Goal: Task Accomplishment & Management: Manage account settings

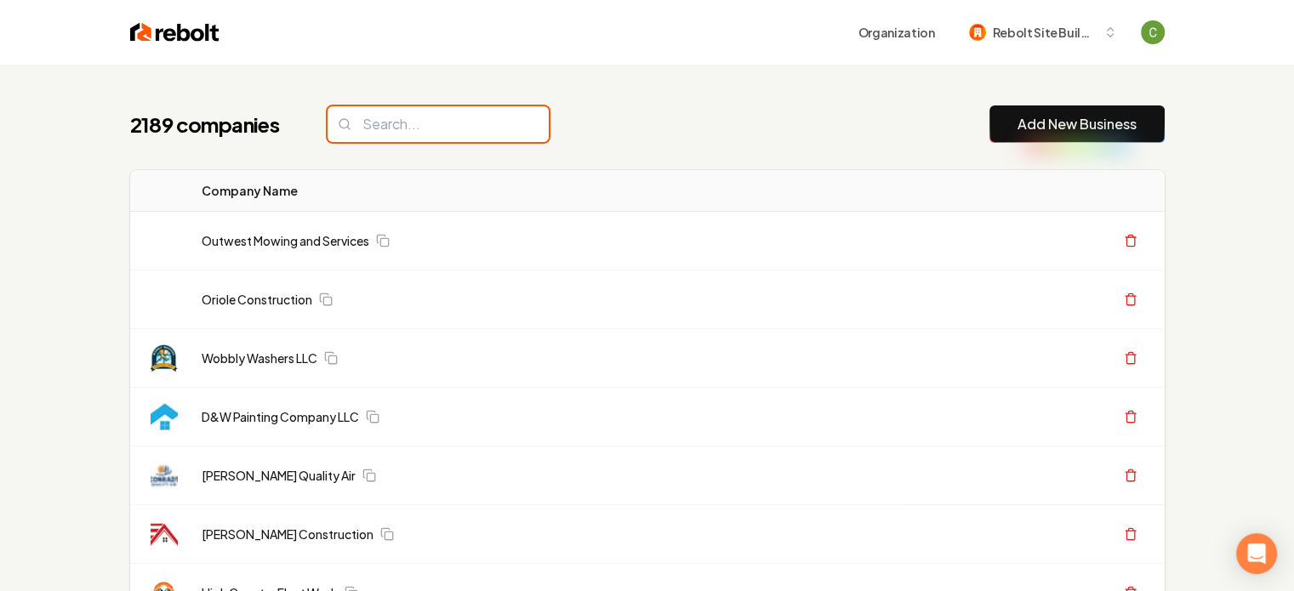
click at [456, 118] on input "search" at bounding box center [438, 124] width 221 height 36
click at [456, 123] on input "search" at bounding box center [438, 124] width 221 height 36
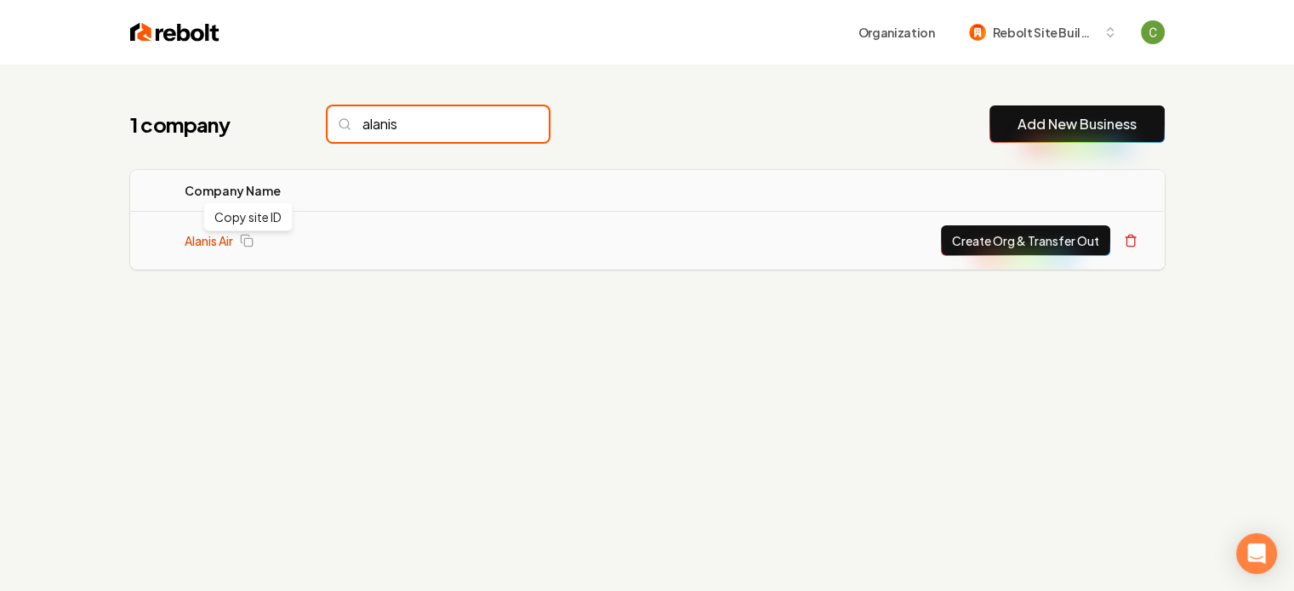
type input "alanis"
click at [202, 248] on link "Alanis Air" at bounding box center [209, 240] width 48 height 17
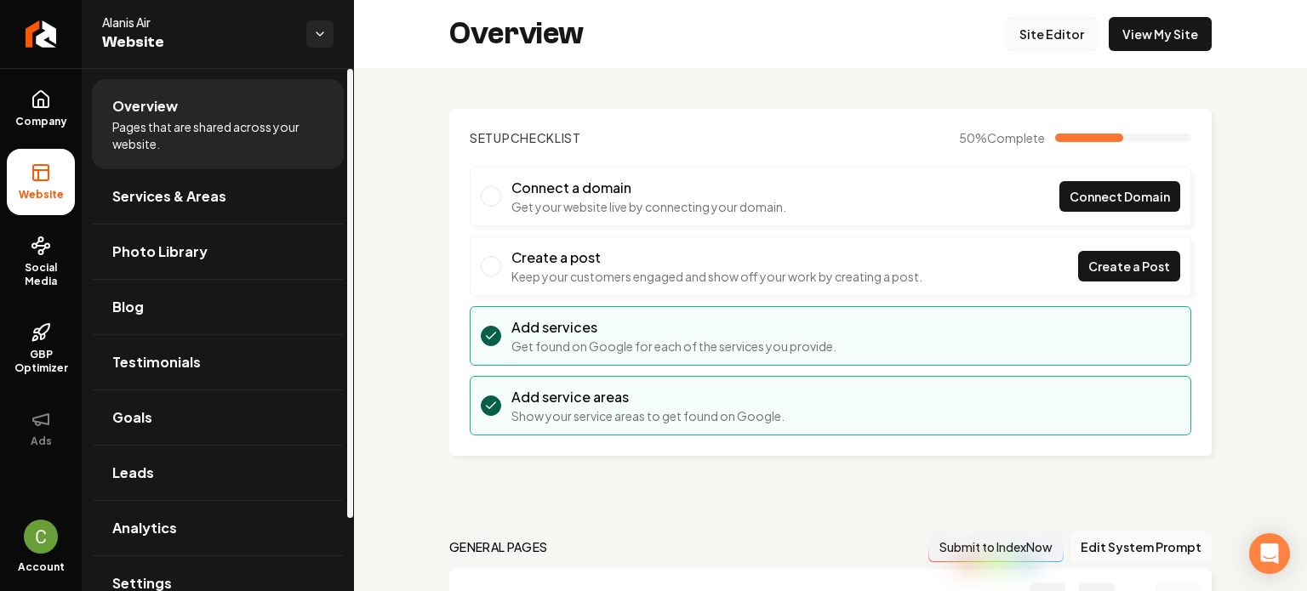
click at [1012, 28] on link "Site Editor" at bounding box center [1052, 34] width 94 height 34
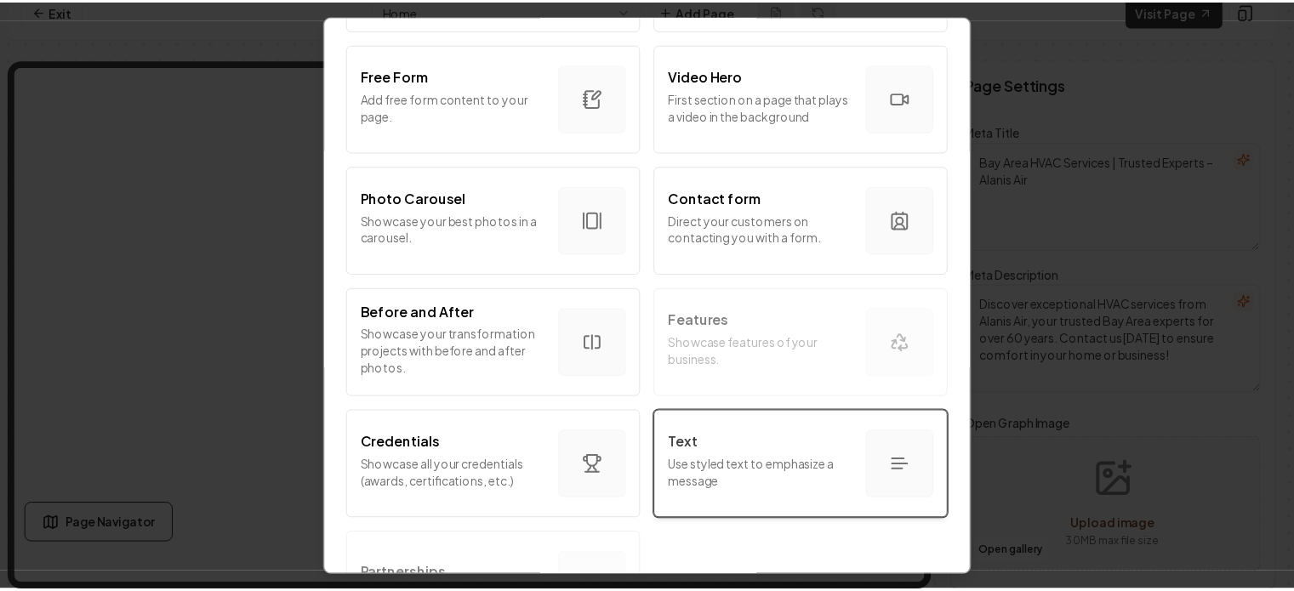
scroll to position [956, 0]
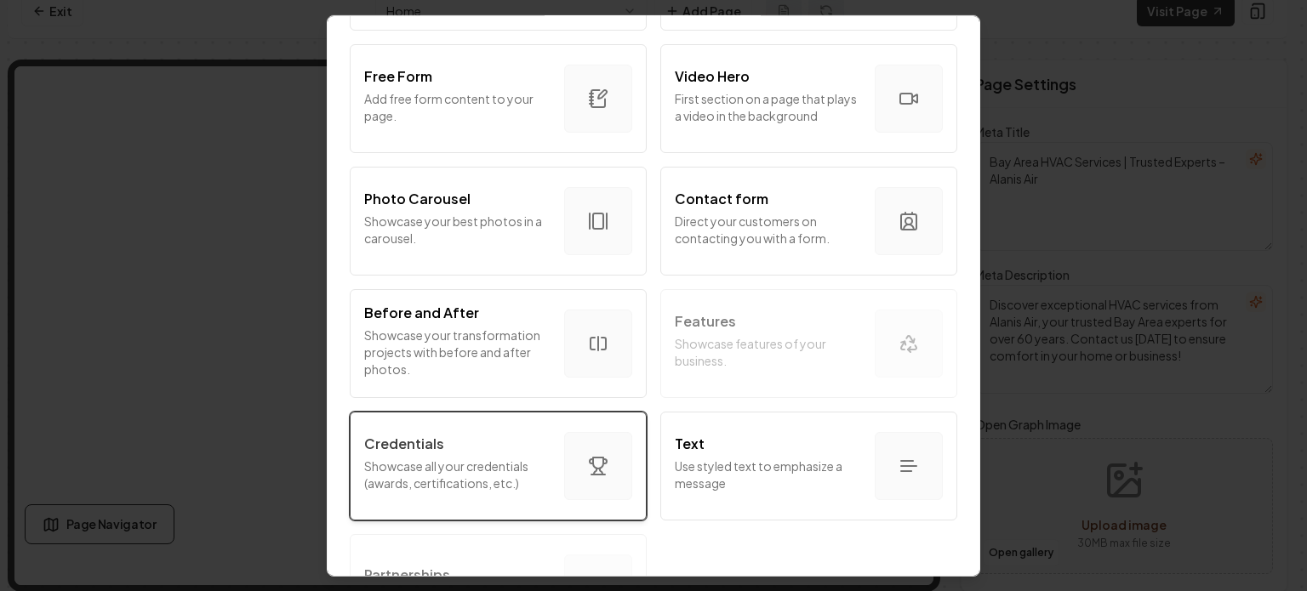
click at [506, 481] on p "Showcase all your credentials (awards, certifications, etc.)" at bounding box center [457, 474] width 186 height 34
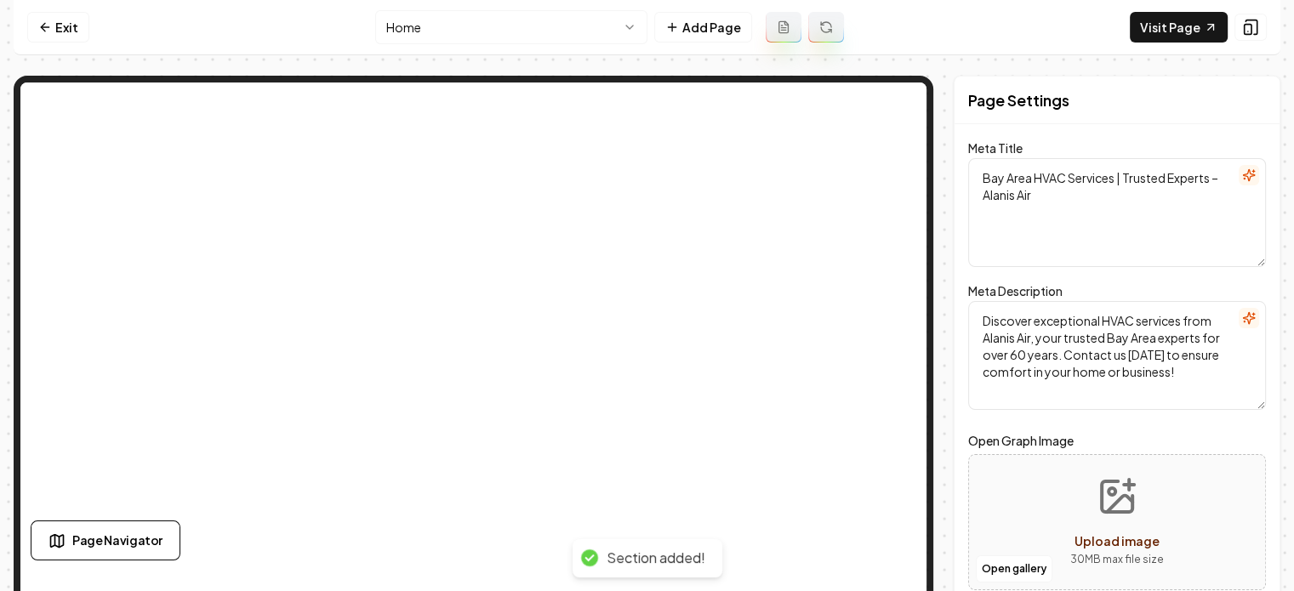
scroll to position [16, 0]
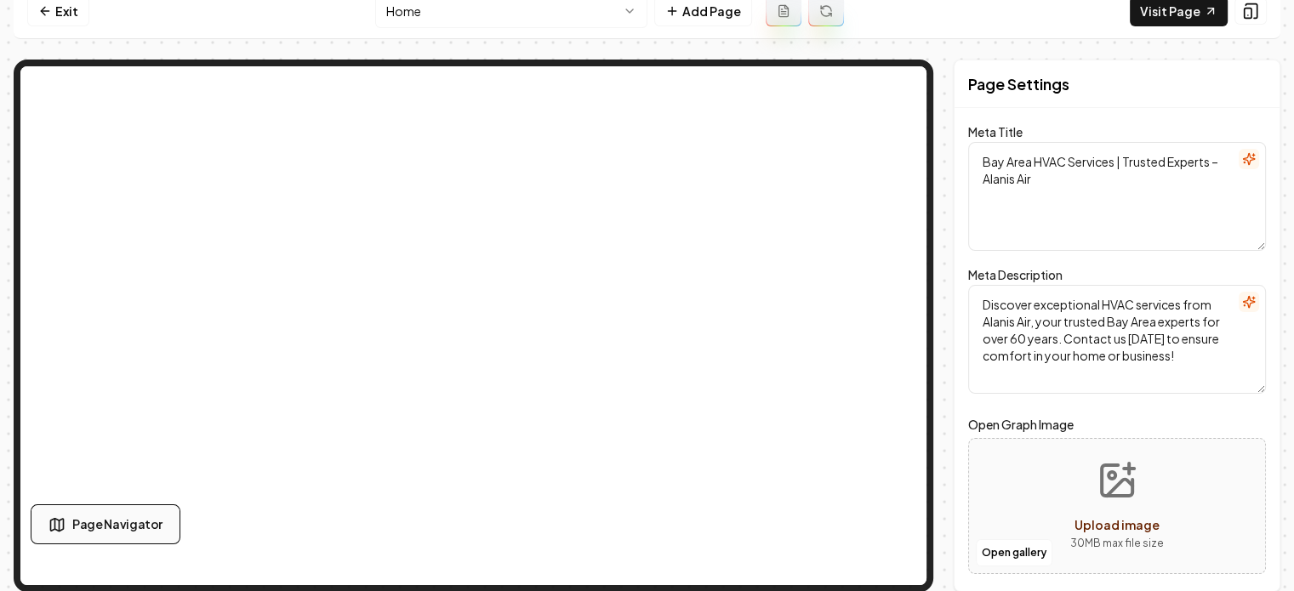
click at [110, 514] on button "Page Navigator" at bounding box center [106, 525] width 150 height 40
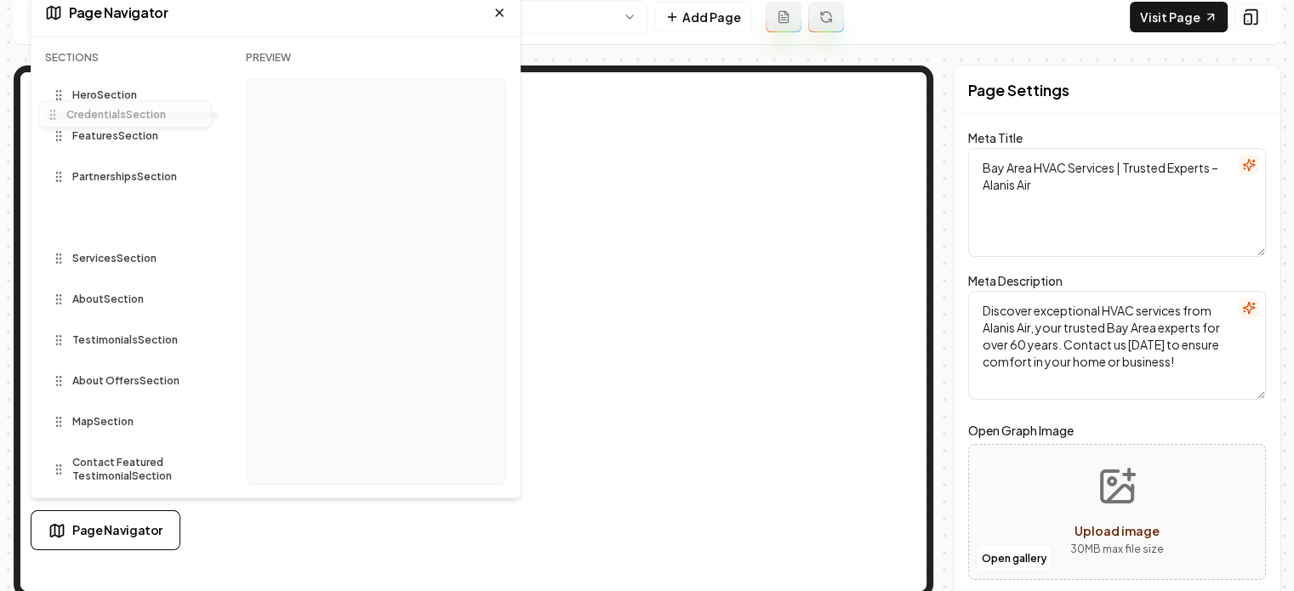
scroll to position [9, 0]
drag, startPoint x: 51, startPoint y: 212, endPoint x: 85, endPoint y: 114, distance: 103.6
click at [85, 114] on div "Sections Hero Section Features Section Partnerships Section Credentials Section…" at bounding box center [132, 275] width 174 height 447
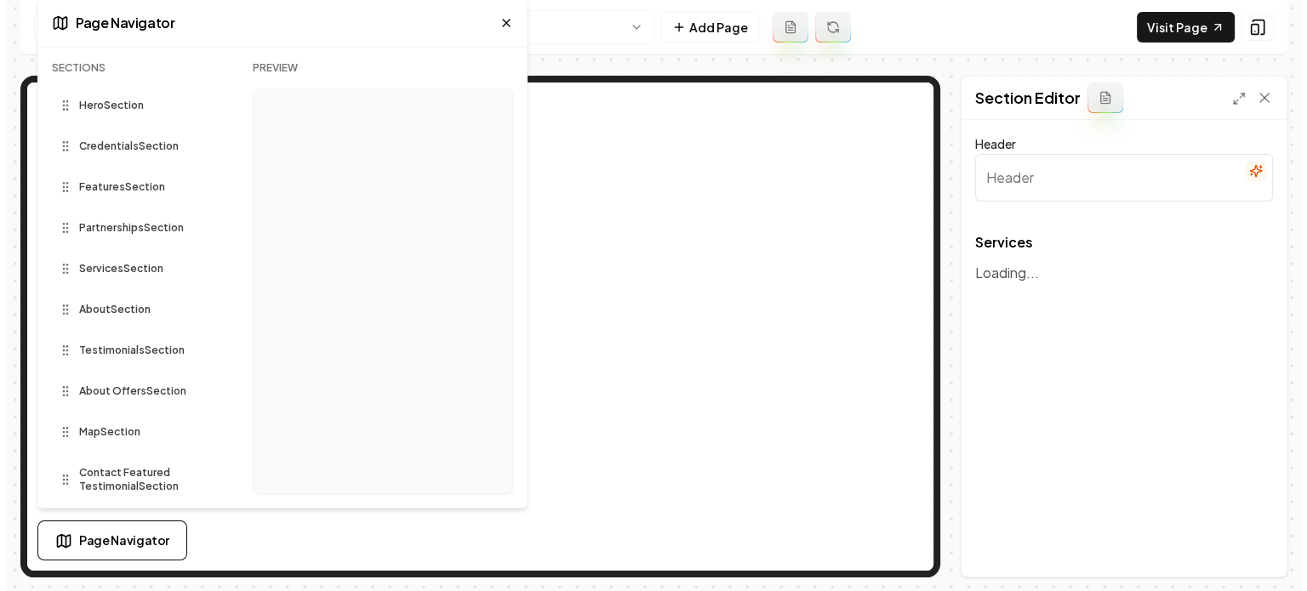
scroll to position [0, 0]
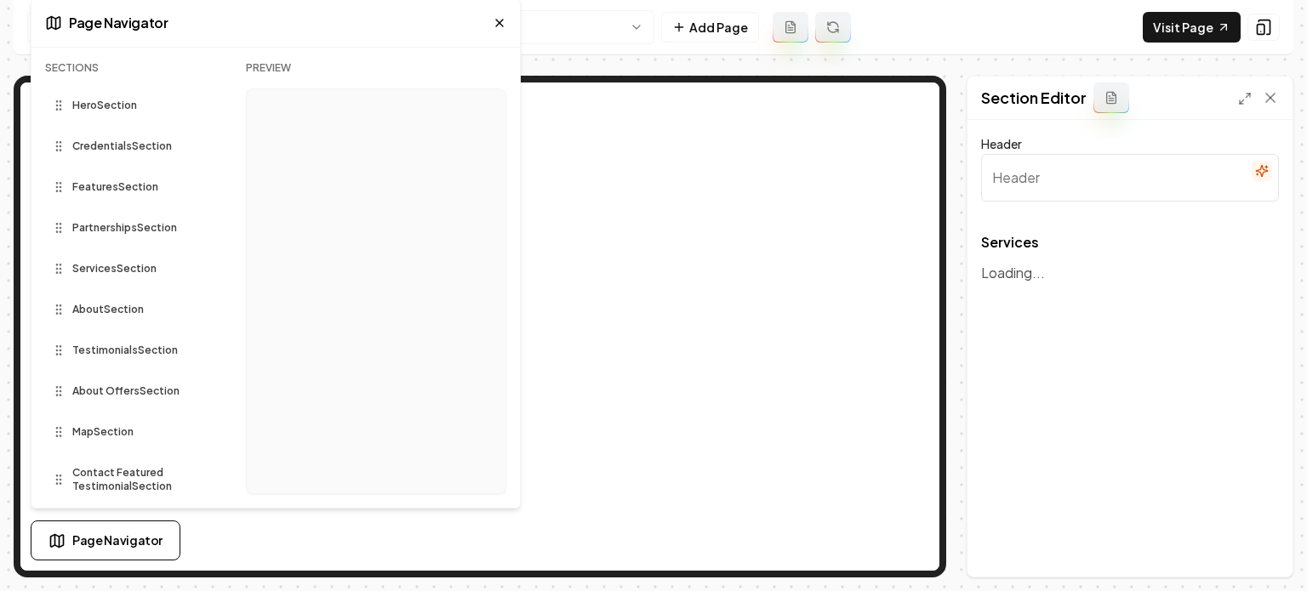
type input "Our Expert HVAC Services"
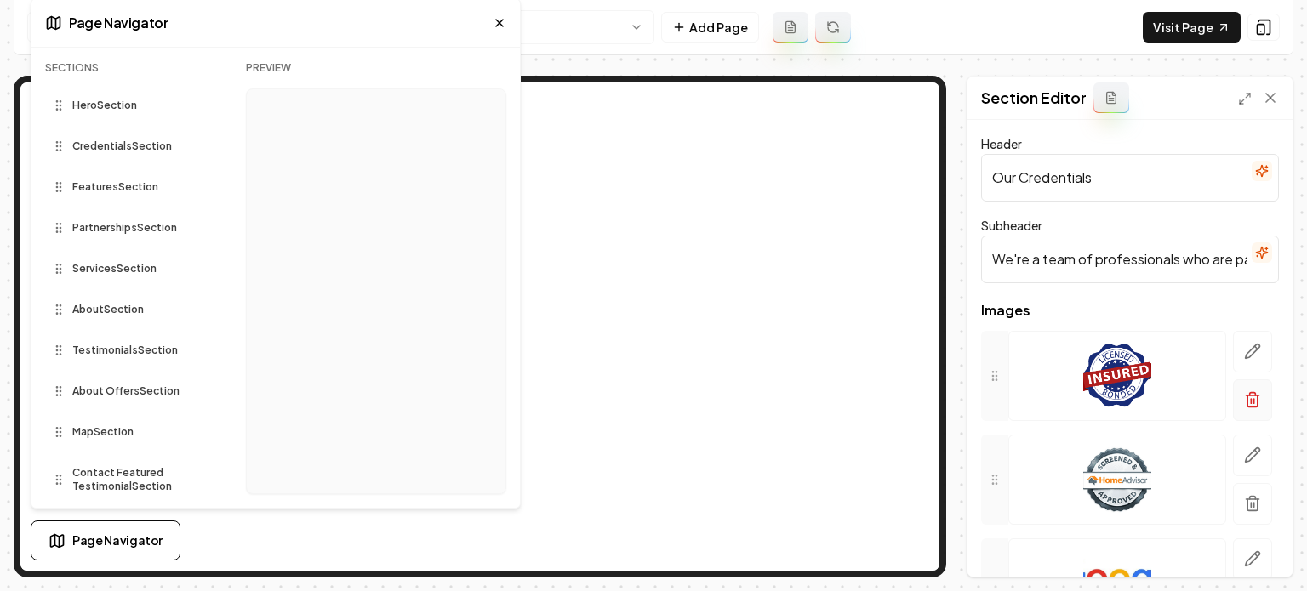
click at [1233, 407] on button "button" at bounding box center [1252, 400] width 39 height 42
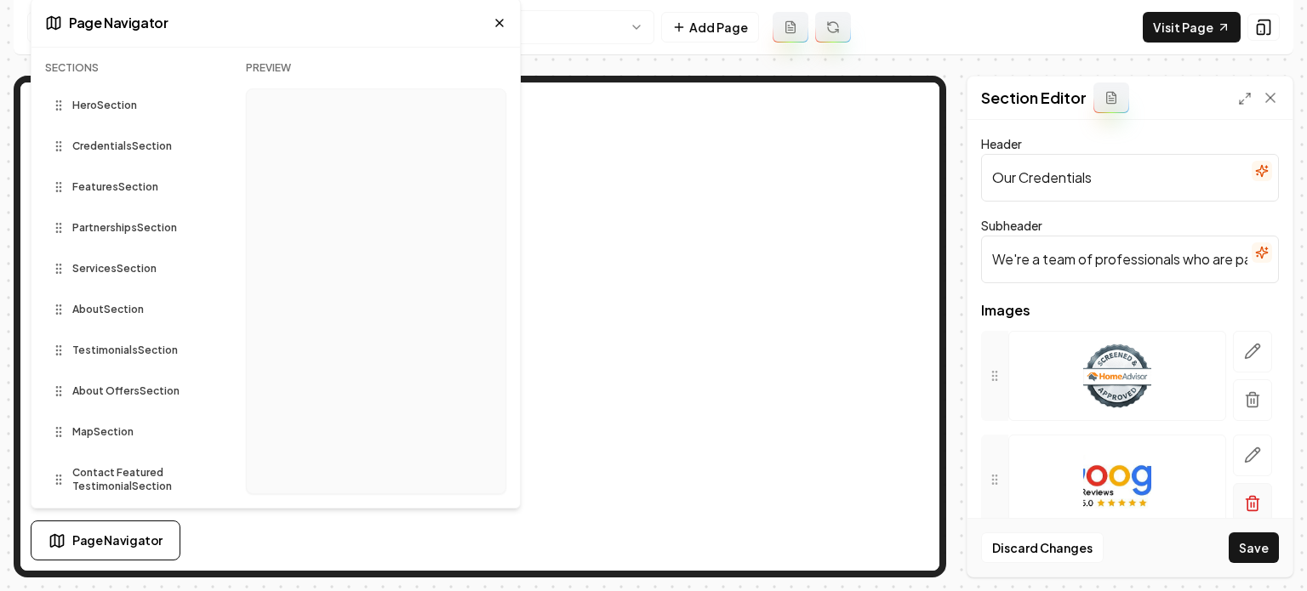
click at [1244, 402] on icon "button" at bounding box center [1252, 399] width 17 height 17
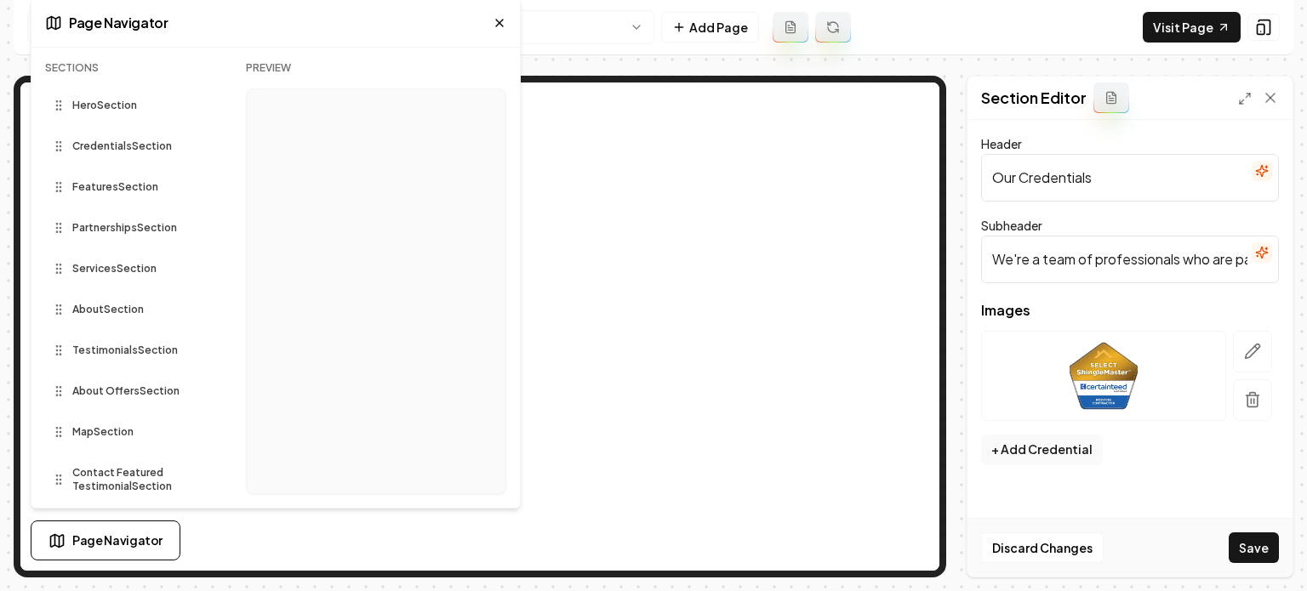
click at [1236, 395] on button "button" at bounding box center [1252, 400] width 39 height 42
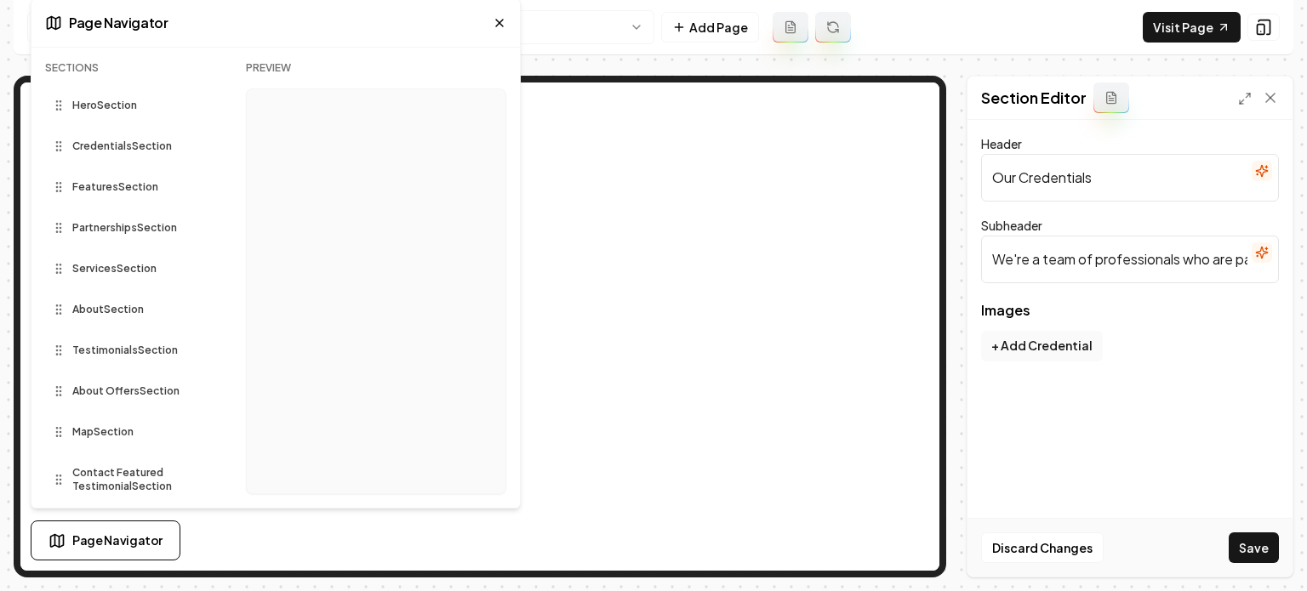
click at [499, 20] on icon at bounding box center [500, 23] width 14 height 14
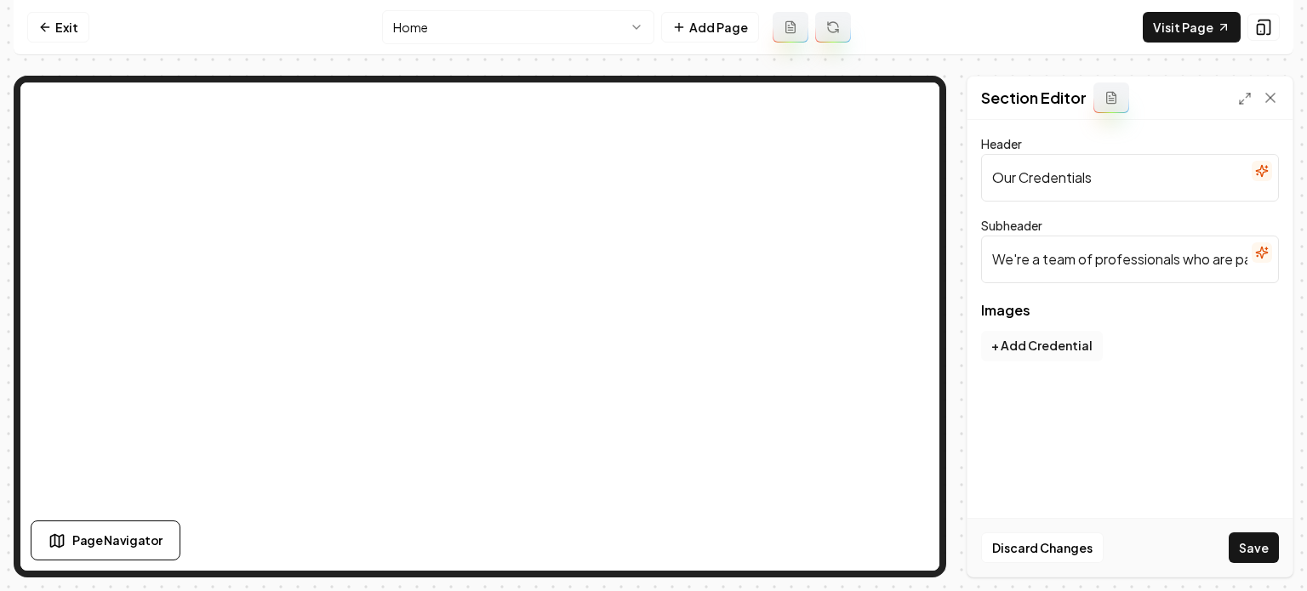
click at [1057, 345] on button "+ Add Credential" at bounding box center [1042, 346] width 122 height 31
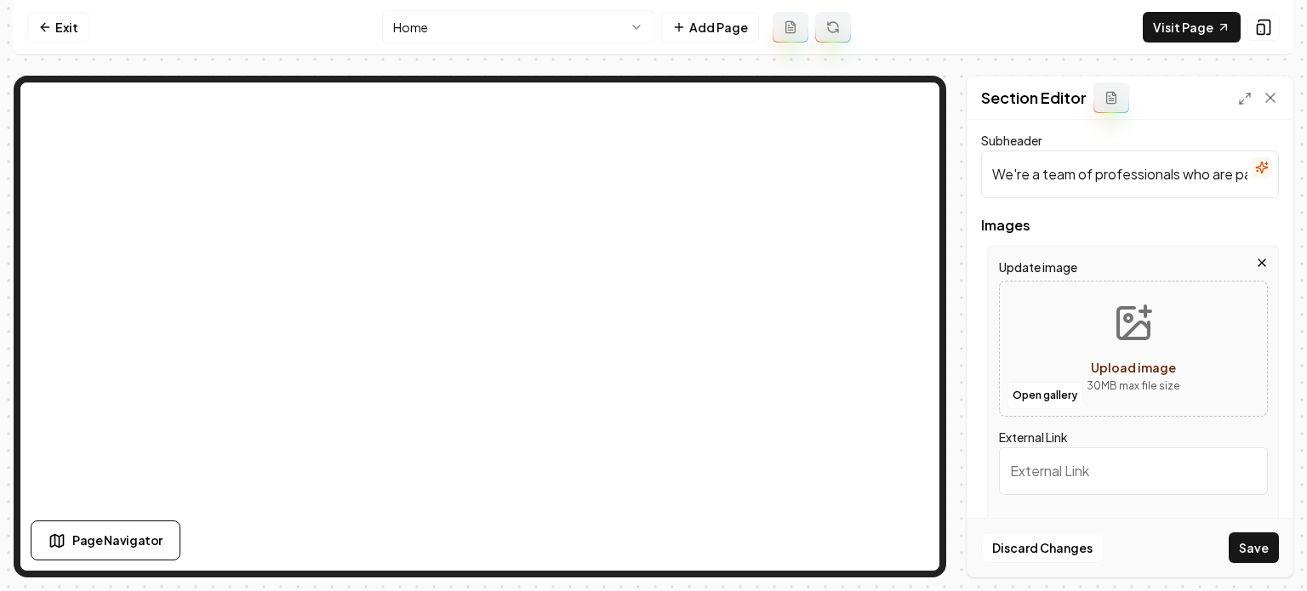
scroll to position [157, 0]
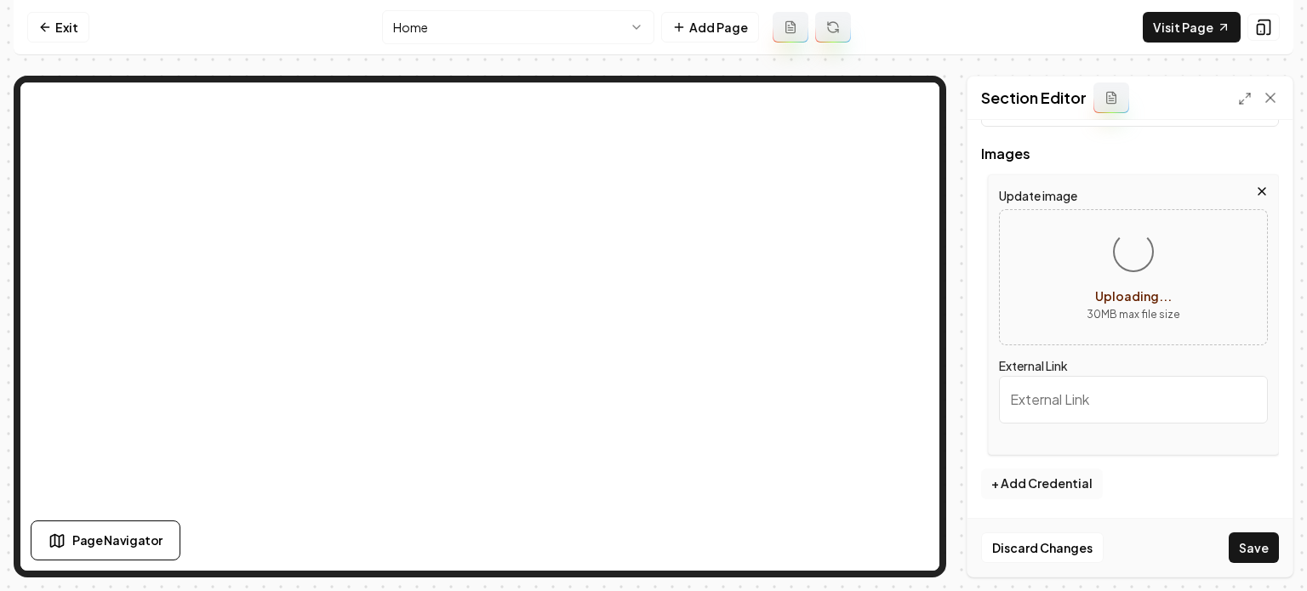
click at [1038, 477] on button "+ Add Credential" at bounding box center [1042, 484] width 122 height 31
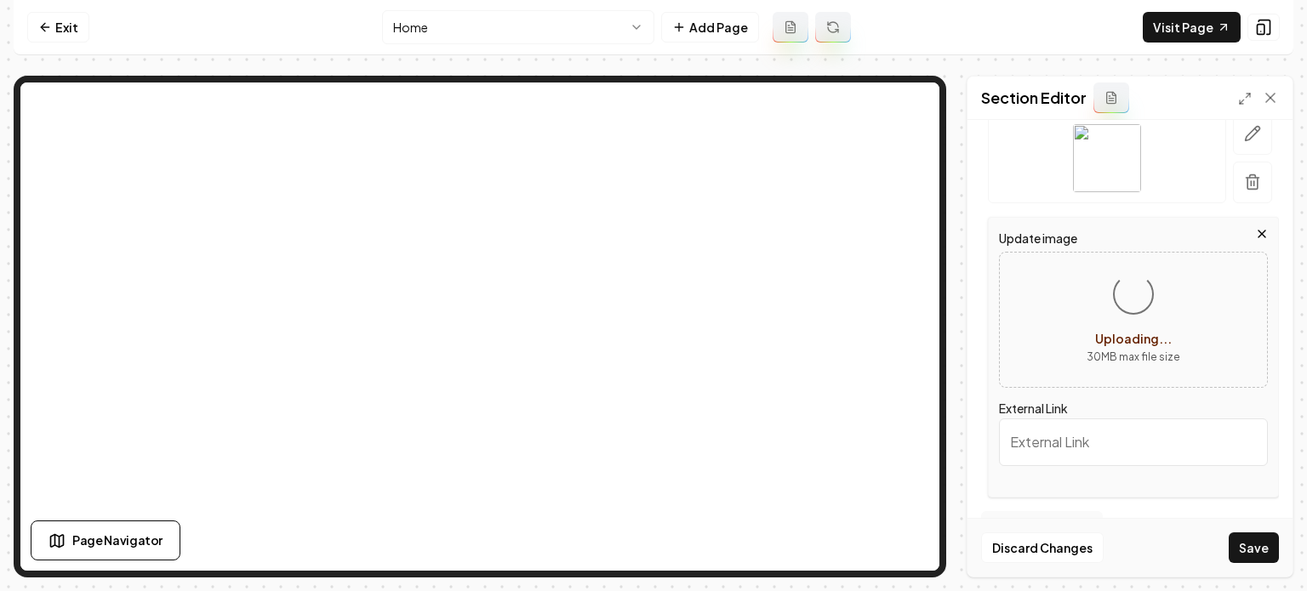
scroll to position [260, 0]
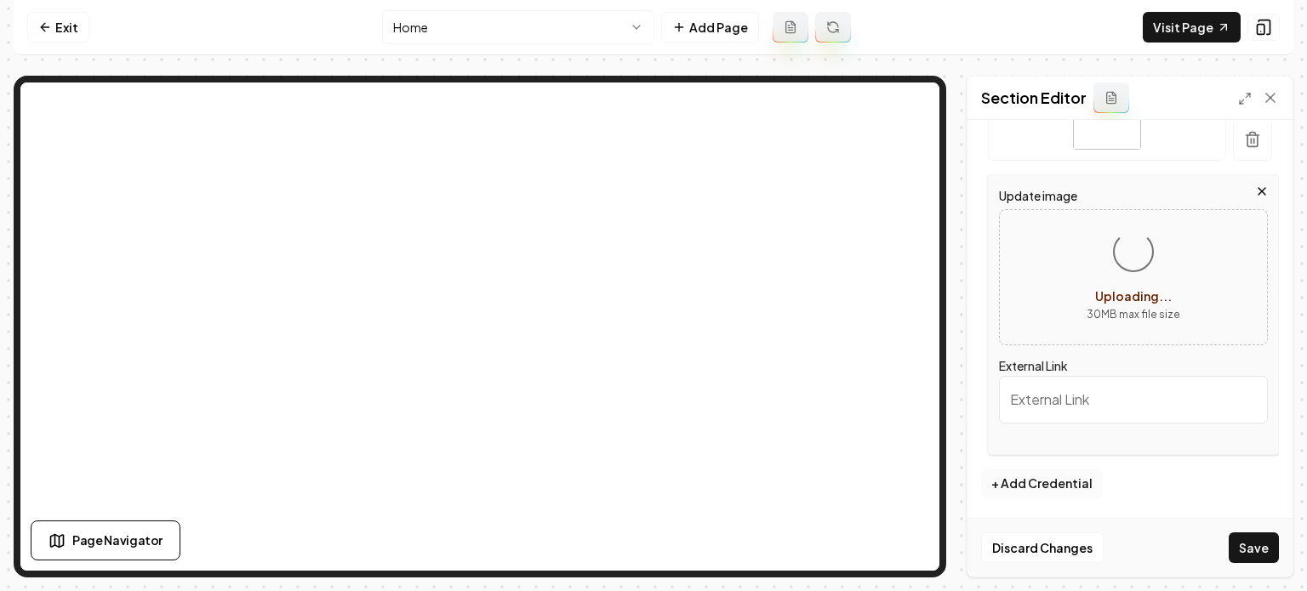
click at [1043, 488] on button "+ Add Credential" at bounding box center [1042, 484] width 122 height 31
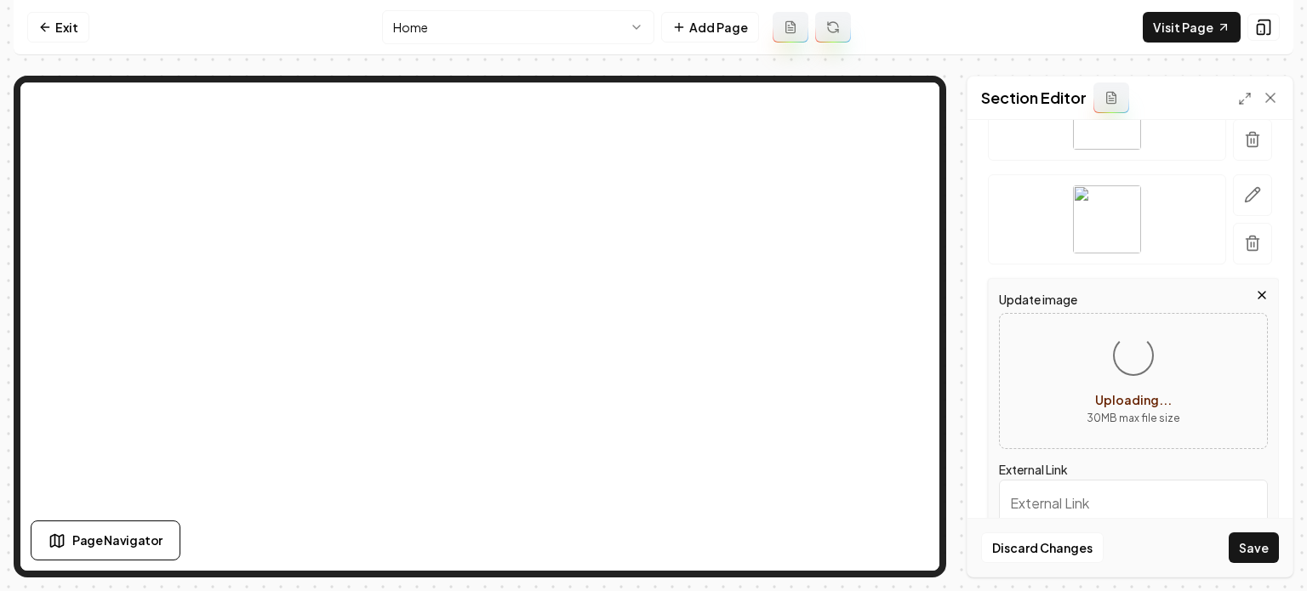
click at [1255, 295] on icon "button" at bounding box center [1262, 295] width 14 height 14
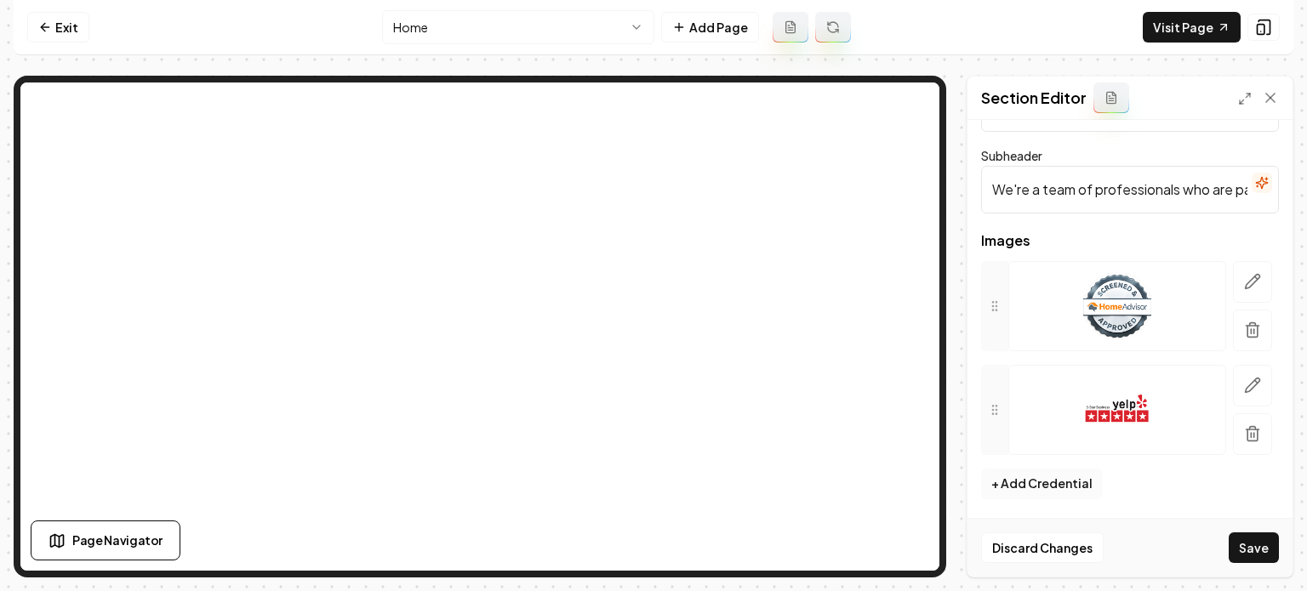
click at [1045, 476] on button "+ Add Credential" at bounding box center [1042, 484] width 122 height 31
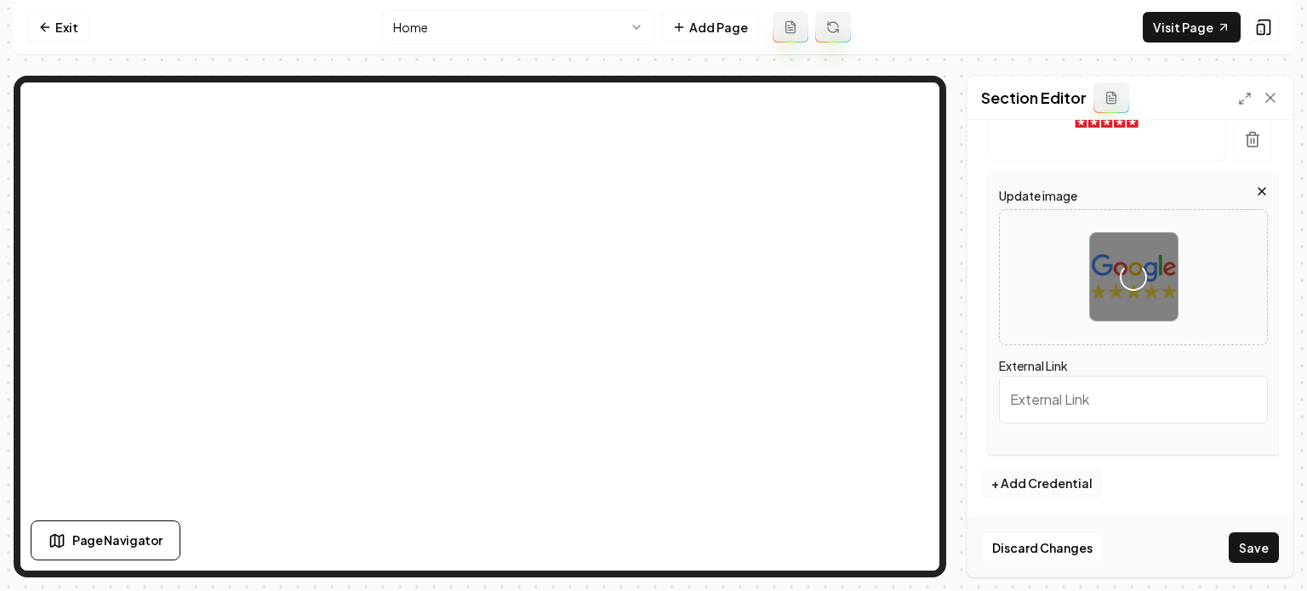
click at [1035, 492] on button "+ Add Credential" at bounding box center [1042, 484] width 122 height 31
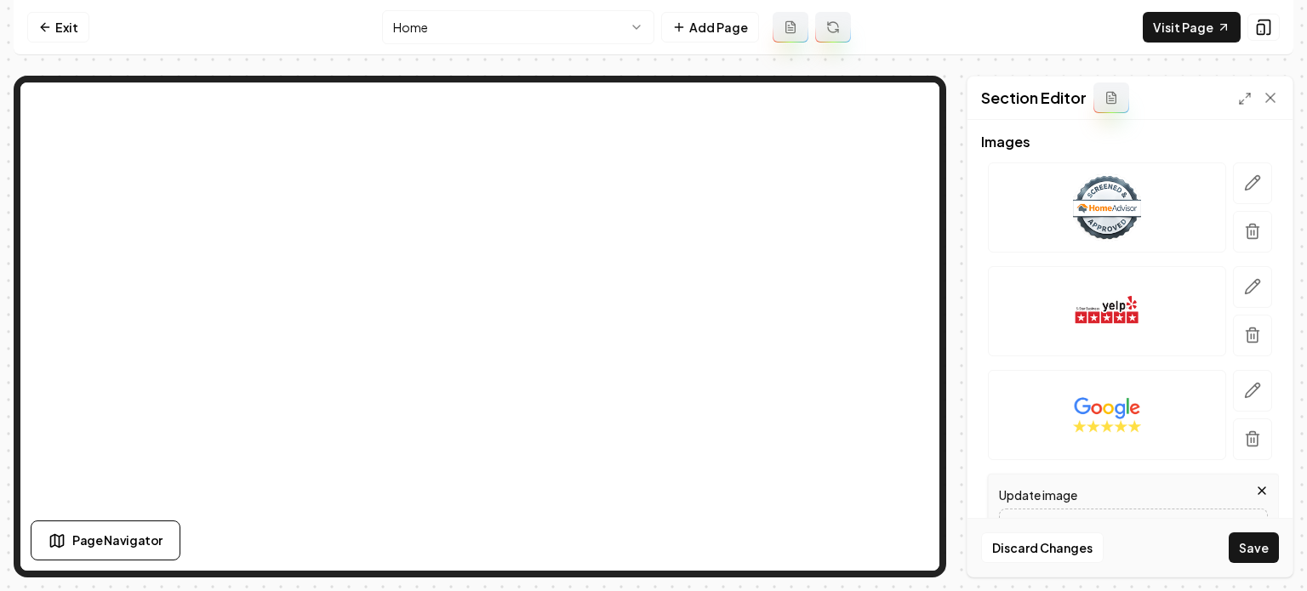
scroll to position [194, 0]
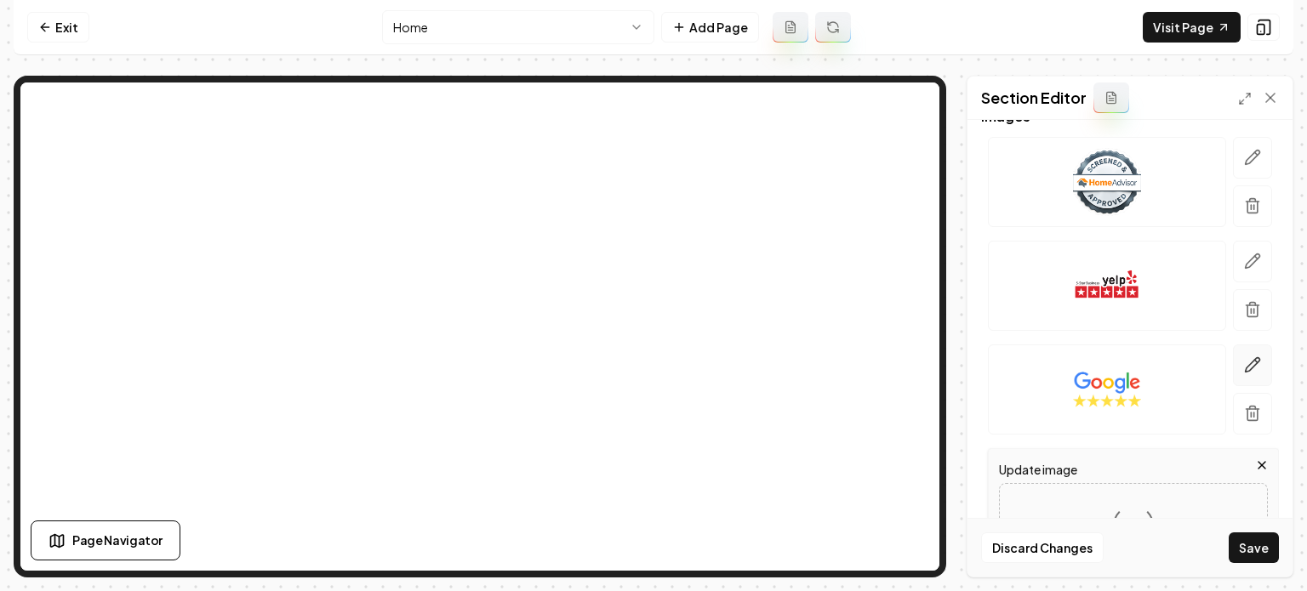
click at [1236, 372] on button "button" at bounding box center [1252, 366] width 39 height 42
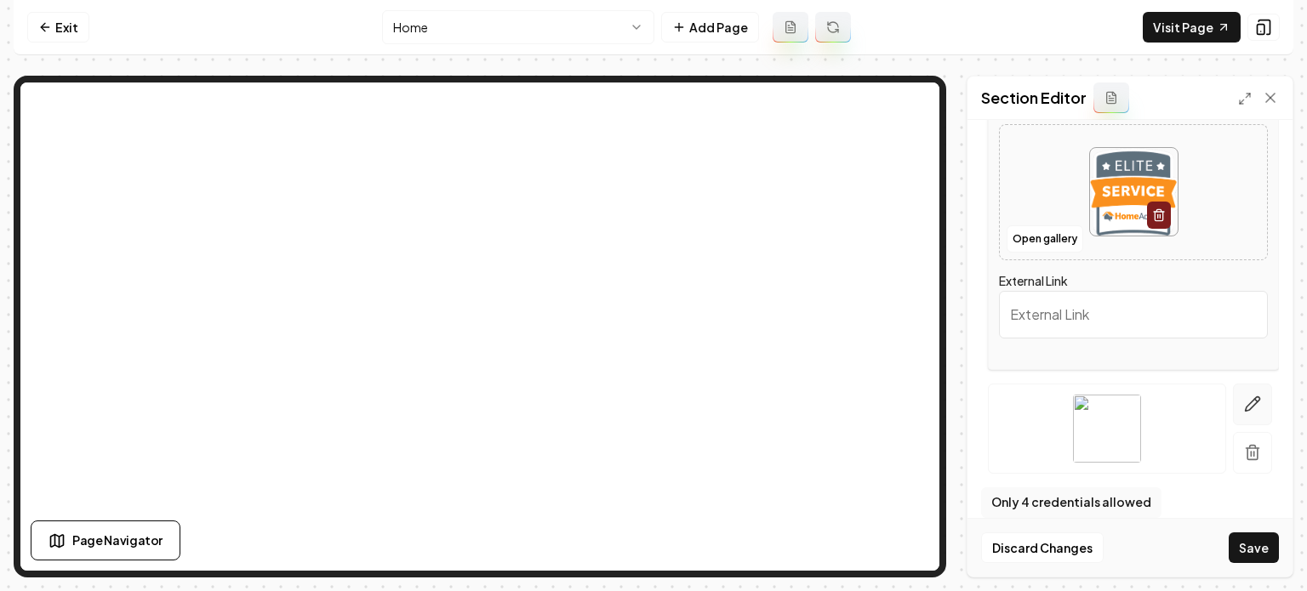
scroll to position [467, 0]
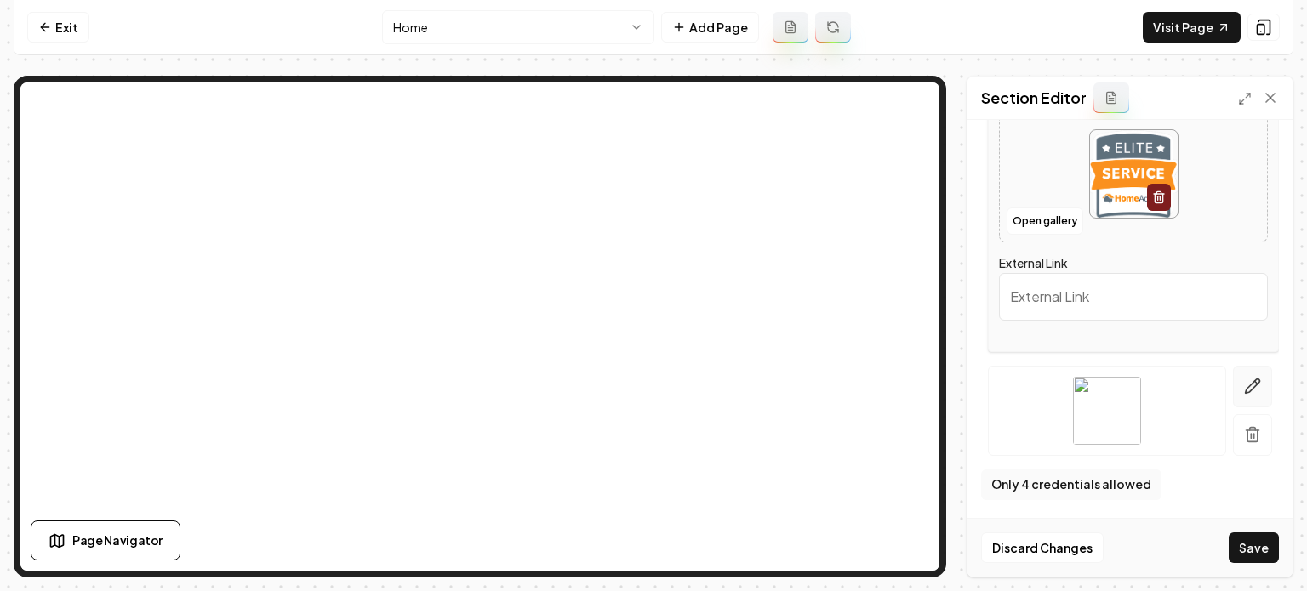
click at [1246, 386] on icon "button" at bounding box center [1253, 386] width 14 height 14
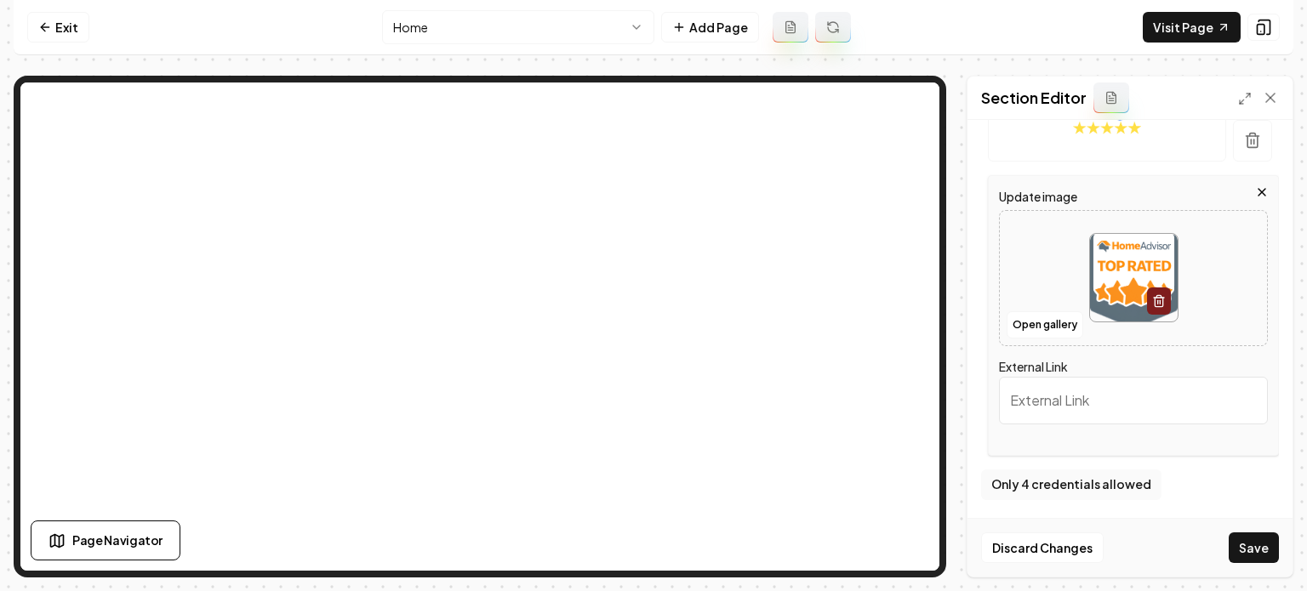
click at [1249, 535] on button "Save" at bounding box center [1254, 548] width 50 height 31
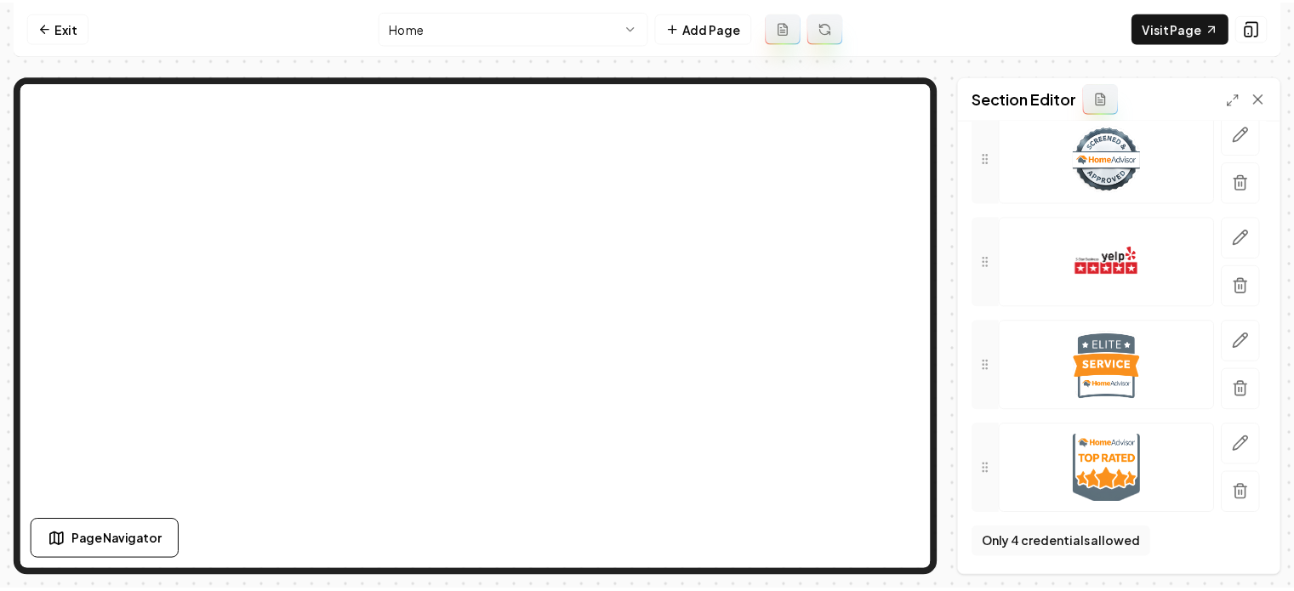
scroll to position [133, 0]
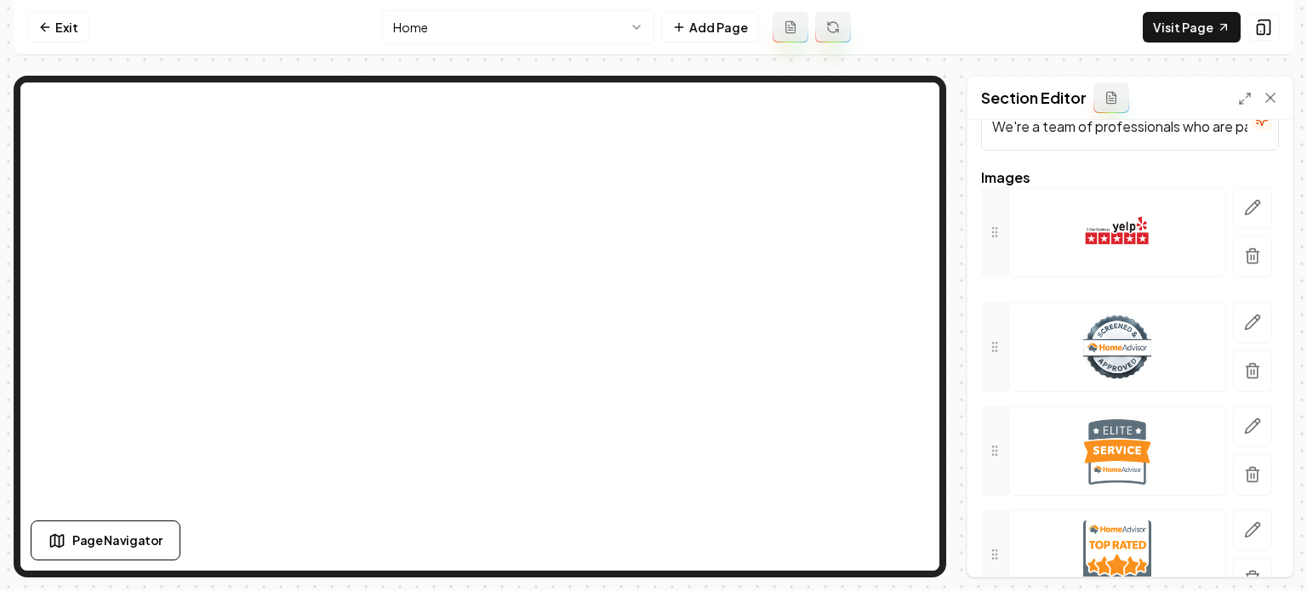
drag, startPoint x: 990, startPoint y: 352, endPoint x: 1031, endPoint y: 237, distance: 121.9
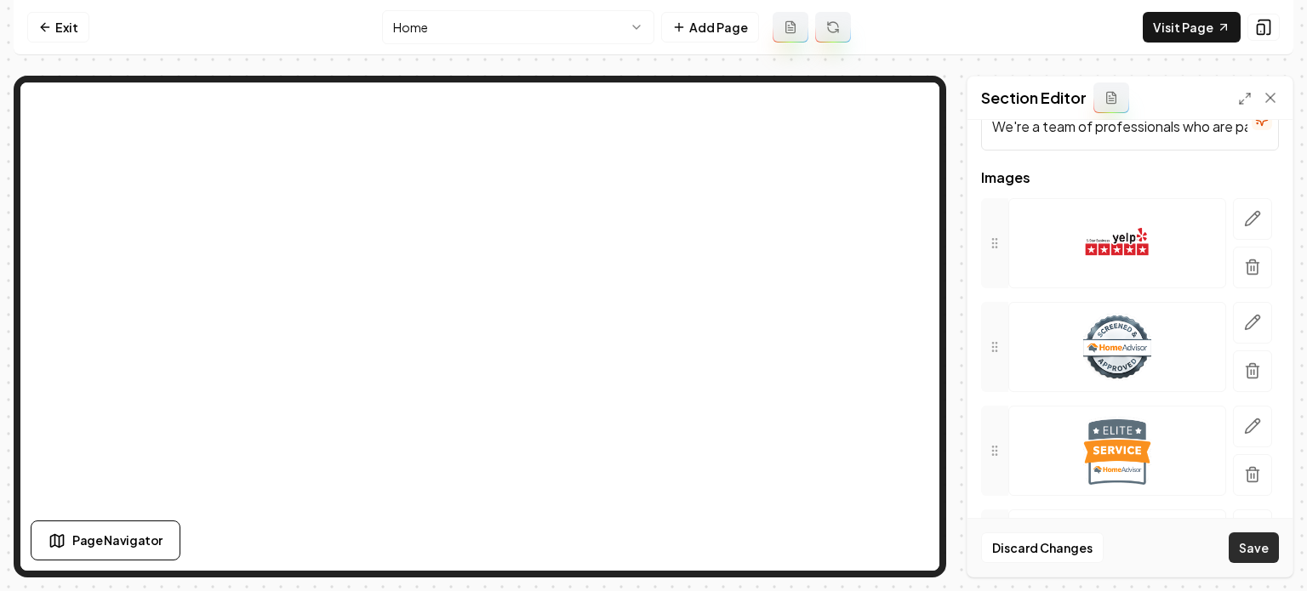
click at [1255, 548] on button "Save" at bounding box center [1254, 548] width 50 height 31
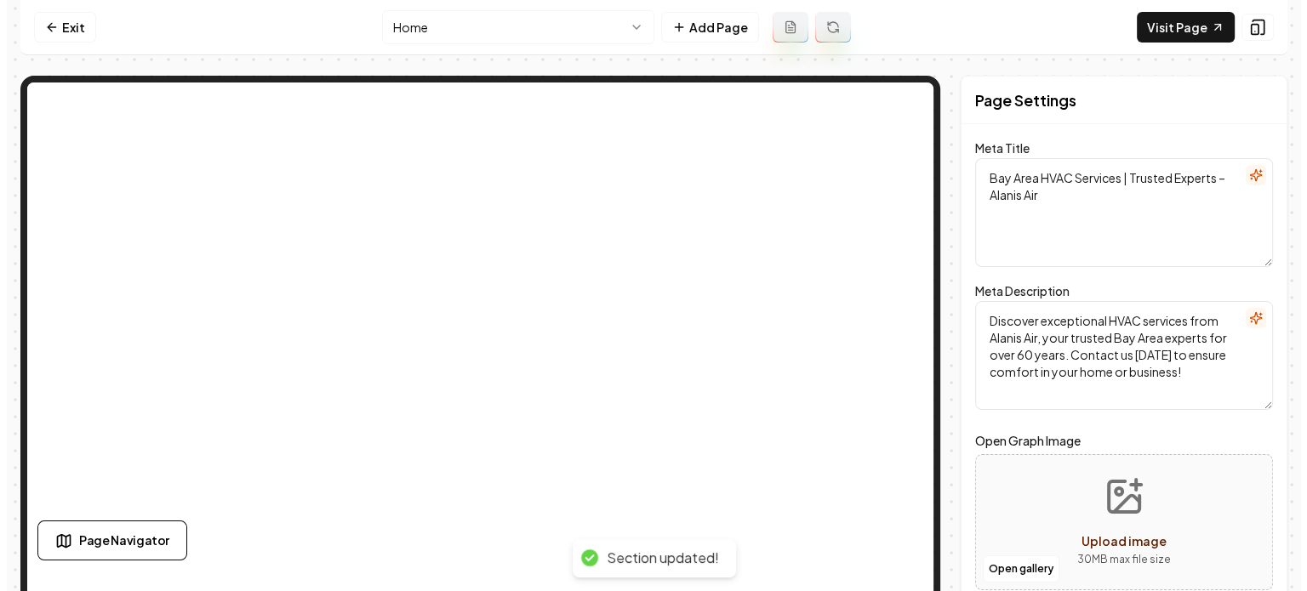
scroll to position [0, 0]
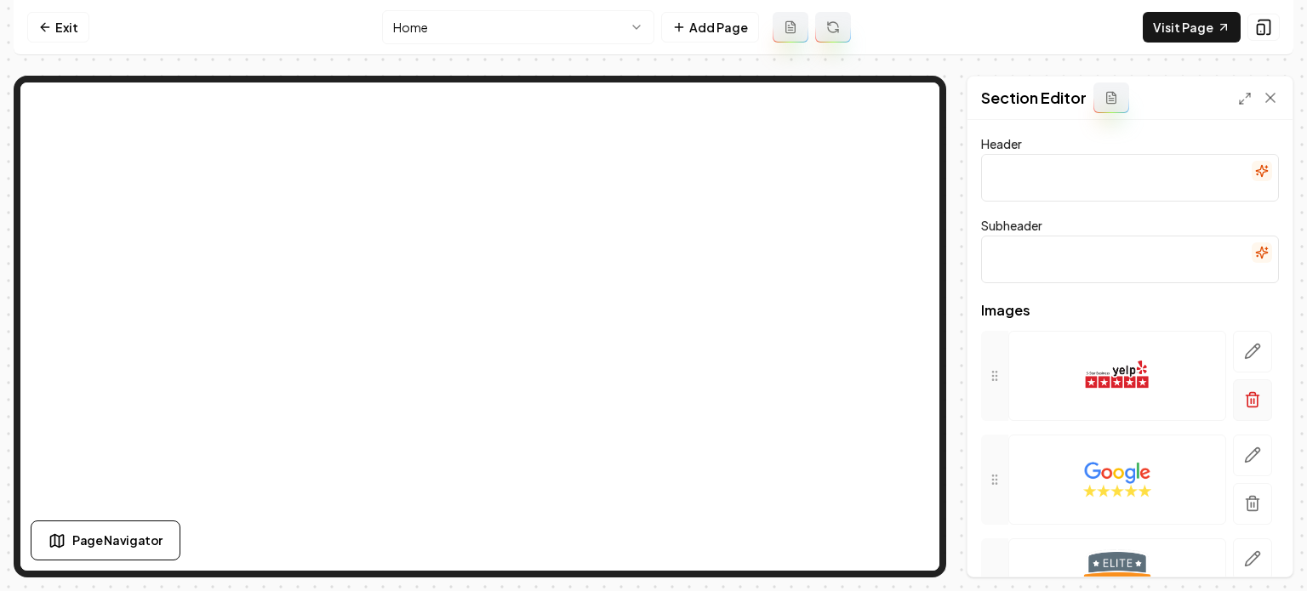
click at [1244, 408] on icon "button" at bounding box center [1252, 399] width 17 height 17
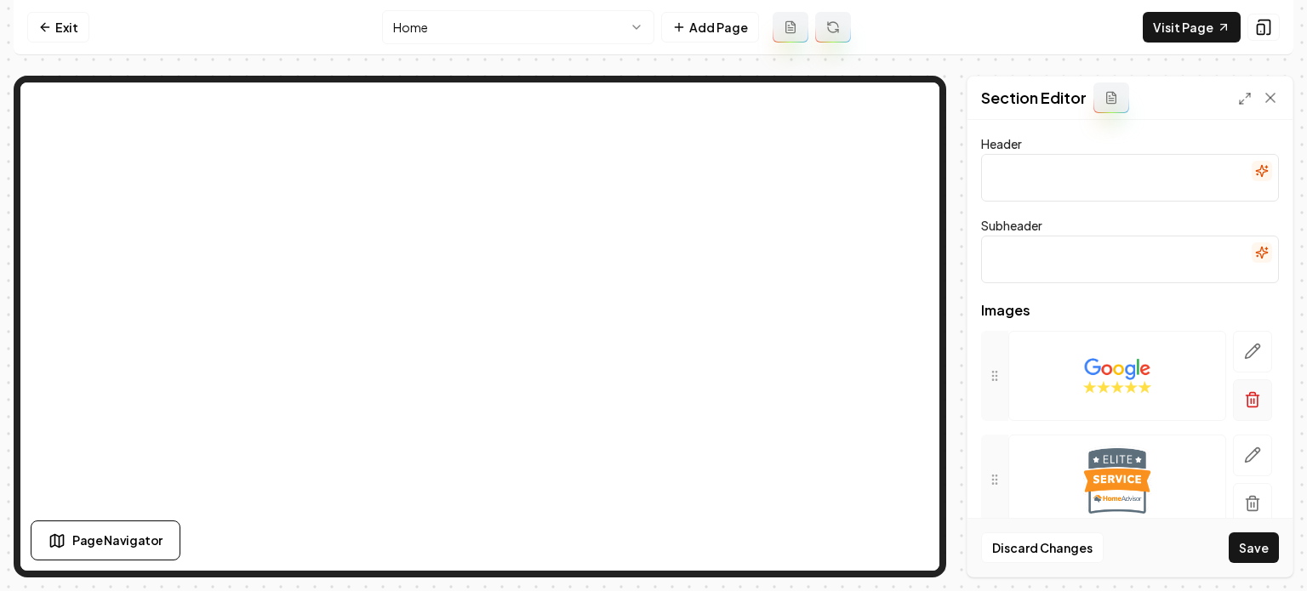
click at [1247, 407] on icon "button" at bounding box center [1252, 401] width 10 height 11
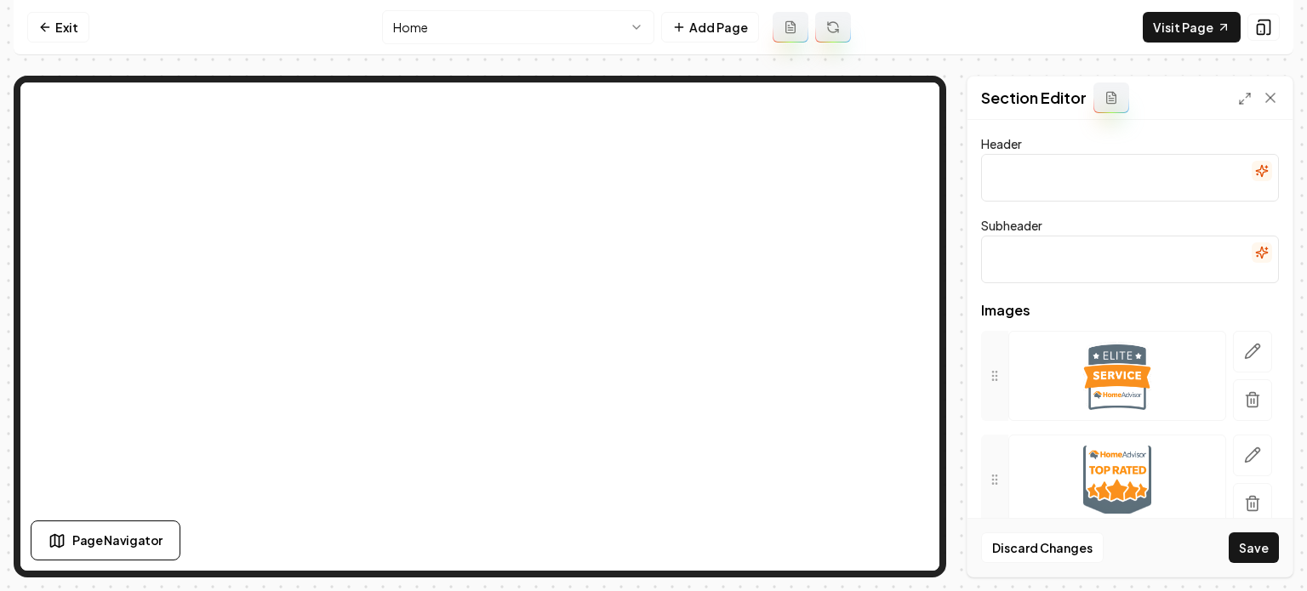
click at [1244, 396] on icon "button" at bounding box center [1252, 399] width 17 height 17
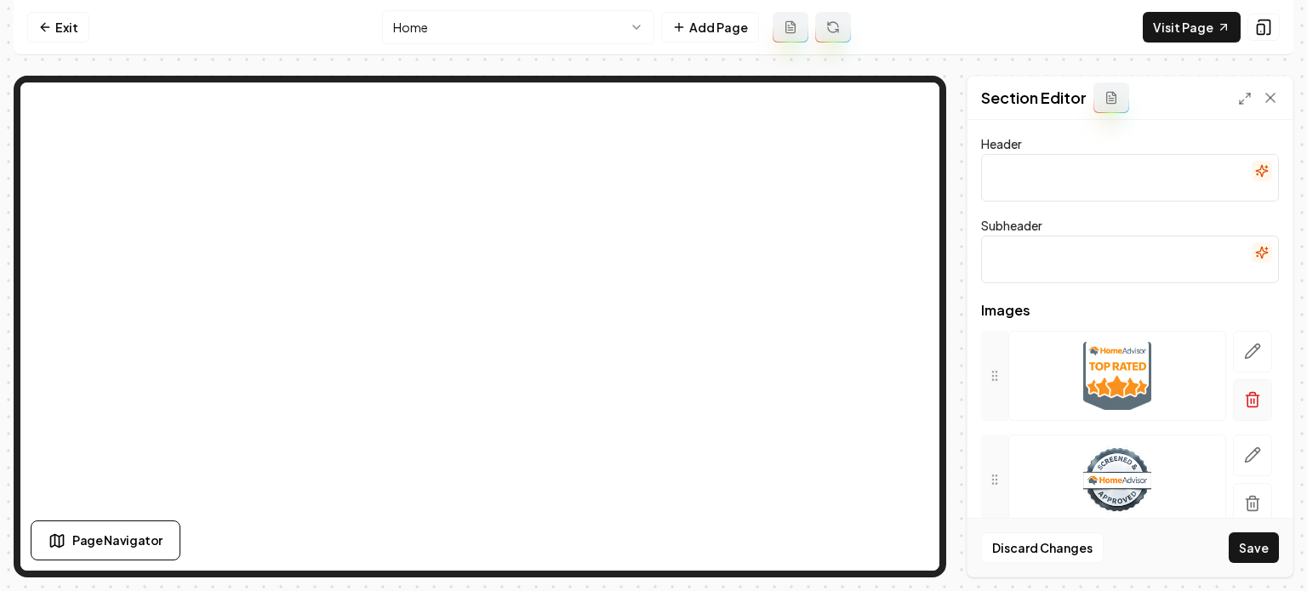
drag, startPoint x: 1241, startPoint y: 407, endPoint x: 1236, endPoint y: 396, distance: 12.2
click at [1244, 396] on icon "button" at bounding box center [1252, 399] width 17 height 17
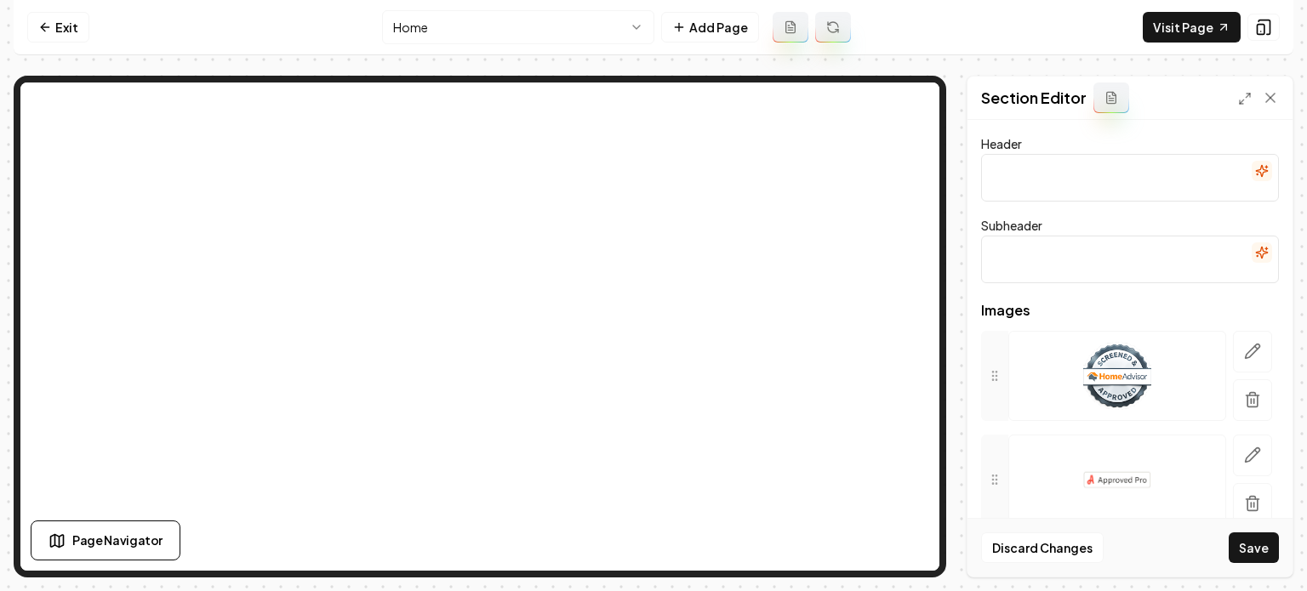
click at [1250, 396] on icon "button" at bounding box center [1253, 394] width 6 height 3
click at [1236, 396] on button "button" at bounding box center [1252, 400] width 39 height 42
click at [1018, 354] on button "+ Add Partnership" at bounding box center [1044, 346] width 126 height 31
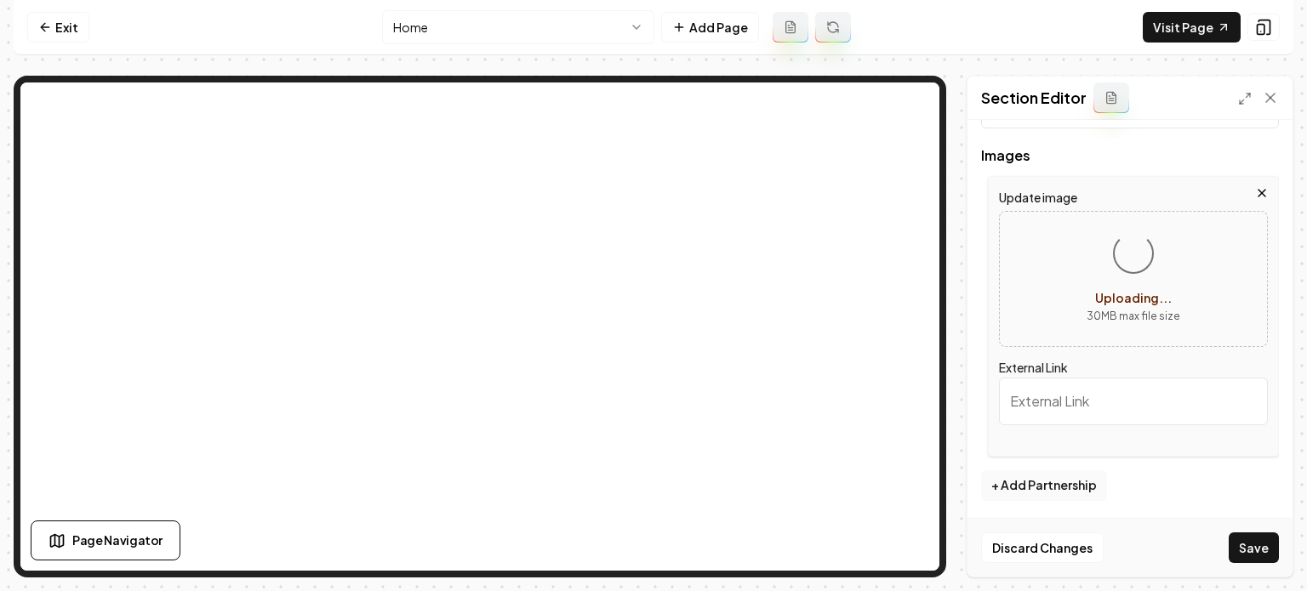
scroll to position [157, 0]
click at [1061, 477] on button "+ Add Partnership" at bounding box center [1044, 484] width 126 height 31
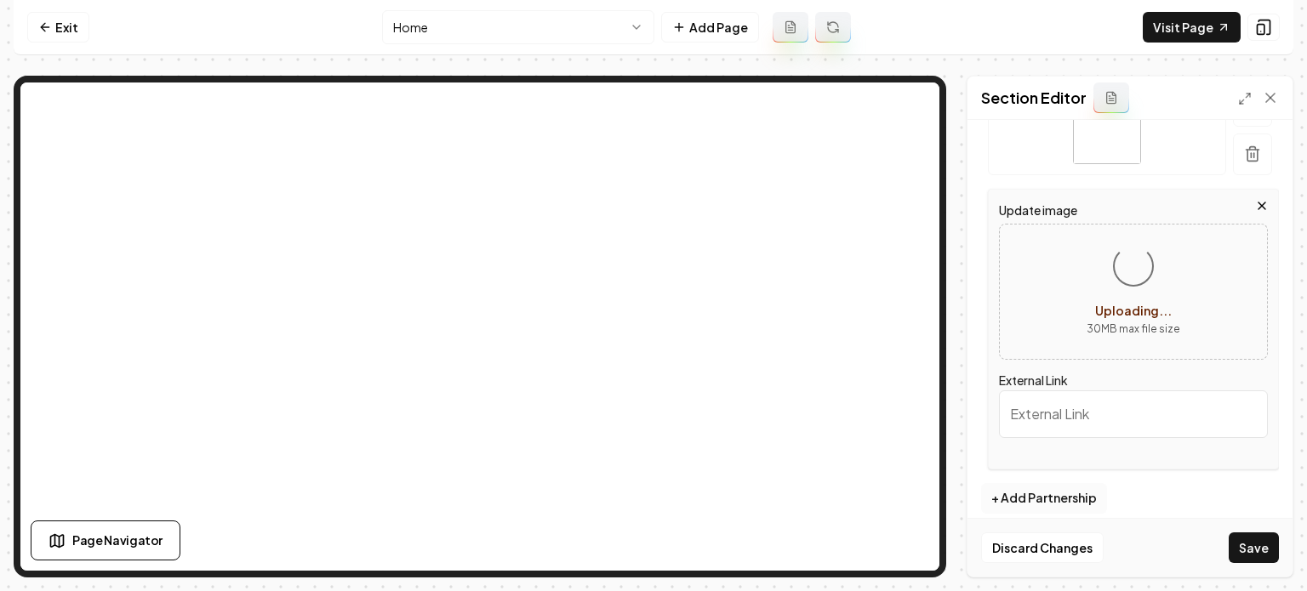
scroll to position [260, 0]
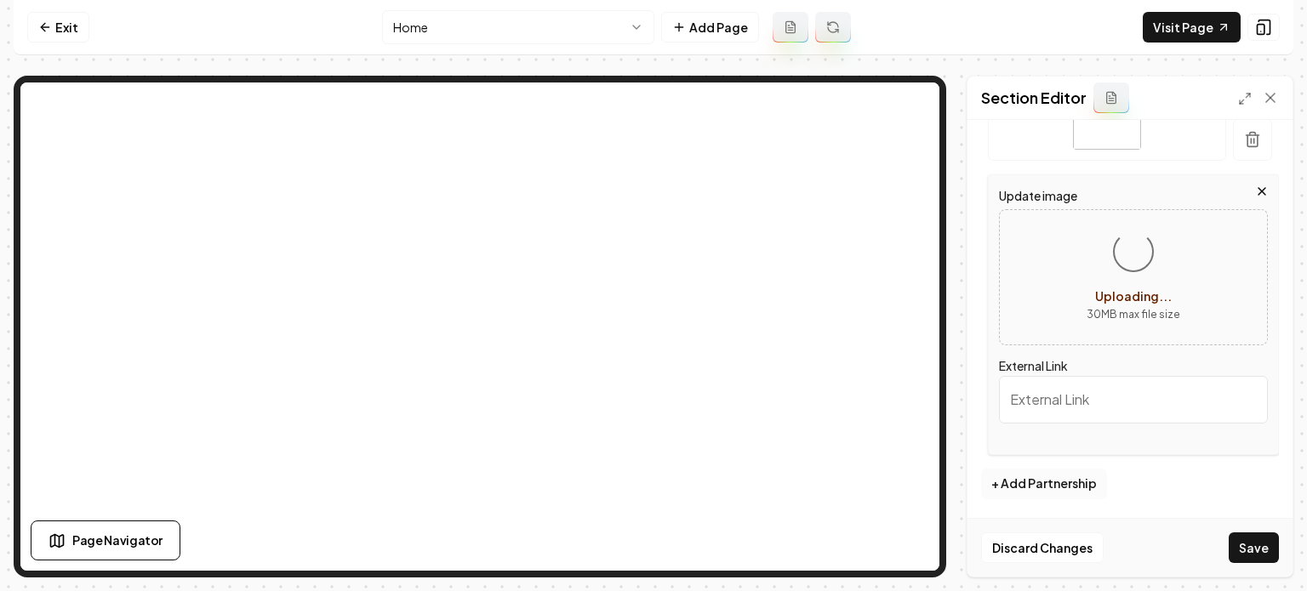
click at [1048, 476] on button "+ Add Partnership" at bounding box center [1044, 484] width 126 height 31
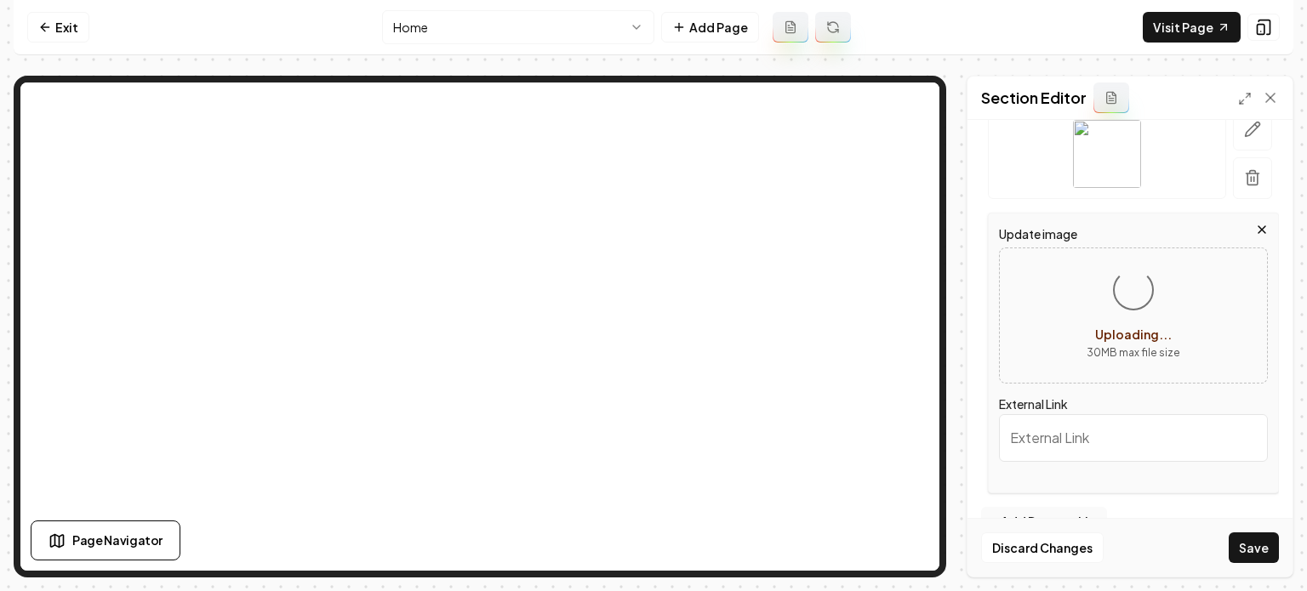
scroll to position [364, 0]
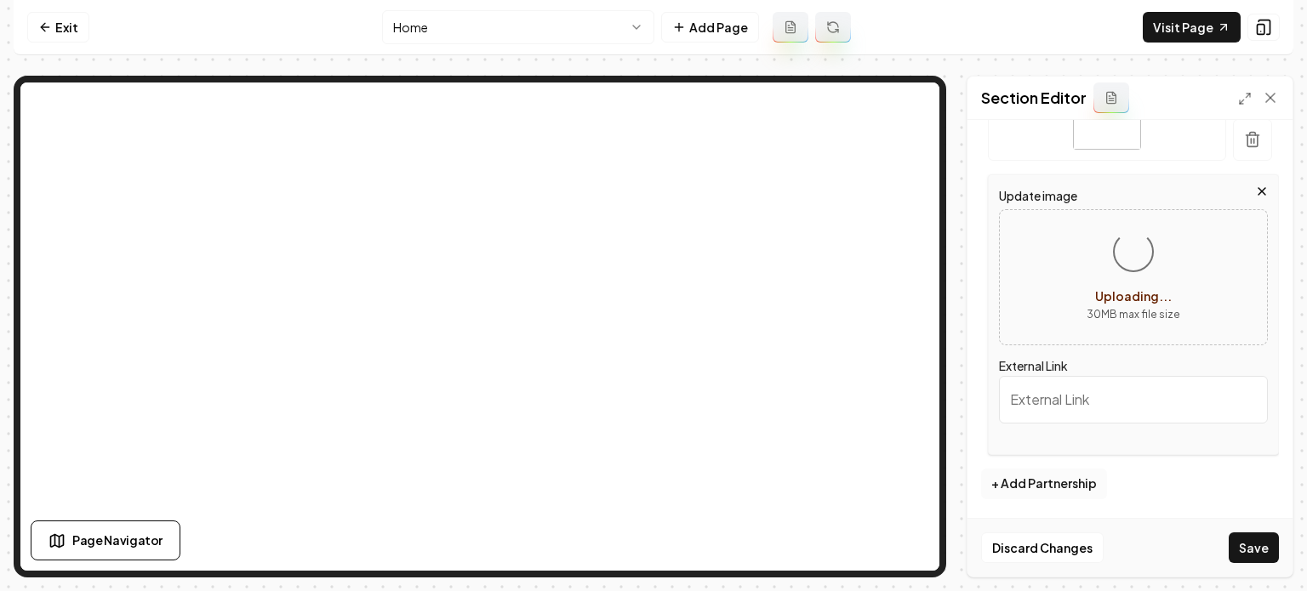
click at [1021, 490] on button "+ Add Partnership" at bounding box center [1044, 484] width 126 height 31
click at [1041, 483] on button "+ Add Partnership" at bounding box center [1044, 485] width 126 height 31
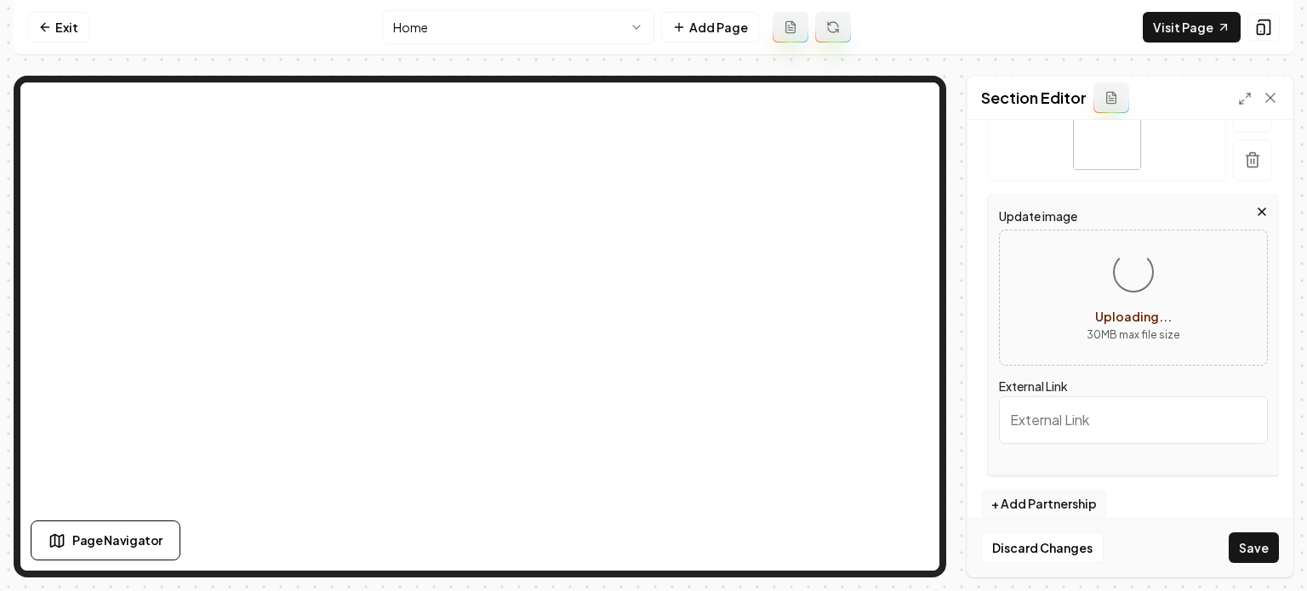
scroll to position [571, 0]
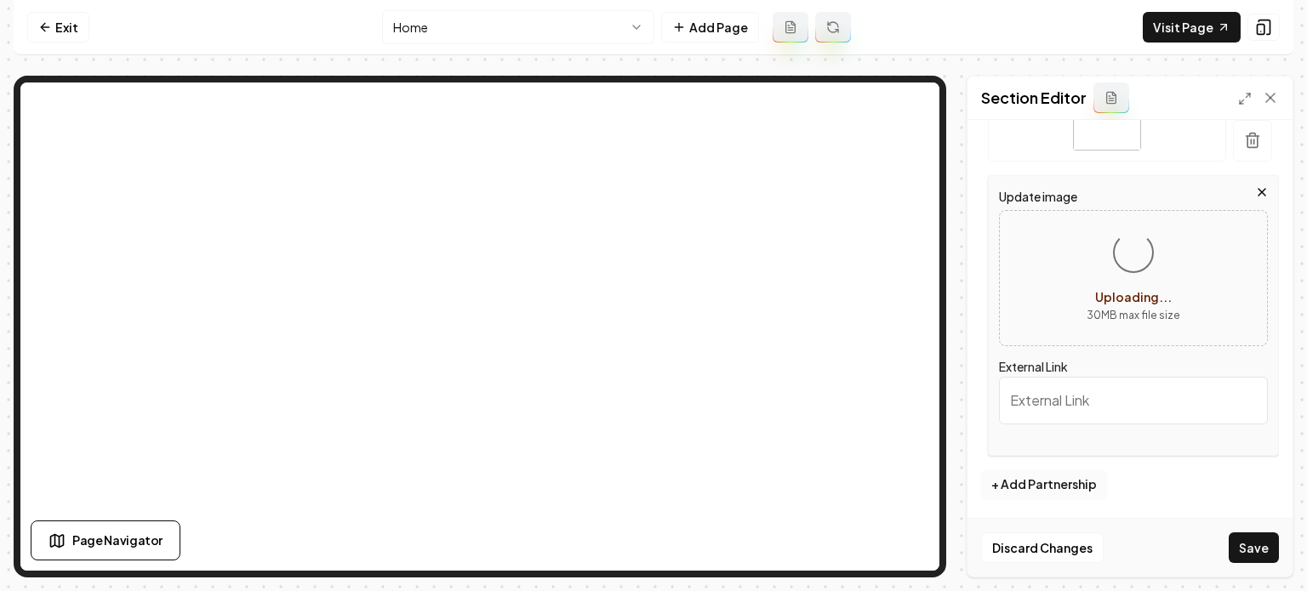
click at [1045, 483] on button "+ Add Partnership" at bounding box center [1044, 485] width 126 height 31
click at [1080, 479] on button "+ Add Partnership" at bounding box center [1044, 485] width 126 height 31
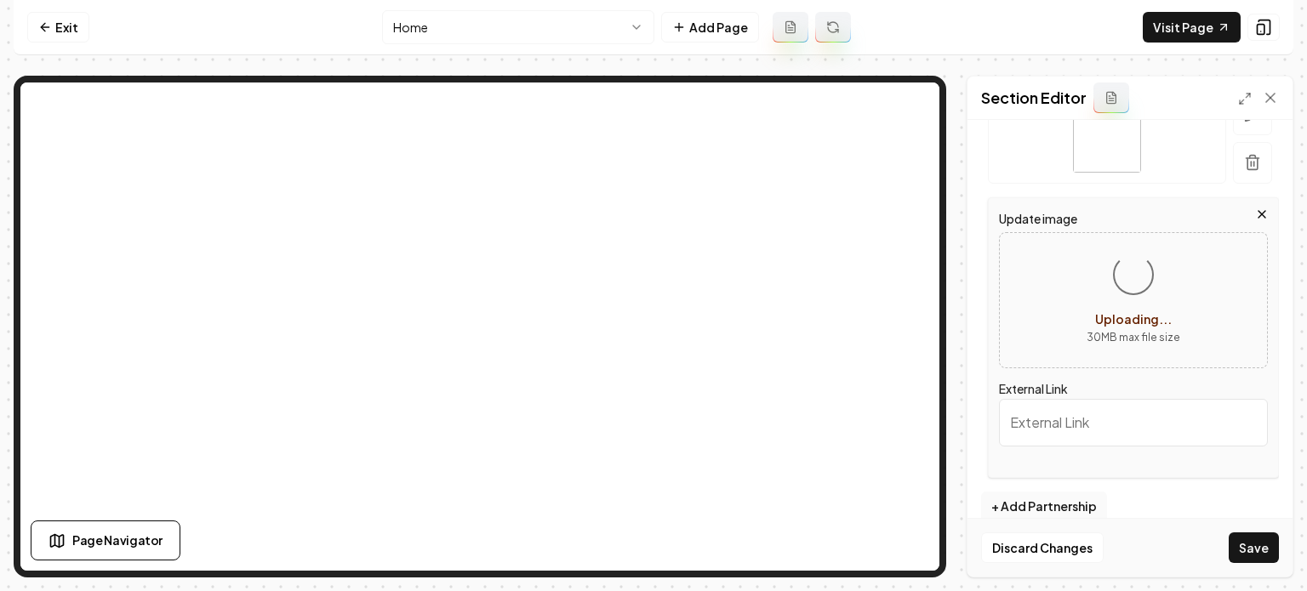
scroll to position [759, 0]
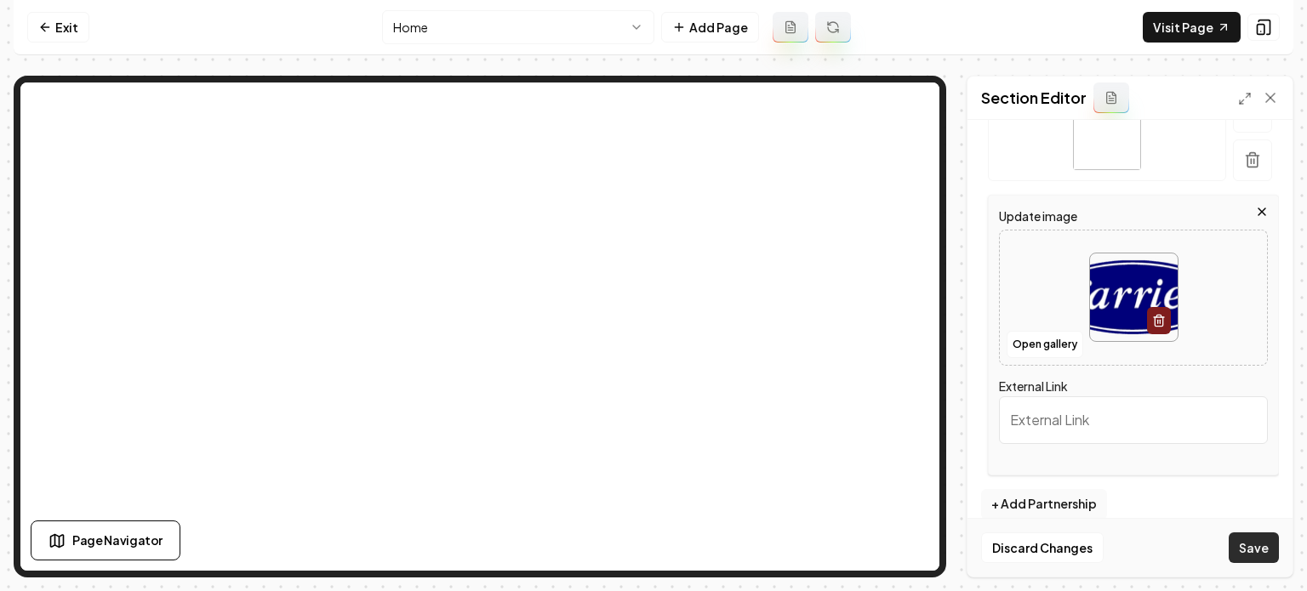
click at [1249, 540] on button "Save" at bounding box center [1254, 548] width 50 height 31
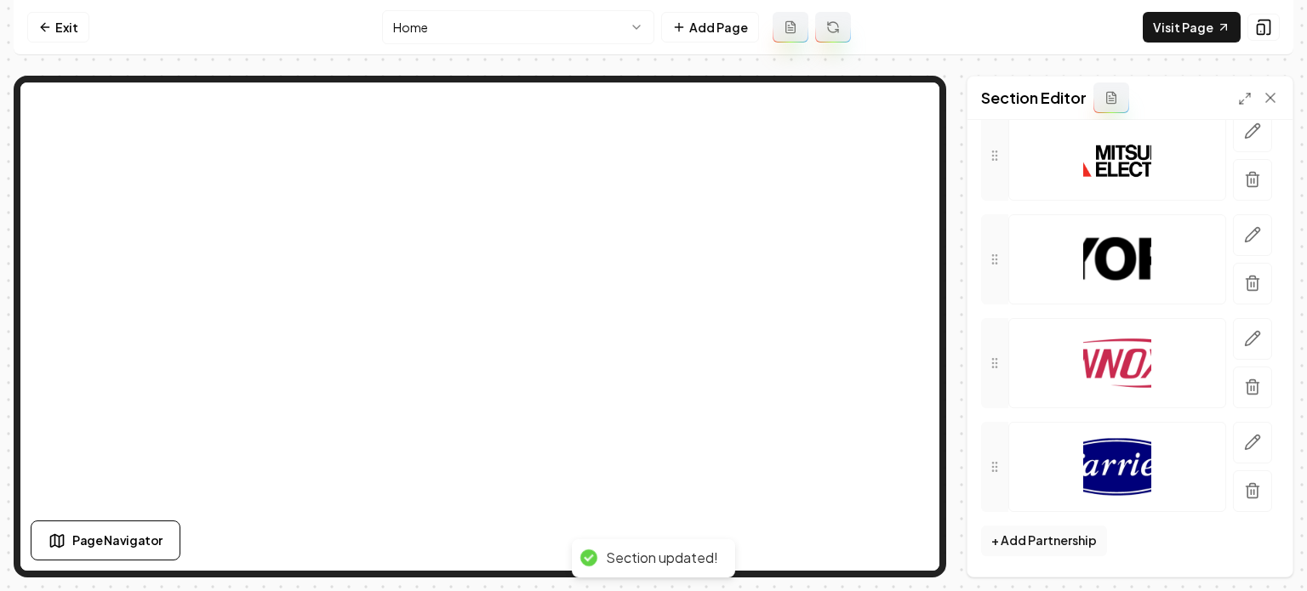
scroll to position [528, 0]
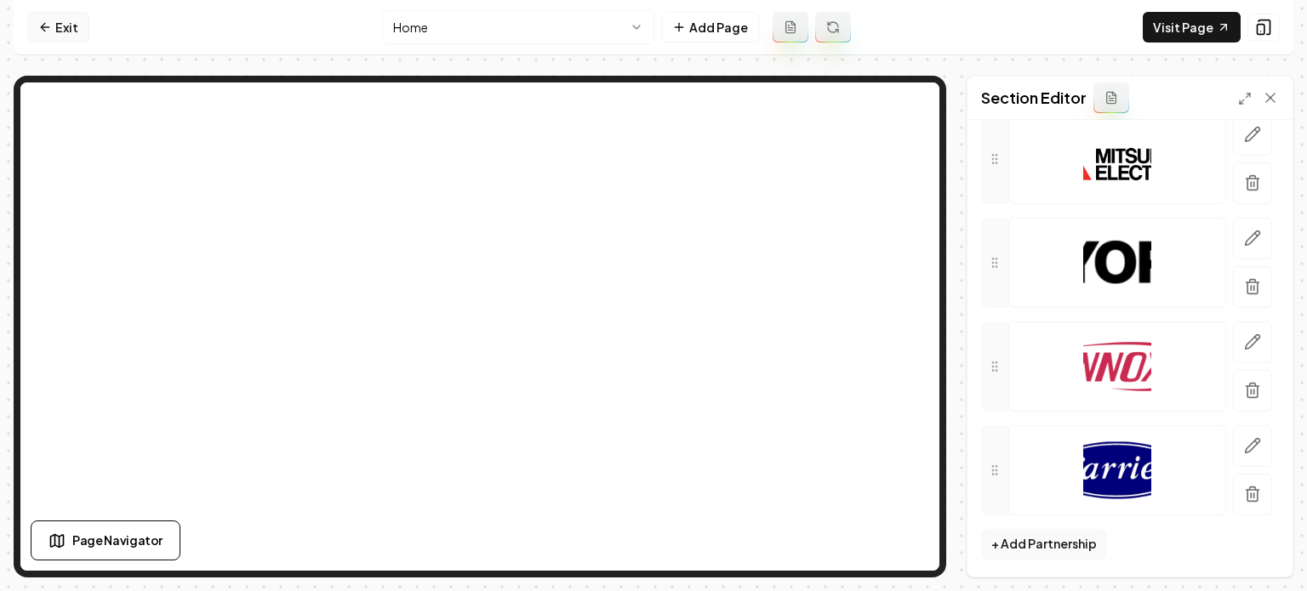
click at [57, 31] on link "Exit" at bounding box center [58, 27] width 62 height 31
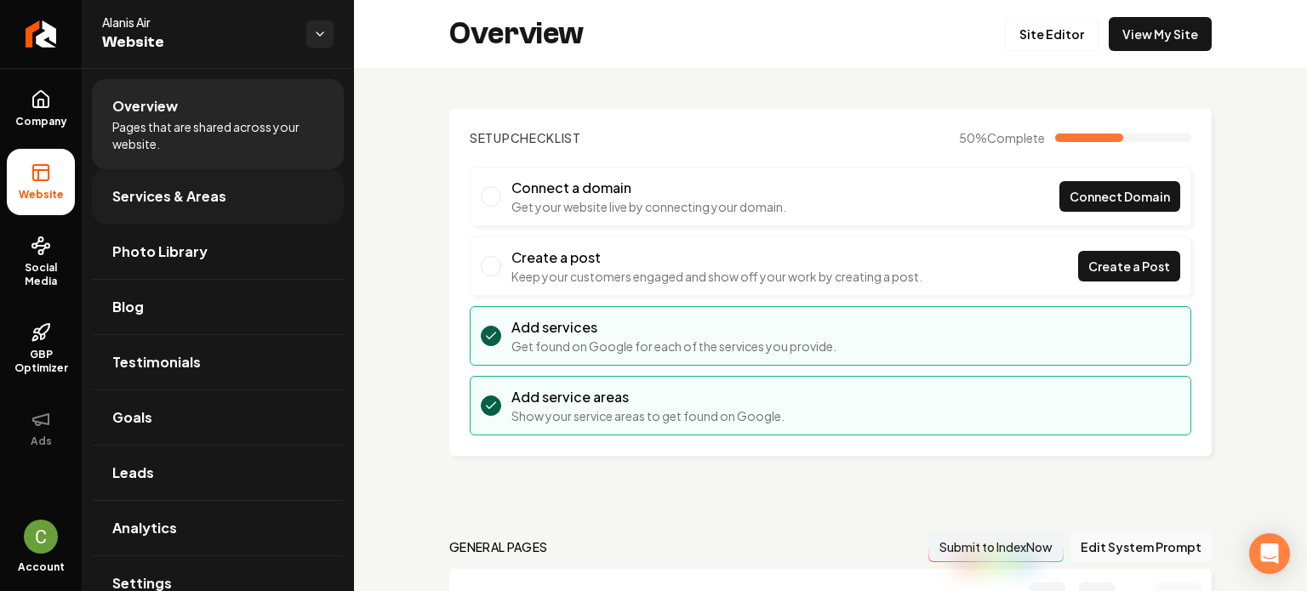
click at [114, 186] on span "Services & Areas" at bounding box center [169, 196] width 114 height 20
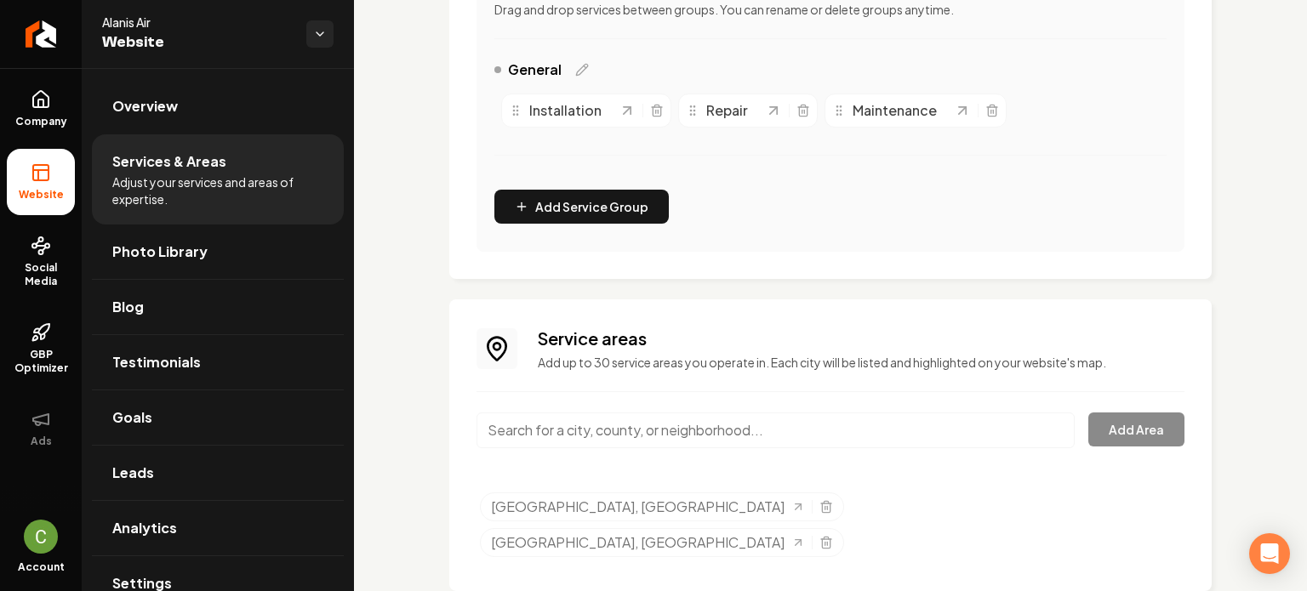
scroll to position [404, 0]
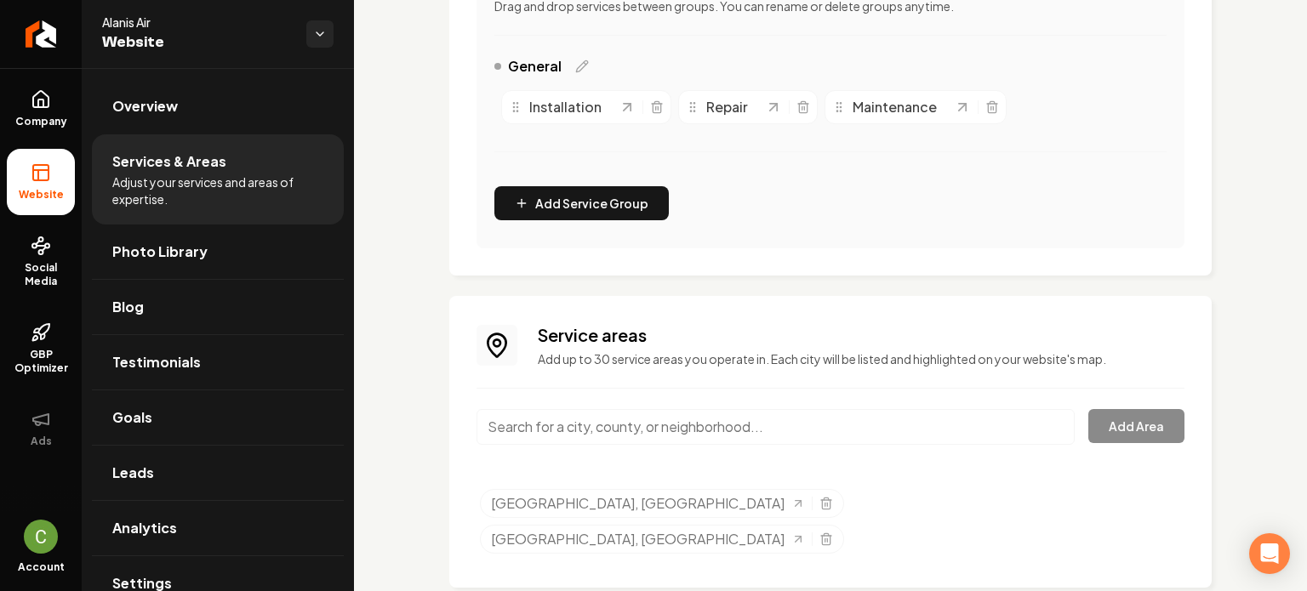
click at [810, 431] on input "Main content area" at bounding box center [775, 427] width 598 height 36
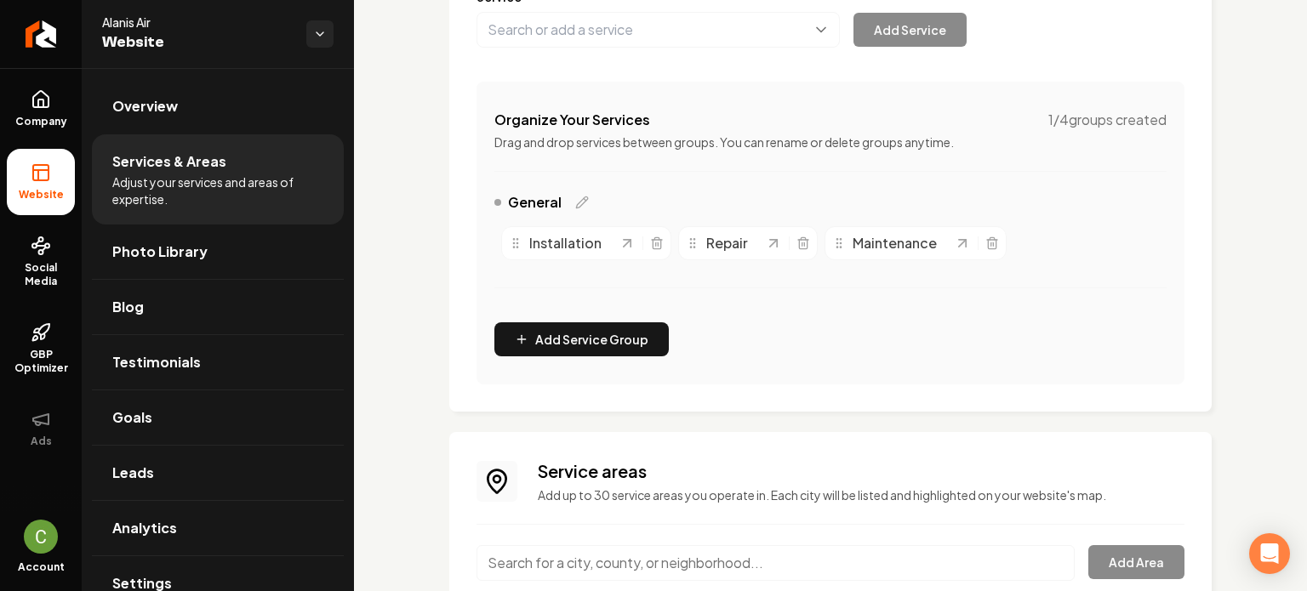
scroll to position [234, 0]
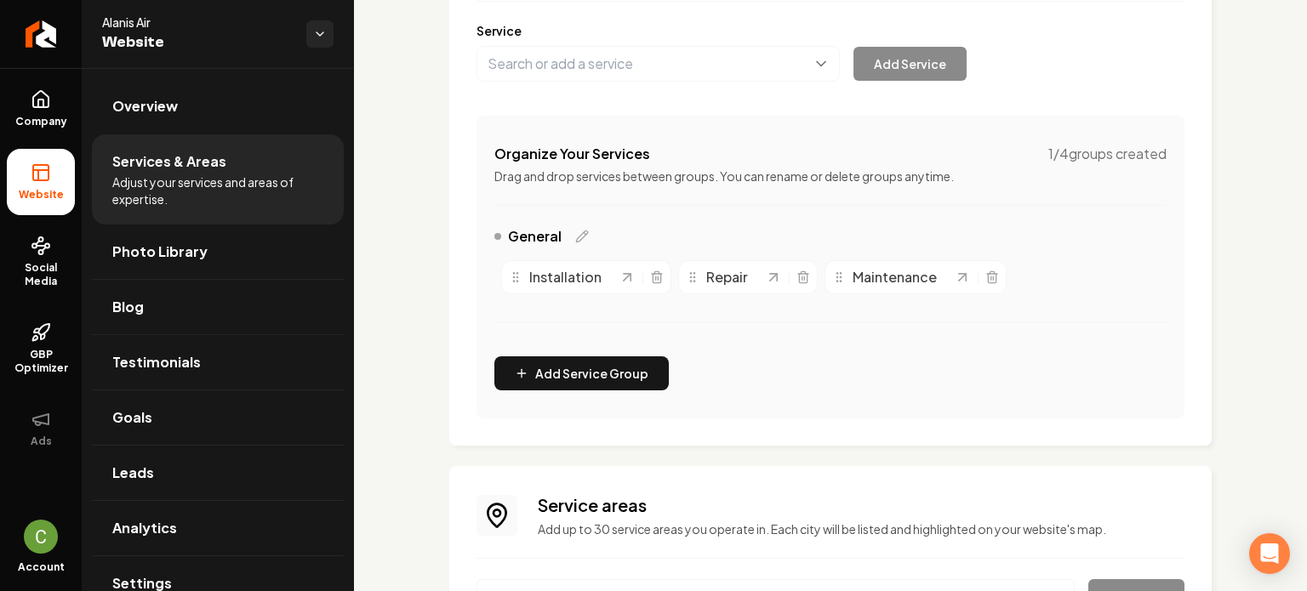
drag, startPoint x: 1234, startPoint y: 448, endPoint x: 1073, endPoint y: 402, distance: 167.2
click at [1234, 448] on div "Services Provided Select from the recommended services or add your own and choo…" at bounding box center [830, 316] width 953 height 965
click at [527, 63] on button "Main content area" at bounding box center [657, 64] width 363 height 36
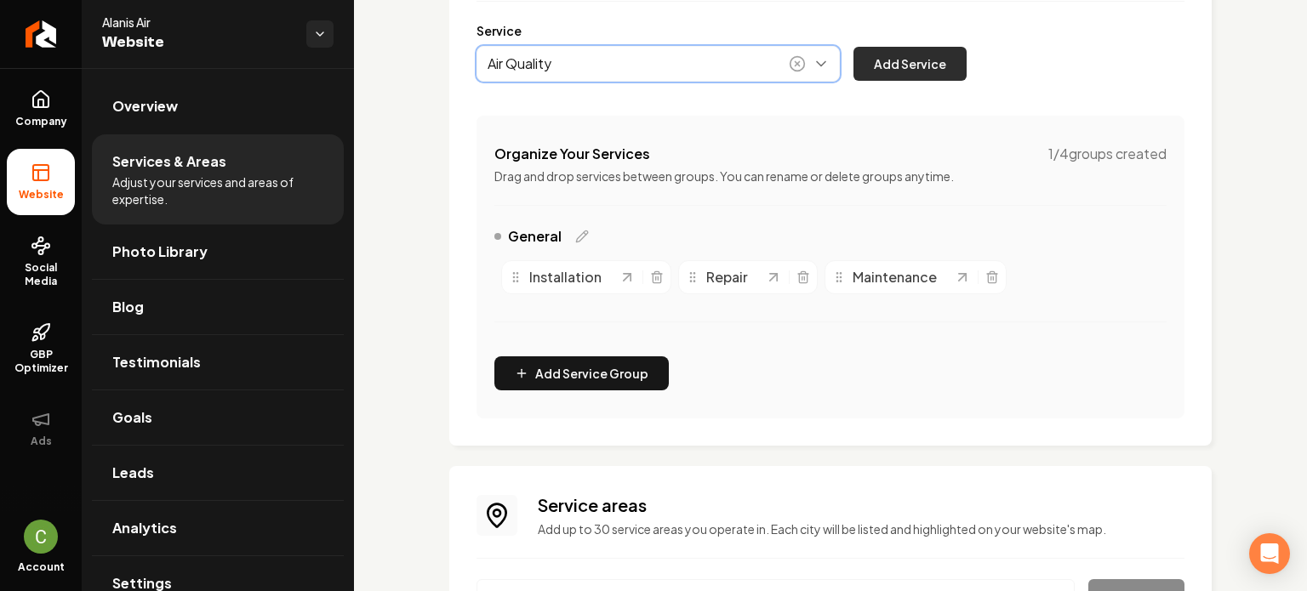
type input "Air Quality"
click at [915, 65] on button "Add Service" at bounding box center [909, 64] width 113 height 34
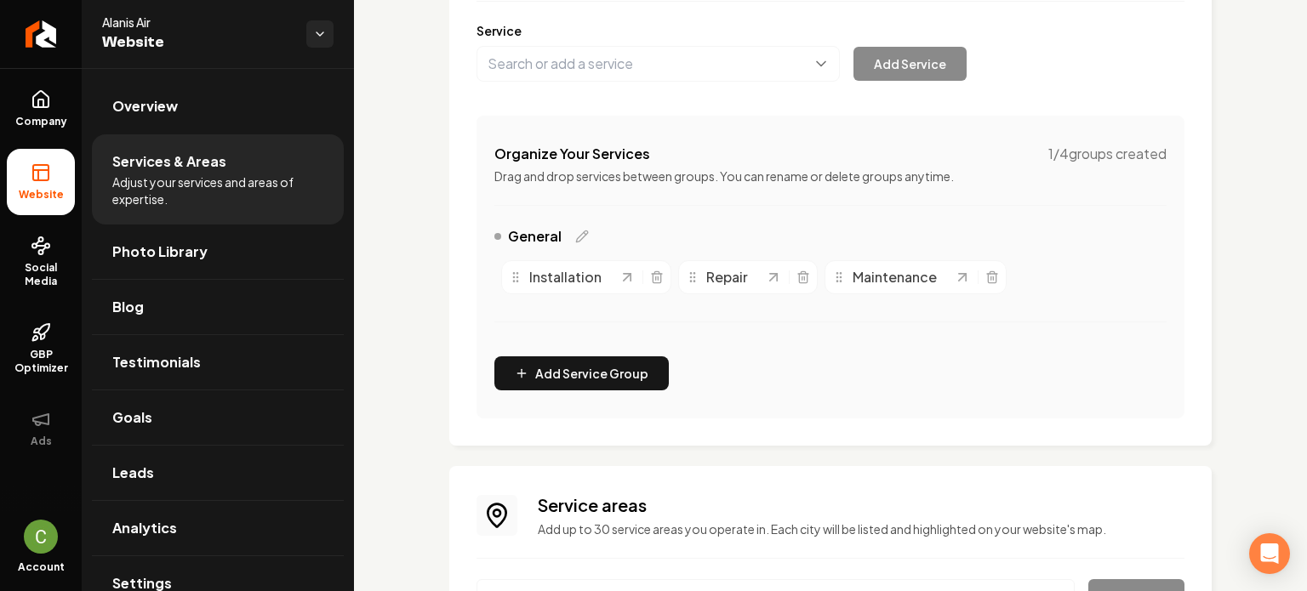
click at [597, 41] on div "Service Add Service" at bounding box center [830, 52] width 708 height 60
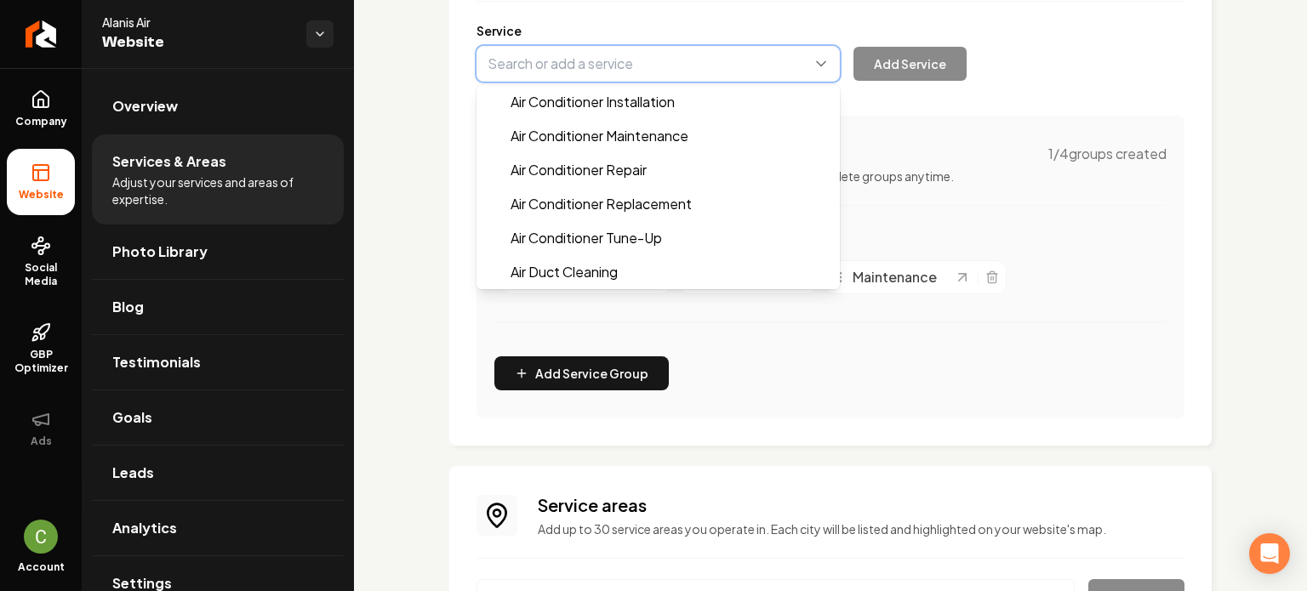
click at [590, 67] on button "Main content area" at bounding box center [657, 64] width 363 height 36
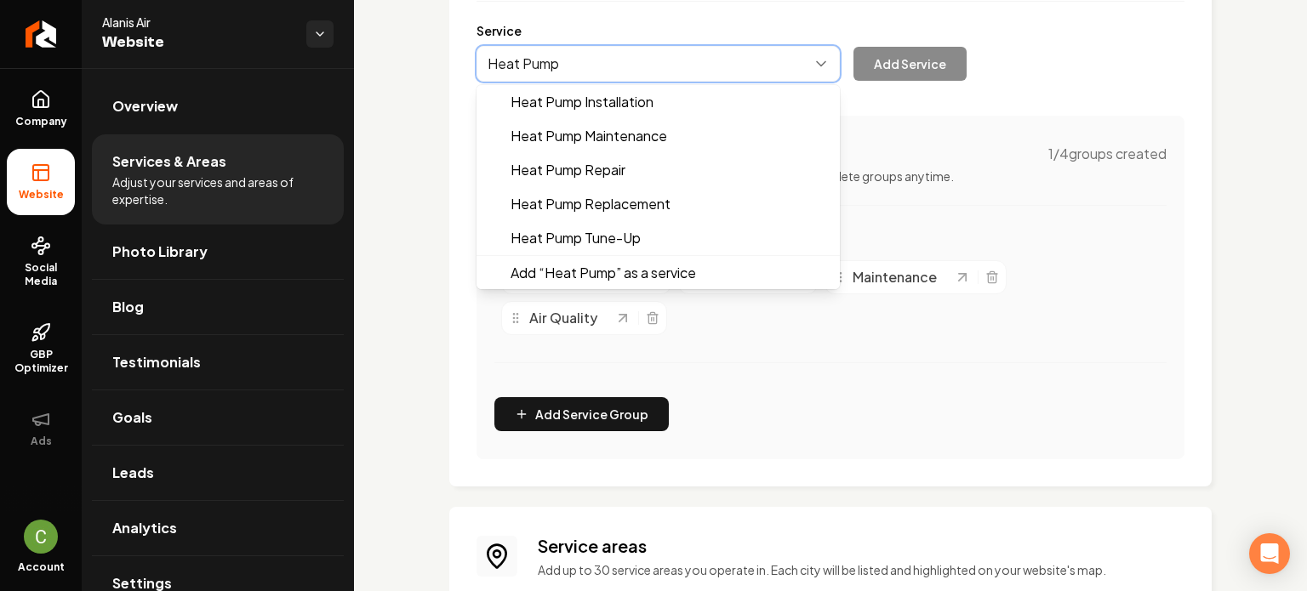
scroll to position [0, 0]
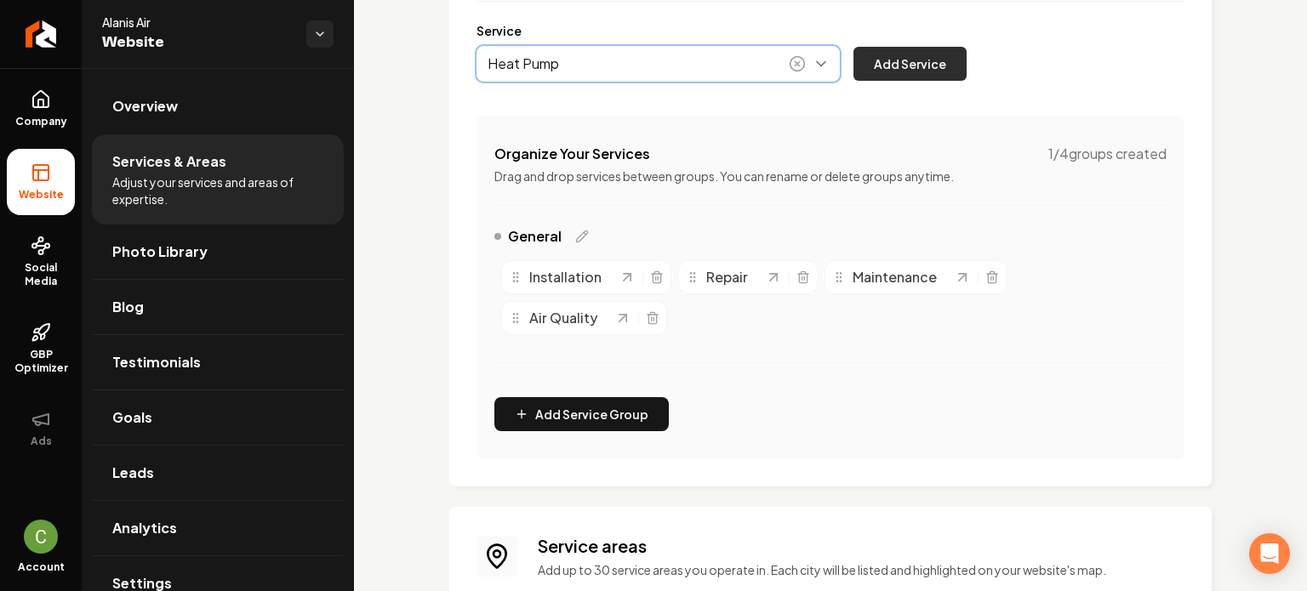
type input "Heat Pump"
click at [941, 69] on button "Add Service" at bounding box center [909, 64] width 113 height 34
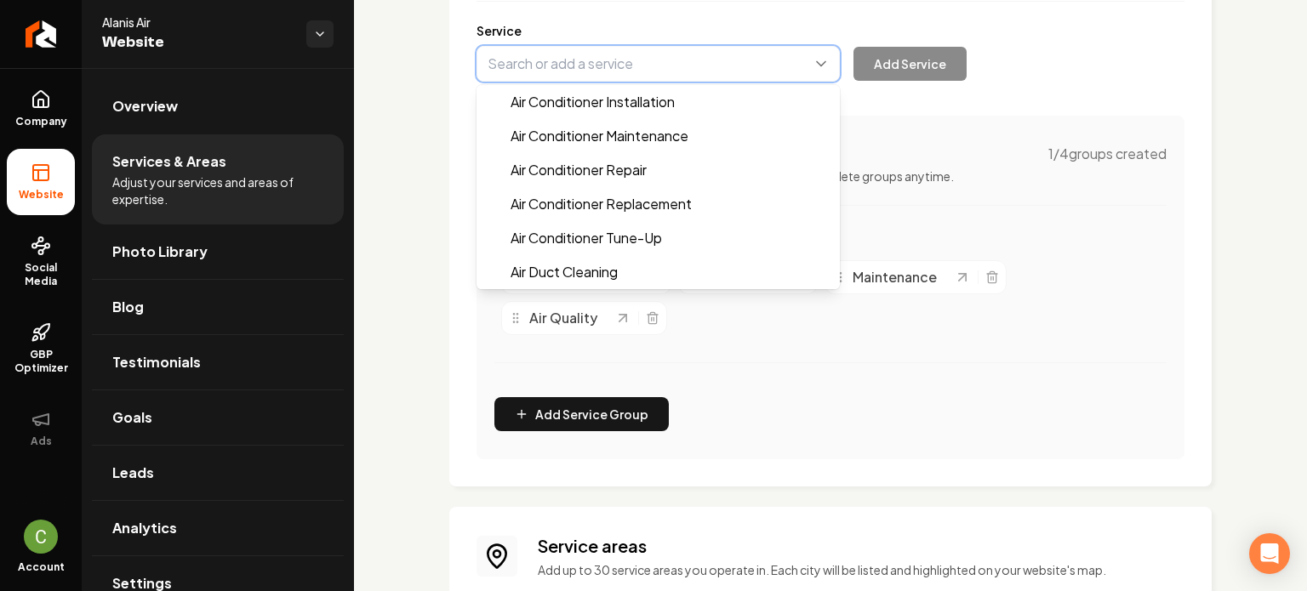
click at [531, 54] on button "Main content area" at bounding box center [657, 64] width 363 height 36
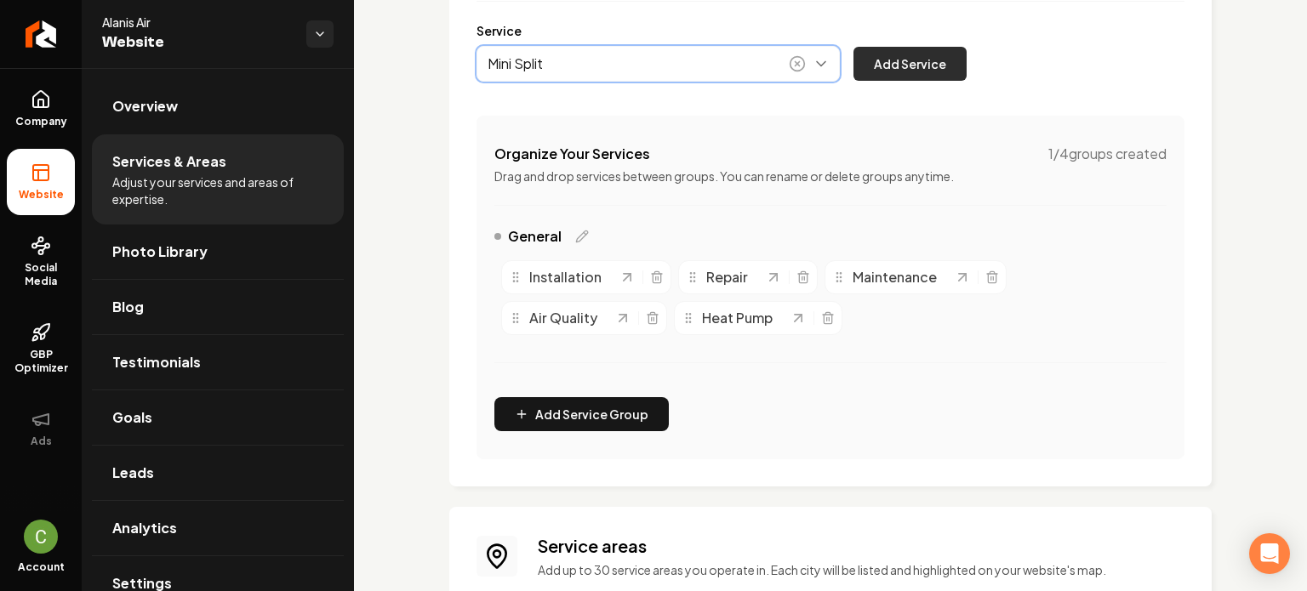
type input "Mini Split"
click at [932, 61] on button "Add Service" at bounding box center [909, 64] width 113 height 34
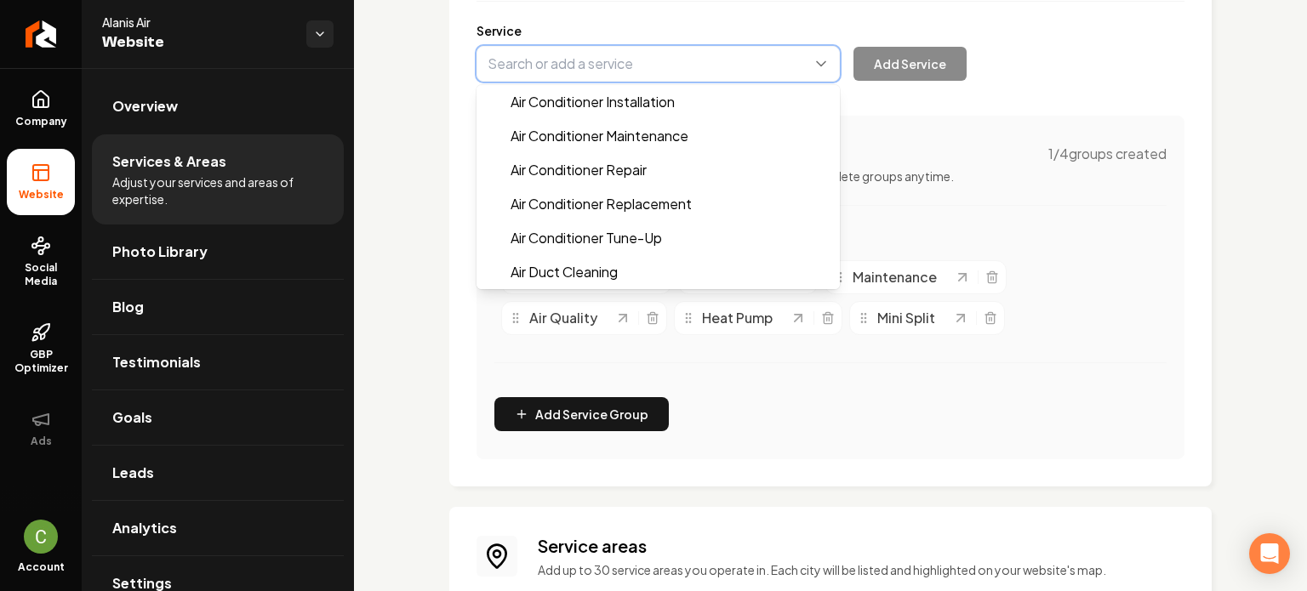
click at [527, 59] on button "Main content area" at bounding box center [657, 64] width 363 height 36
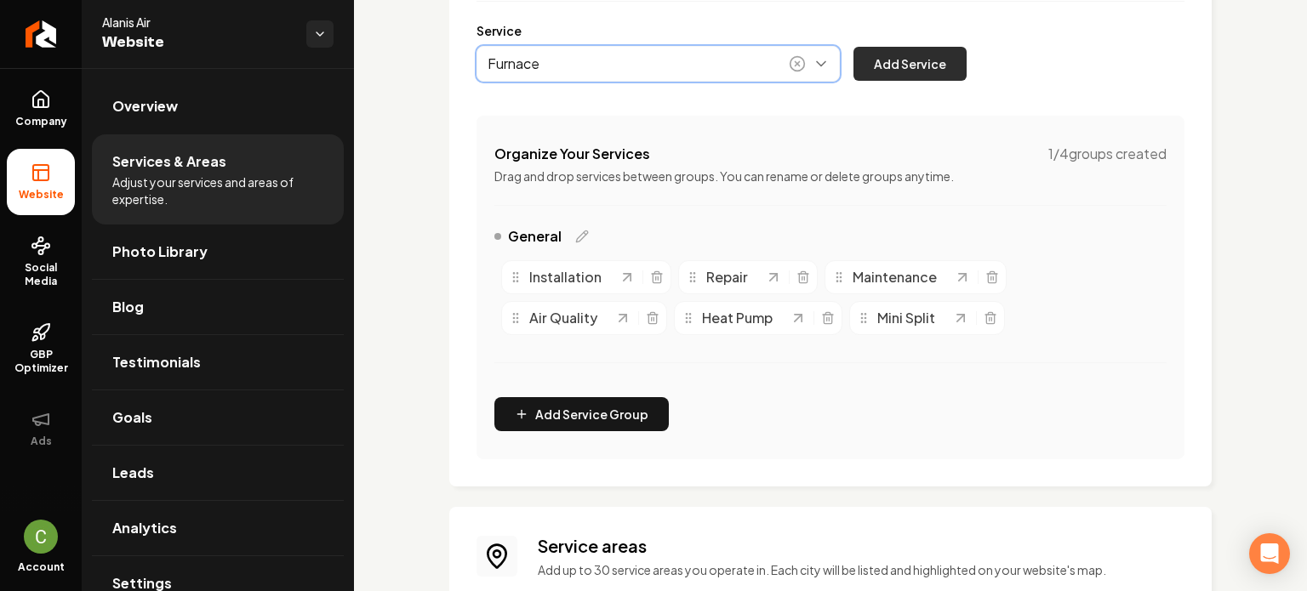
type input "Furnace"
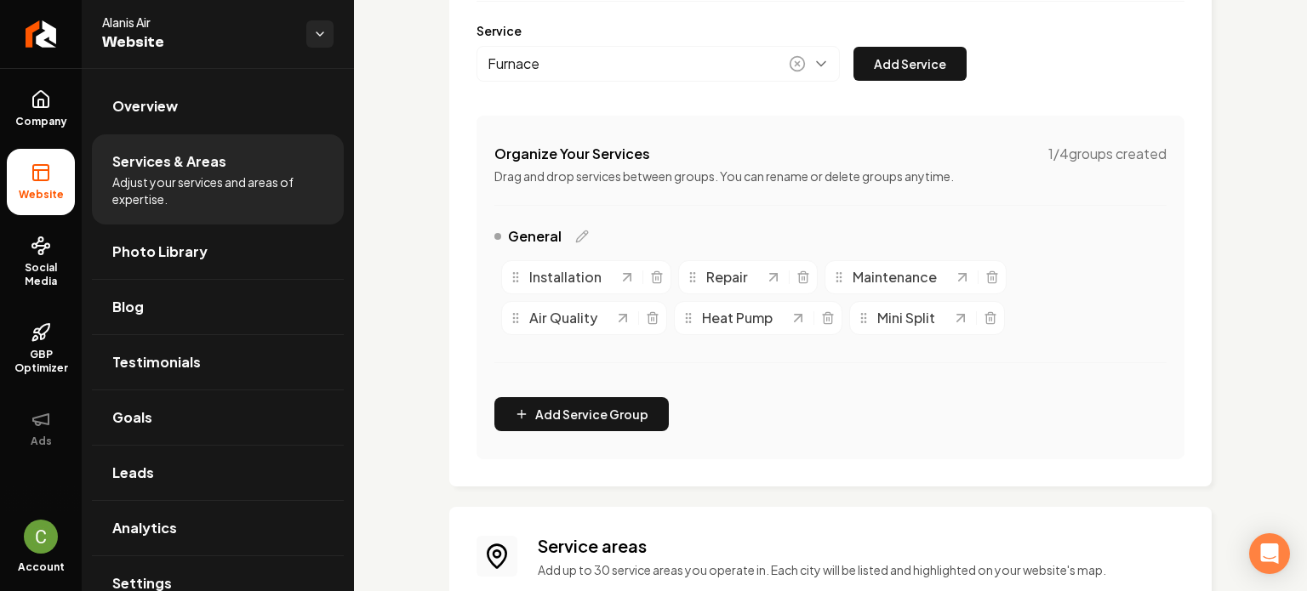
click at [881, 65] on button "Add Service" at bounding box center [909, 64] width 113 height 34
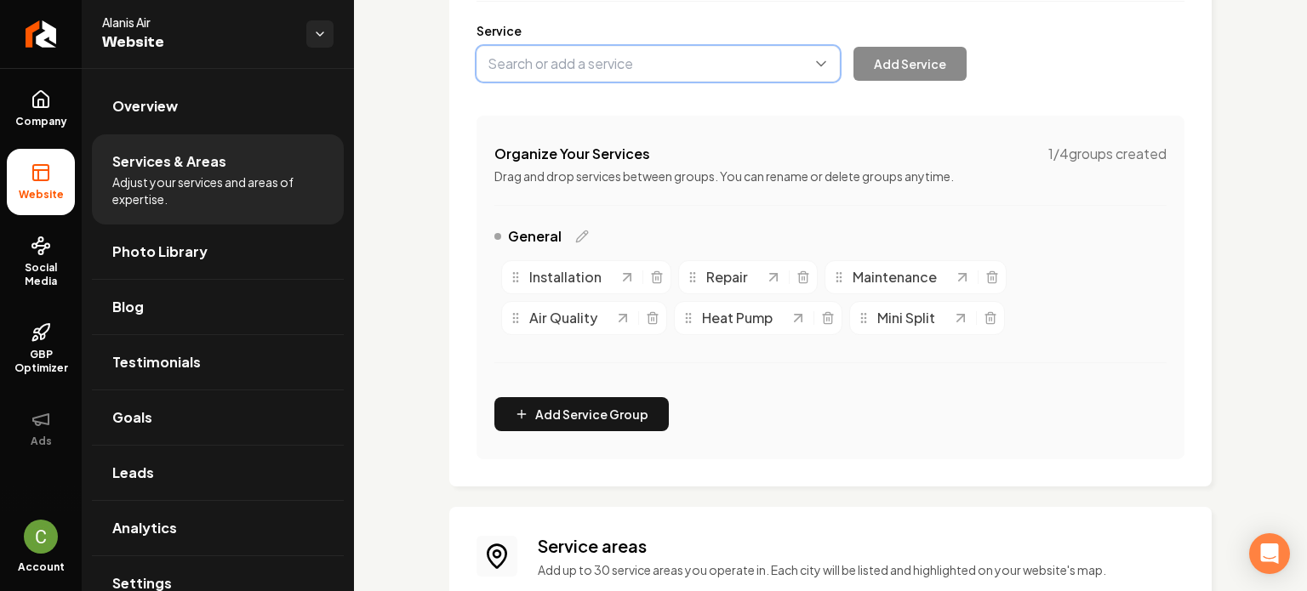
click at [504, 73] on button "Main content area" at bounding box center [657, 64] width 363 height 36
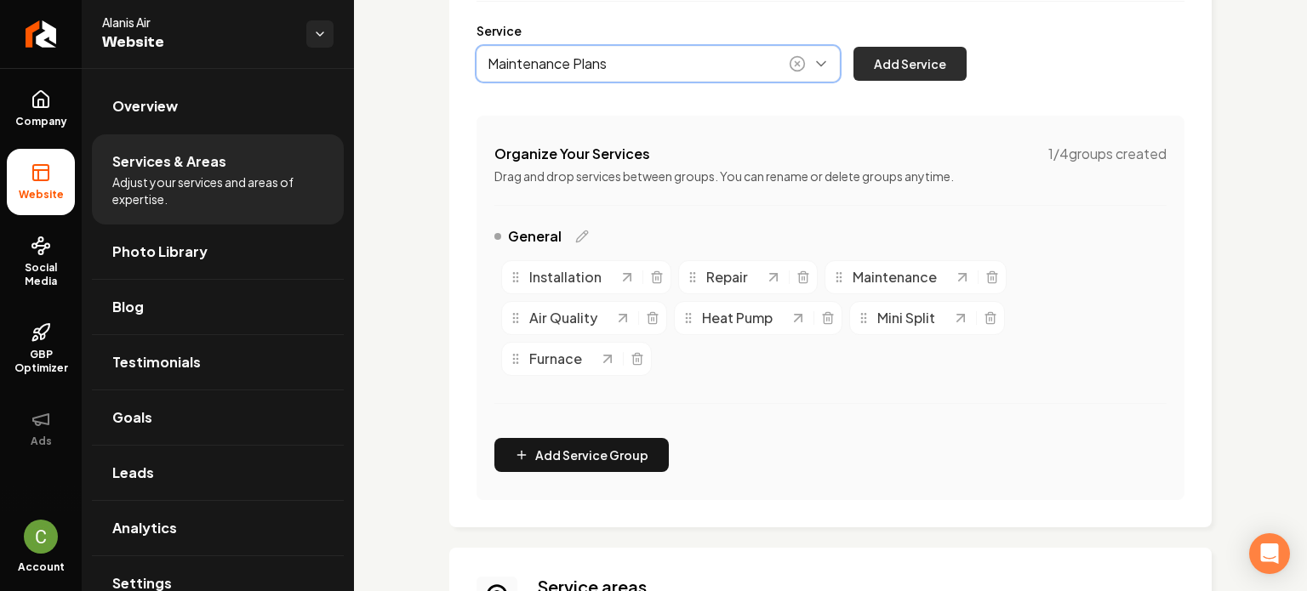
type input "Maintenance Plans"
click at [895, 71] on button "Add Service" at bounding box center [909, 64] width 113 height 34
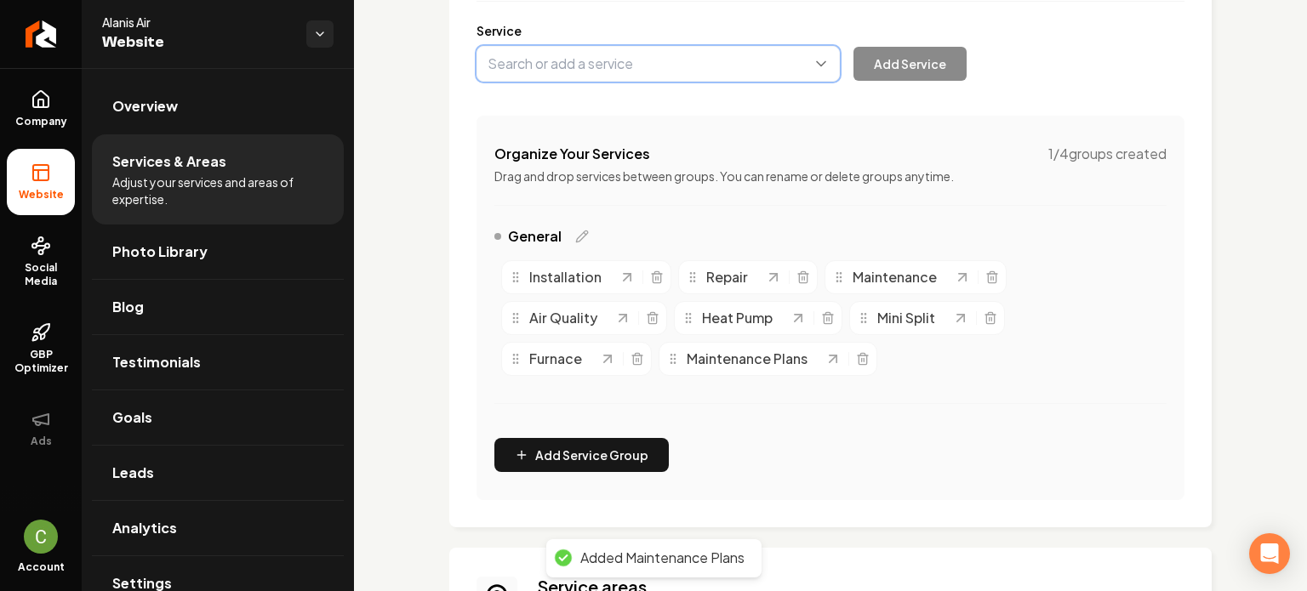
click at [582, 77] on button "Main content area" at bounding box center [657, 64] width 363 height 36
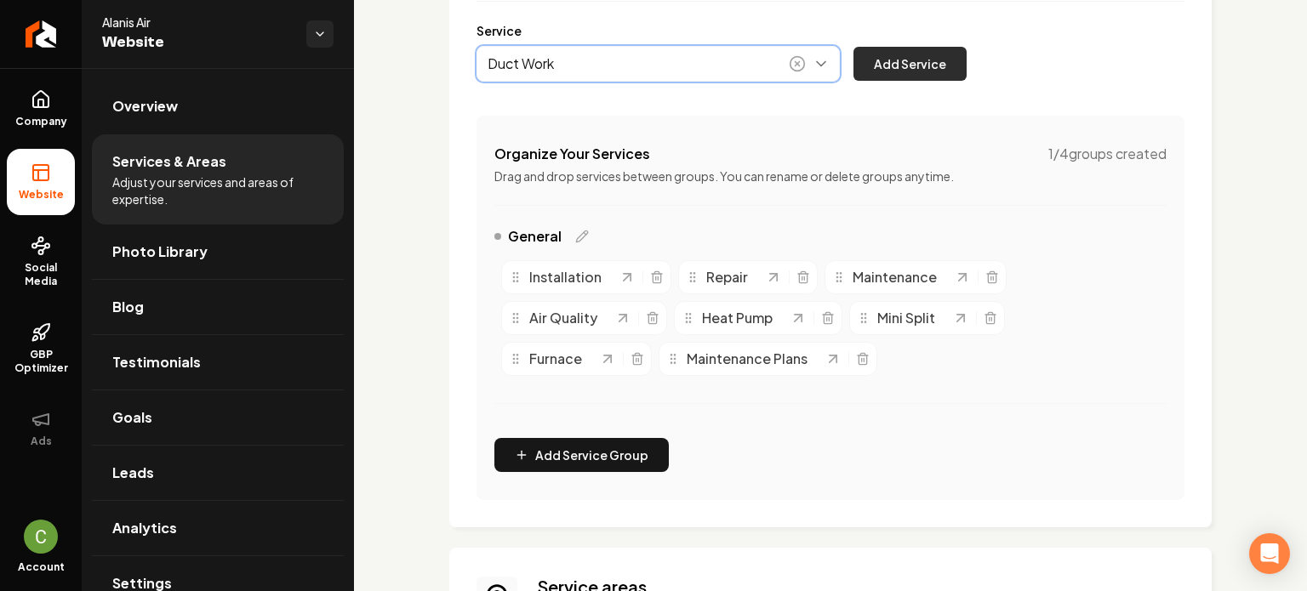
type input "Duct Work"
click at [887, 55] on button "Add Service" at bounding box center [909, 64] width 113 height 34
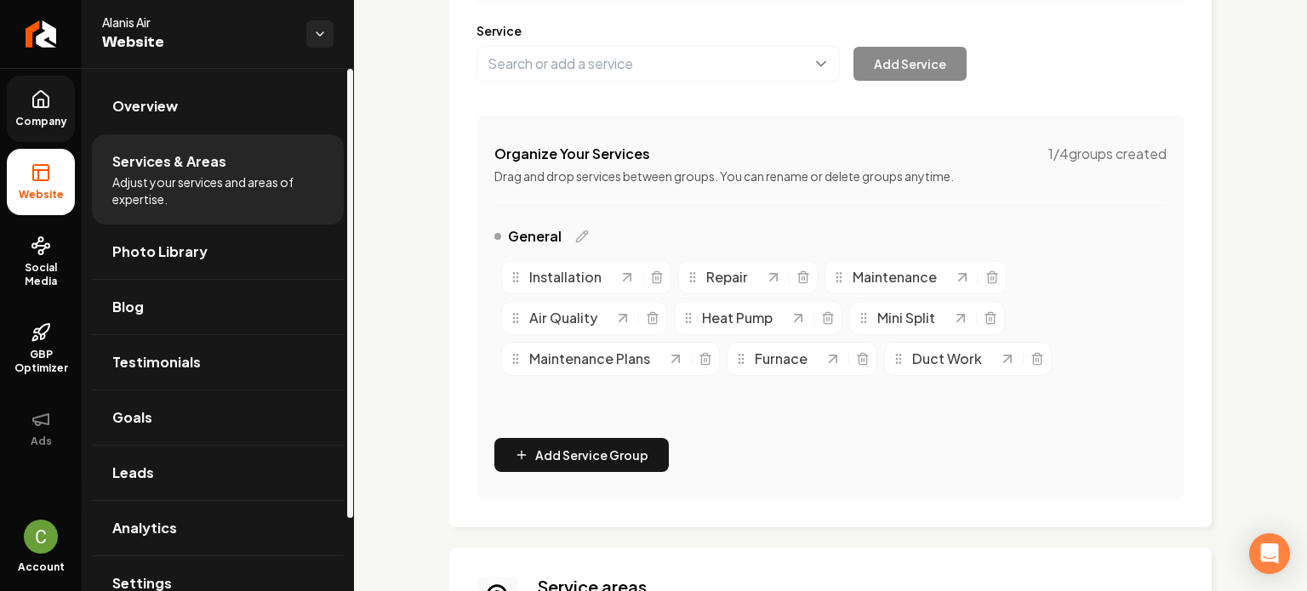
click at [41, 95] on icon at bounding box center [41, 99] width 20 height 20
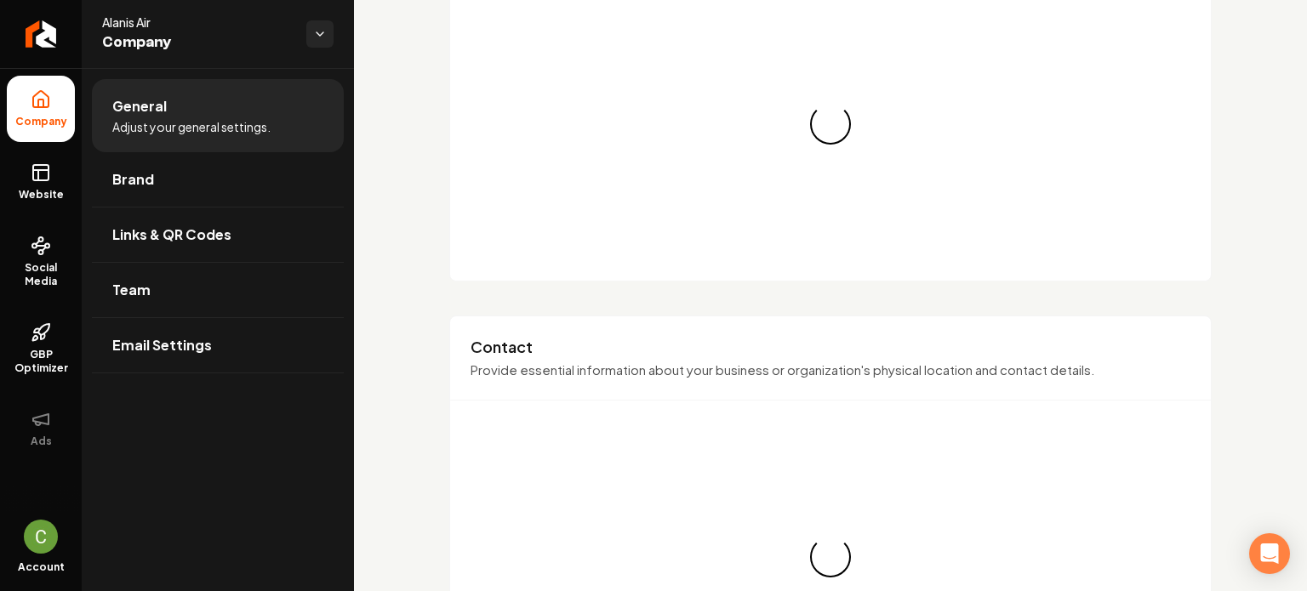
click at [27, 151] on link "Website" at bounding box center [41, 182] width 68 height 66
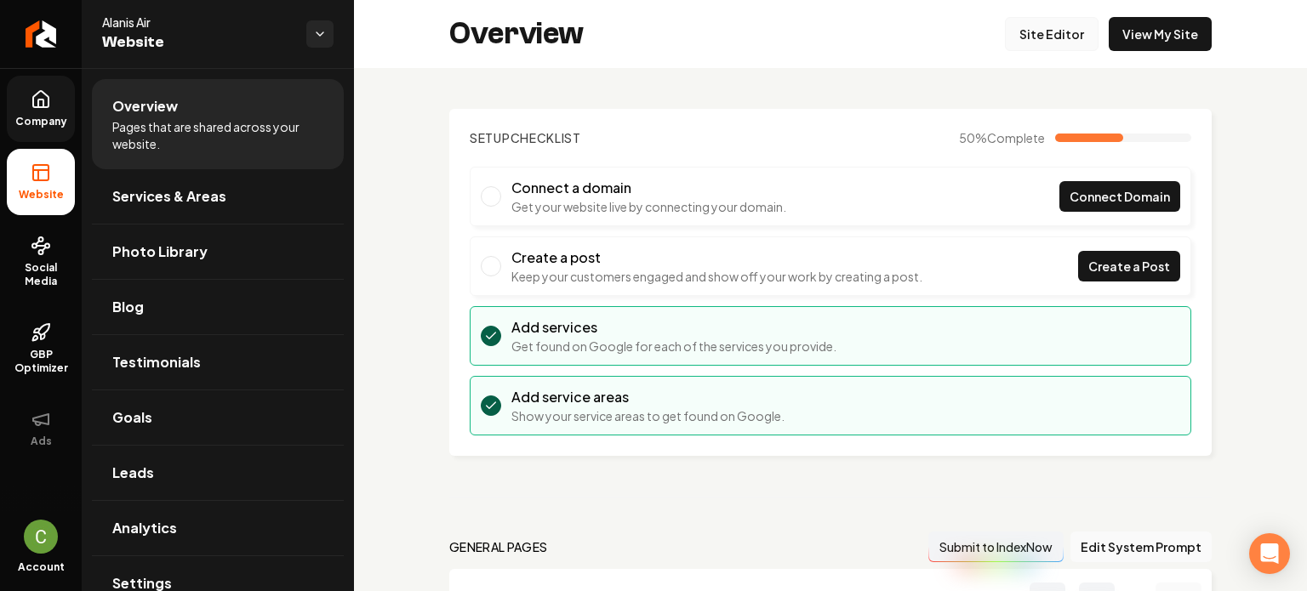
click at [1037, 35] on link "Site Editor" at bounding box center [1052, 34] width 94 height 34
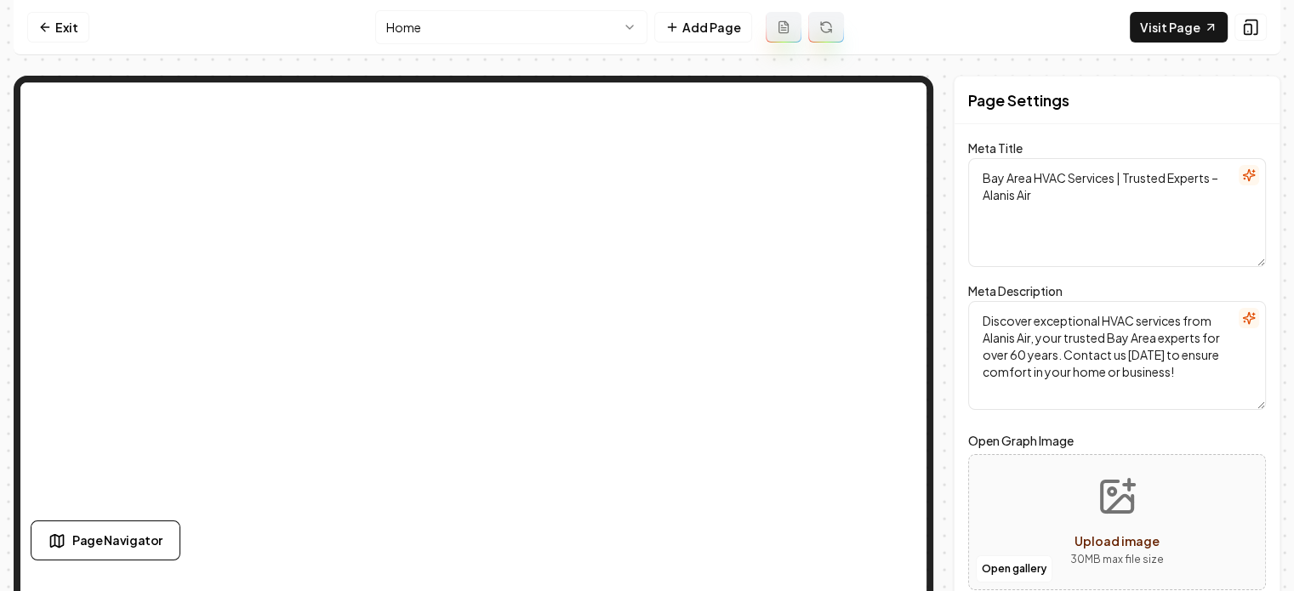
click at [495, 16] on html "Computer Required This feature is only available on a computer. Please switch t…" at bounding box center [647, 295] width 1294 height 591
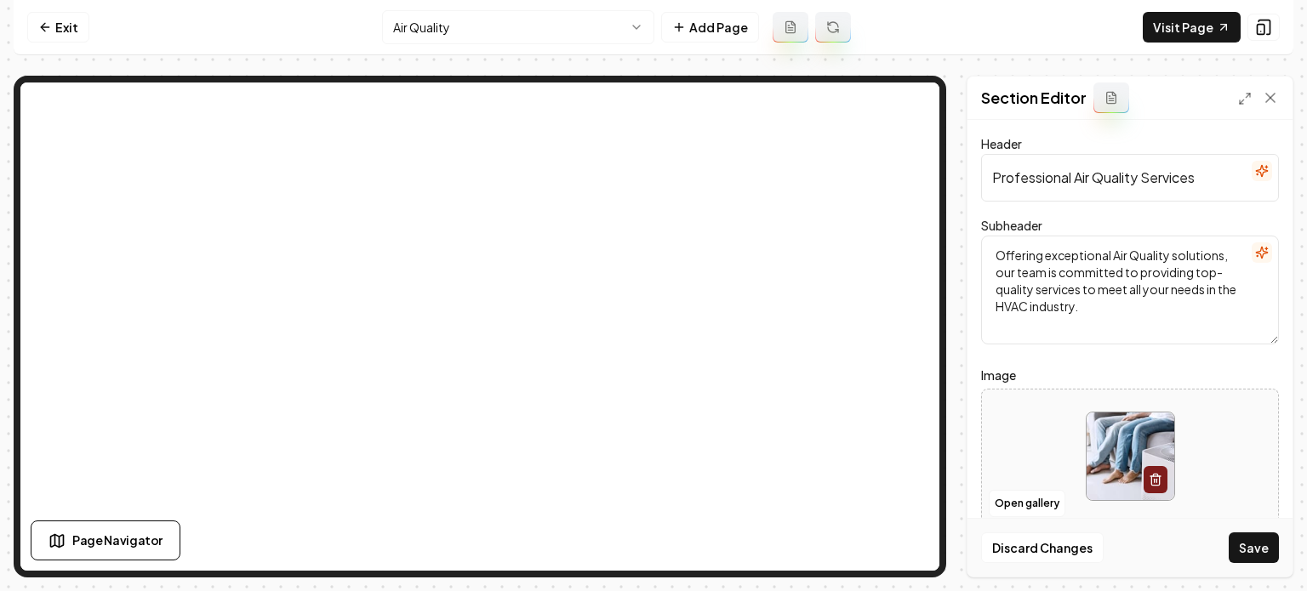
click at [1242, 557] on button "Save" at bounding box center [1254, 548] width 50 height 31
click at [520, 38] on html "Computer Required This feature is only available on a computer. Please switch t…" at bounding box center [653, 295] width 1307 height 591
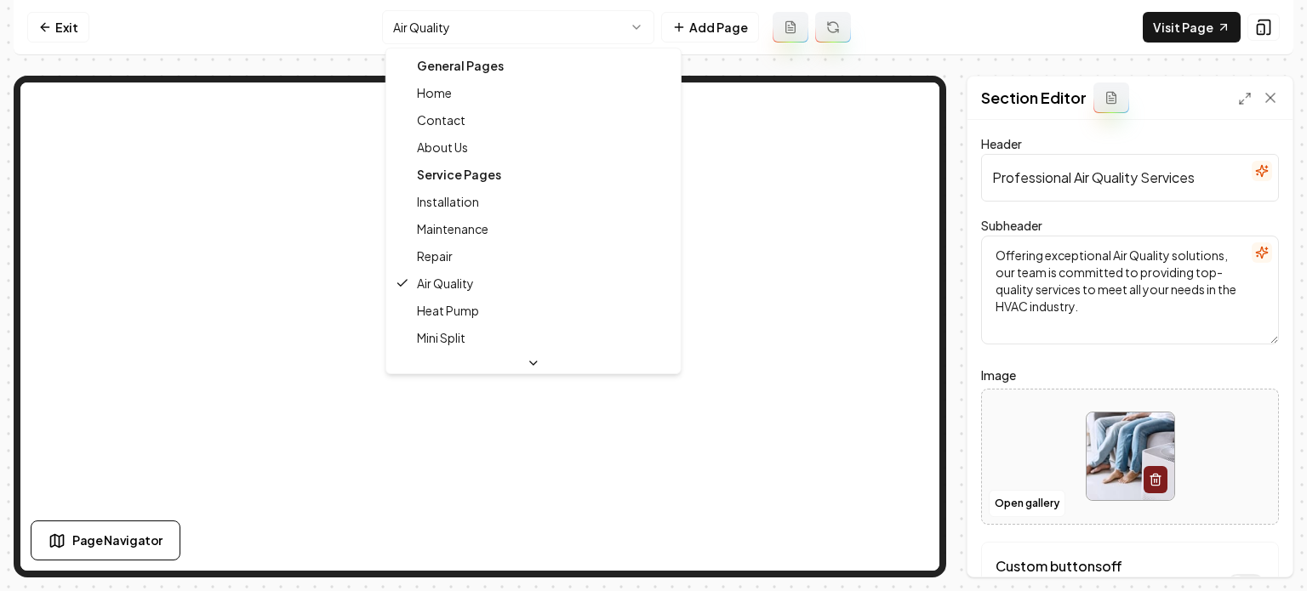
click at [516, 36] on html "Computer Required This feature is only available on a computer. Please switch t…" at bounding box center [653, 295] width 1307 height 591
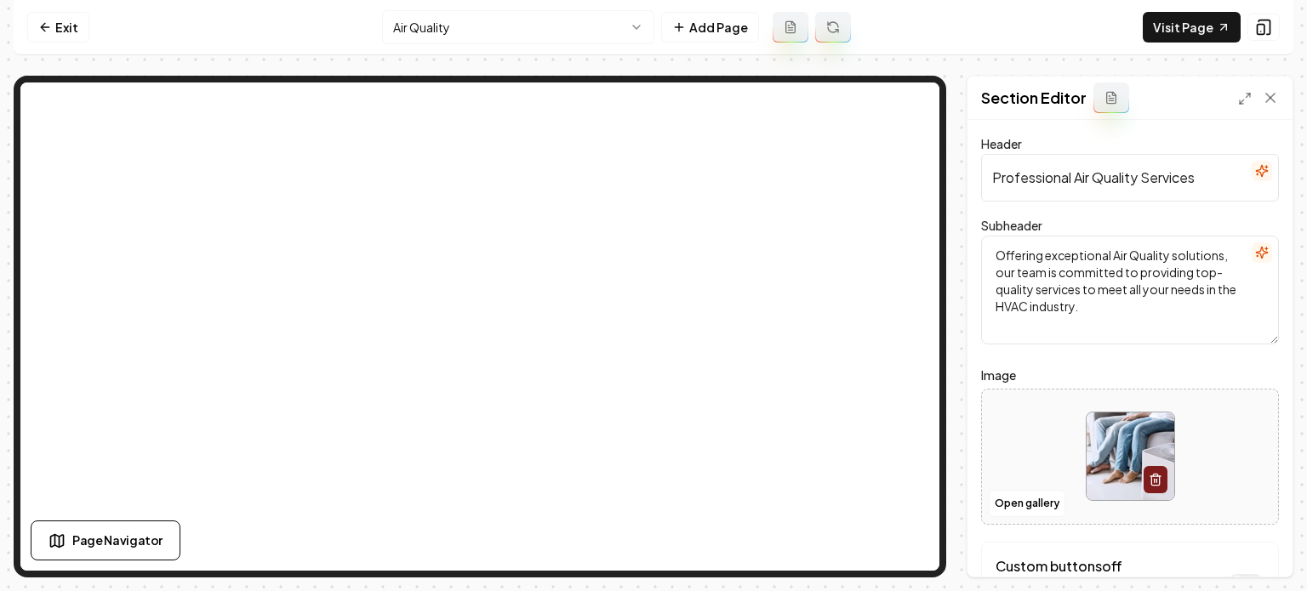
click at [484, 43] on nav "Exit Air Quality Add Page Visit Page" at bounding box center [654, 27] width 1280 height 55
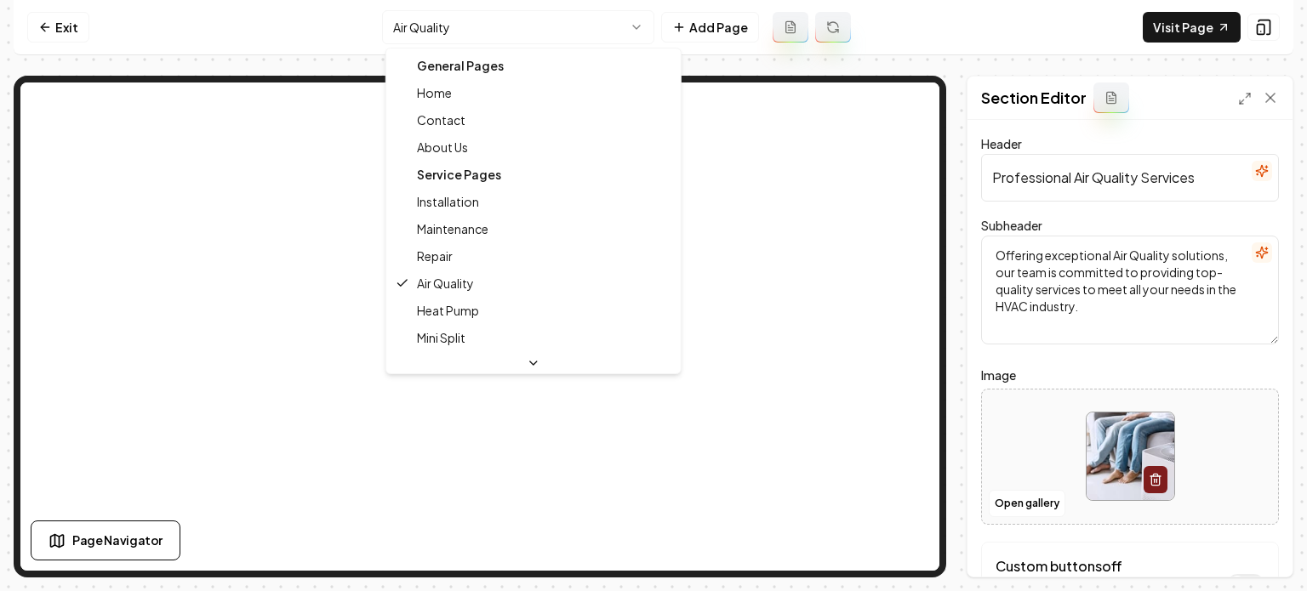
click at [483, 43] on html "Computer Required This feature is only available on a computer. Please switch t…" at bounding box center [653, 295] width 1307 height 591
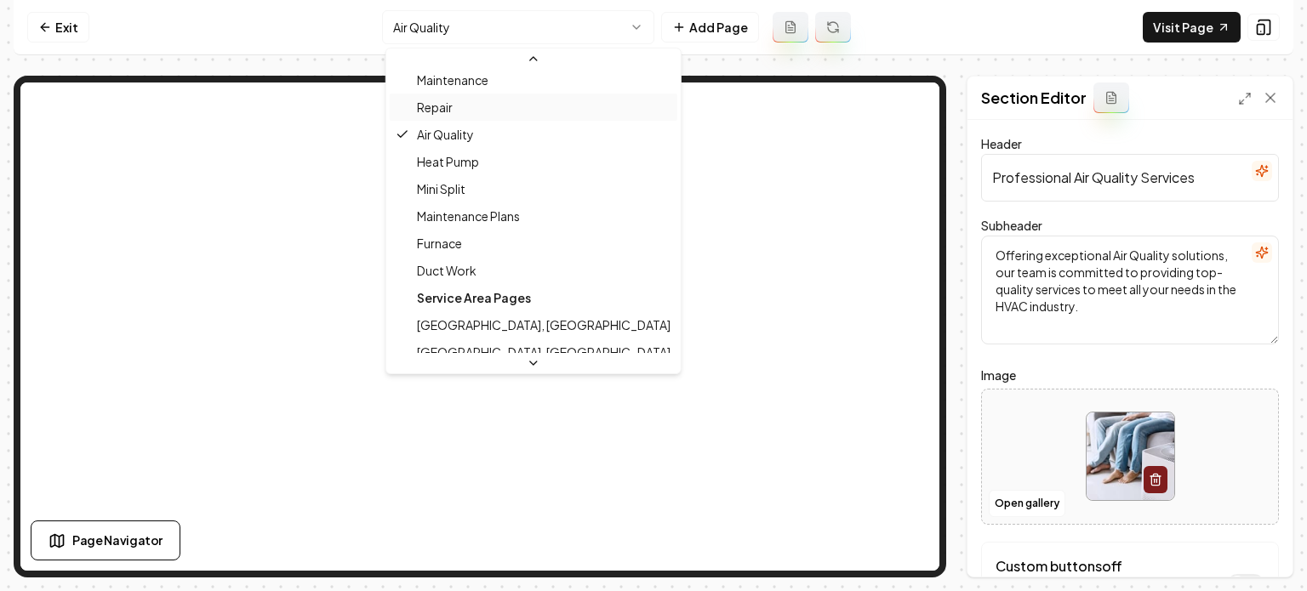
scroll to position [170, 0]
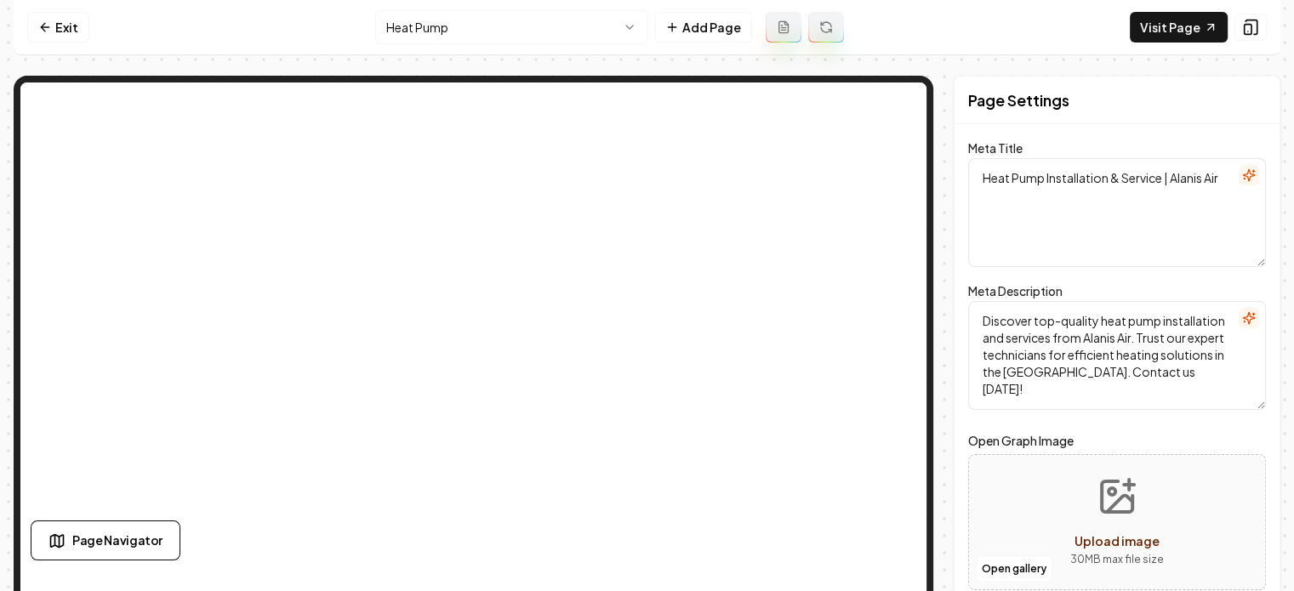
click at [490, 31] on html "Computer Required This feature is only available on a computer. Please switch t…" at bounding box center [647, 295] width 1294 height 591
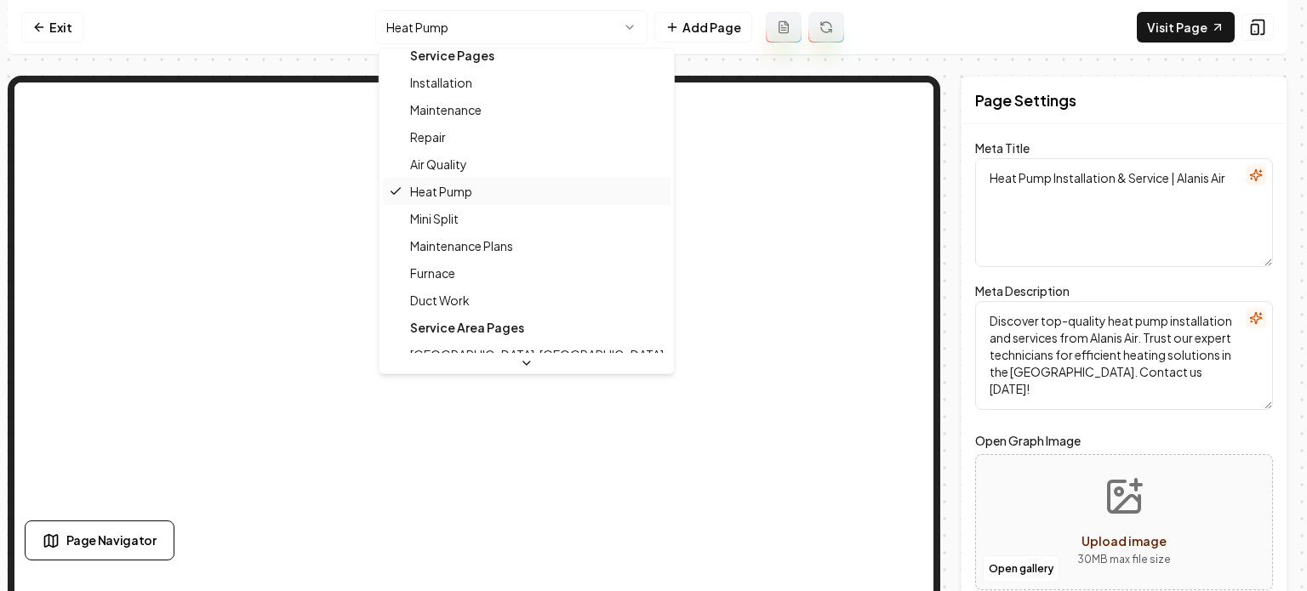
scroll to position [164, 0]
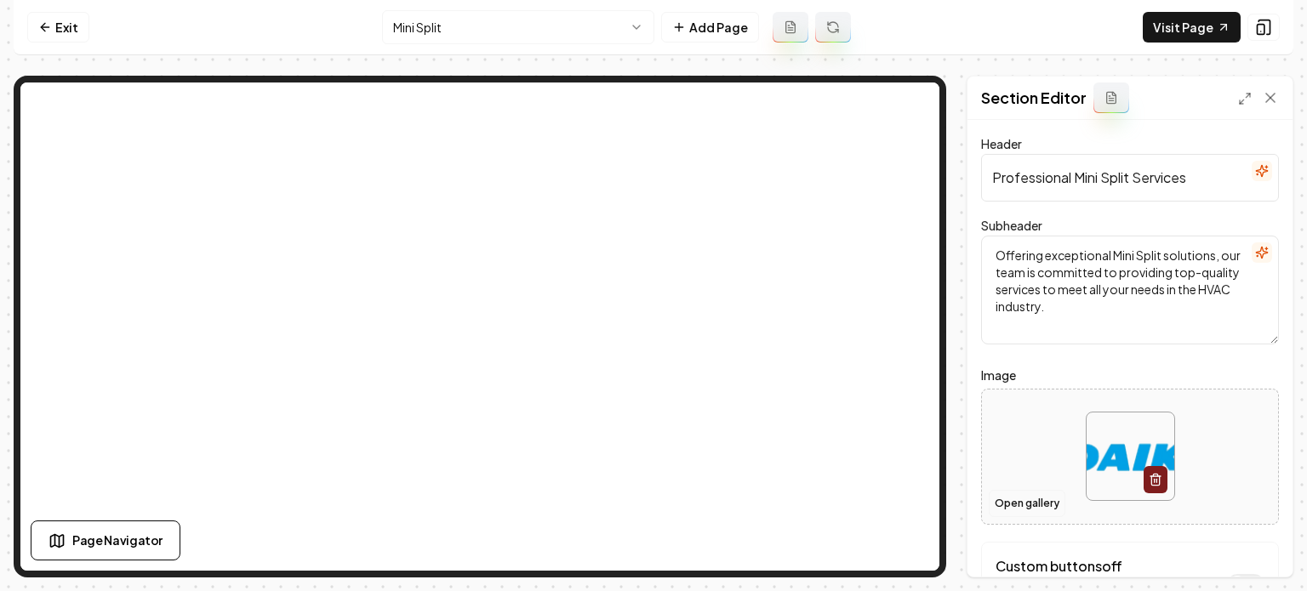
click at [992, 504] on button "Open gallery" at bounding box center [1027, 503] width 77 height 27
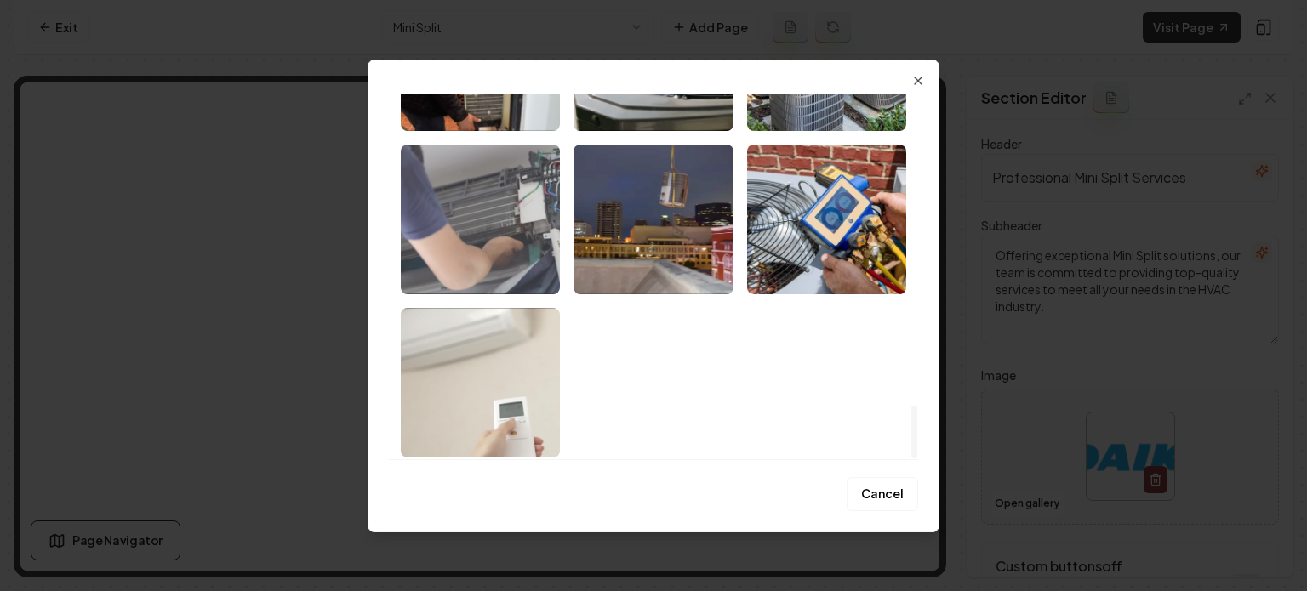
scroll to position [2132, 0]
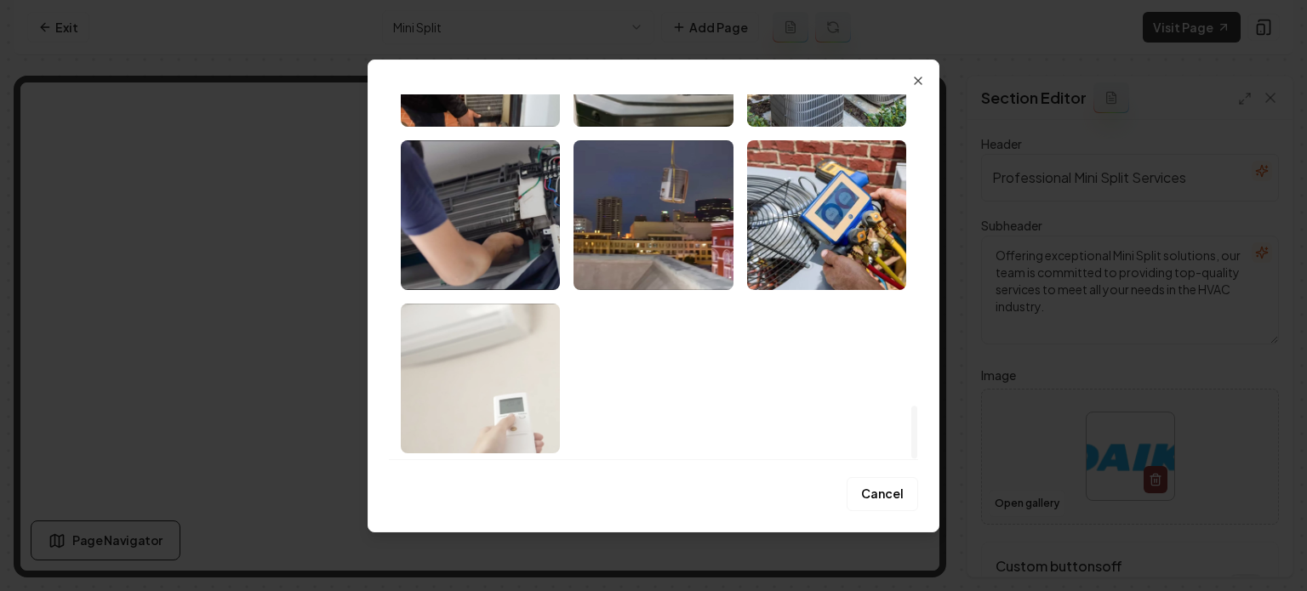
click at [490, 362] on img "Select image image_68b6ff5a5c7cd75eb882136b.jpeg" at bounding box center [480, 379] width 159 height 150
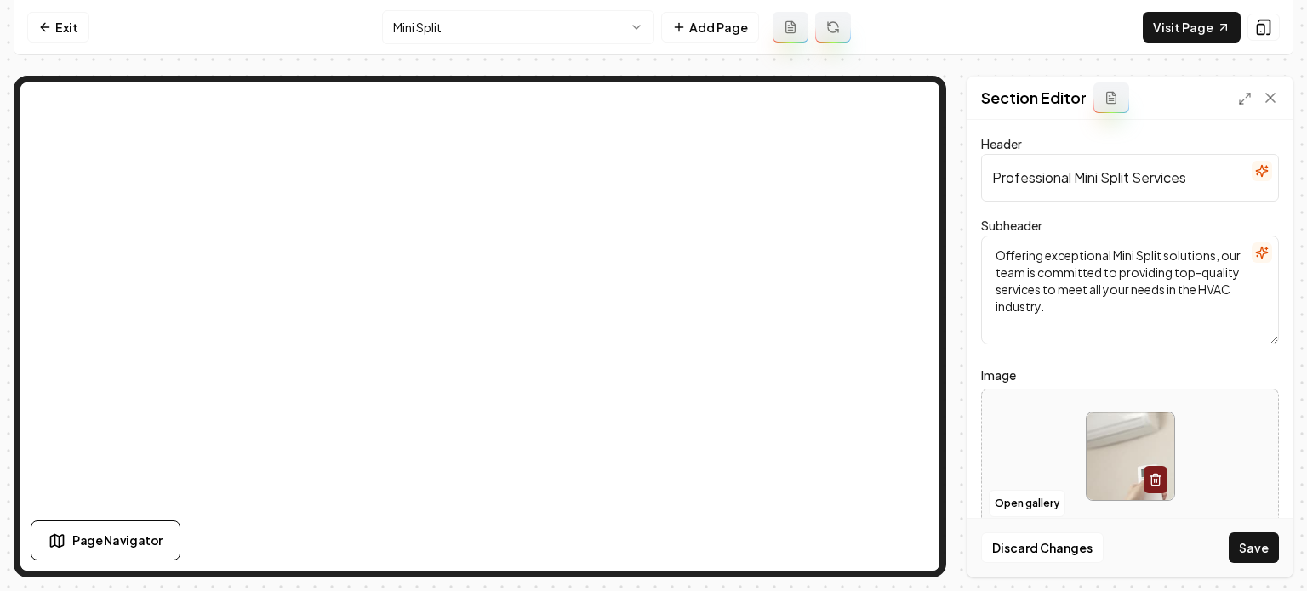
click at [1252, 544] on button "Save" at bounding box center [1254, 548] width 50 height 31
click at [1263, 542] on button "Save" at bounding box center [1254, 548] width 50 height 31
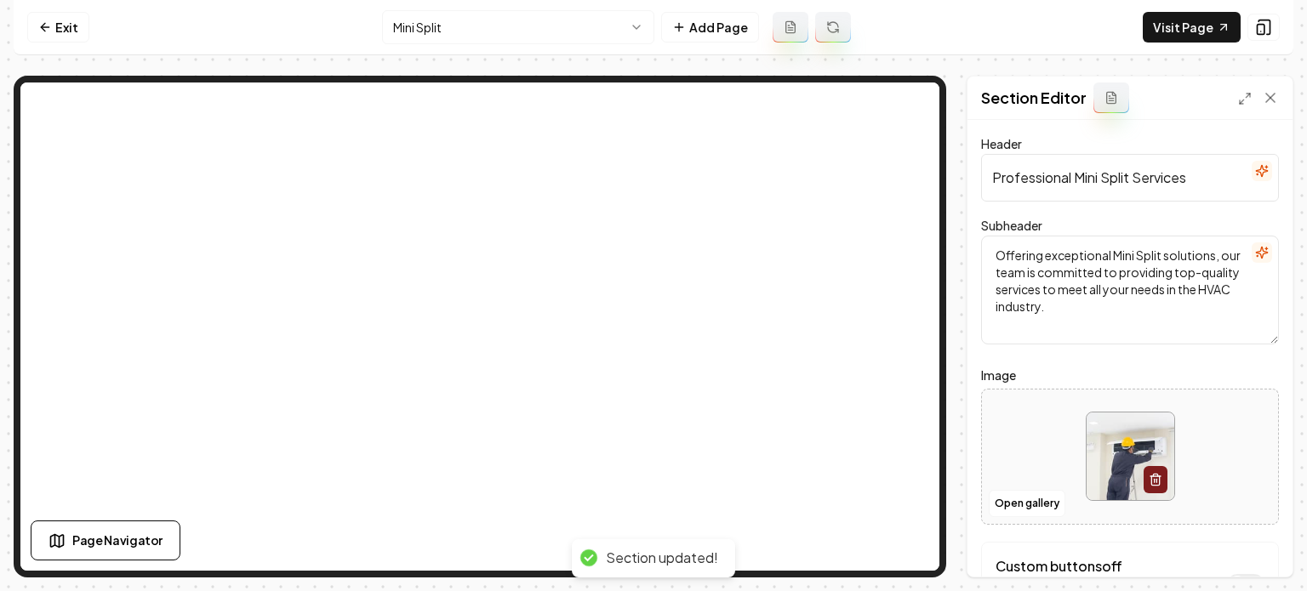
click at [534, 22] on html "Computer Required This feature is only available on a computer. Please switch t…" at bounding box center [653, 295] width 1307 height 591
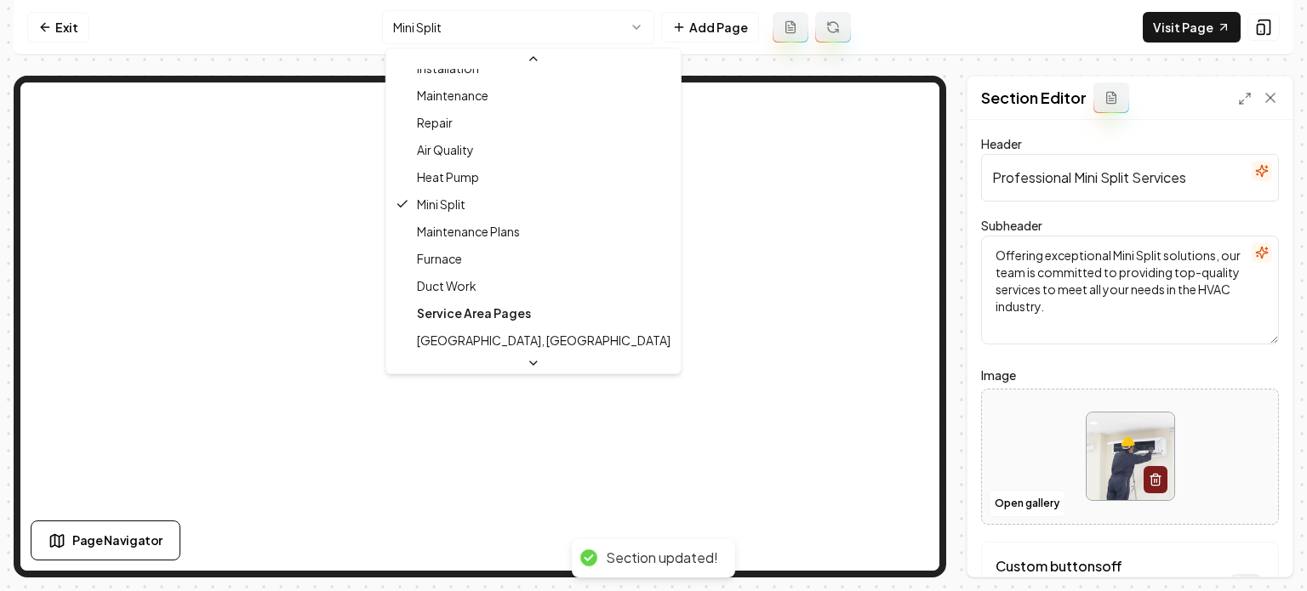
scroll to position [164, 0]
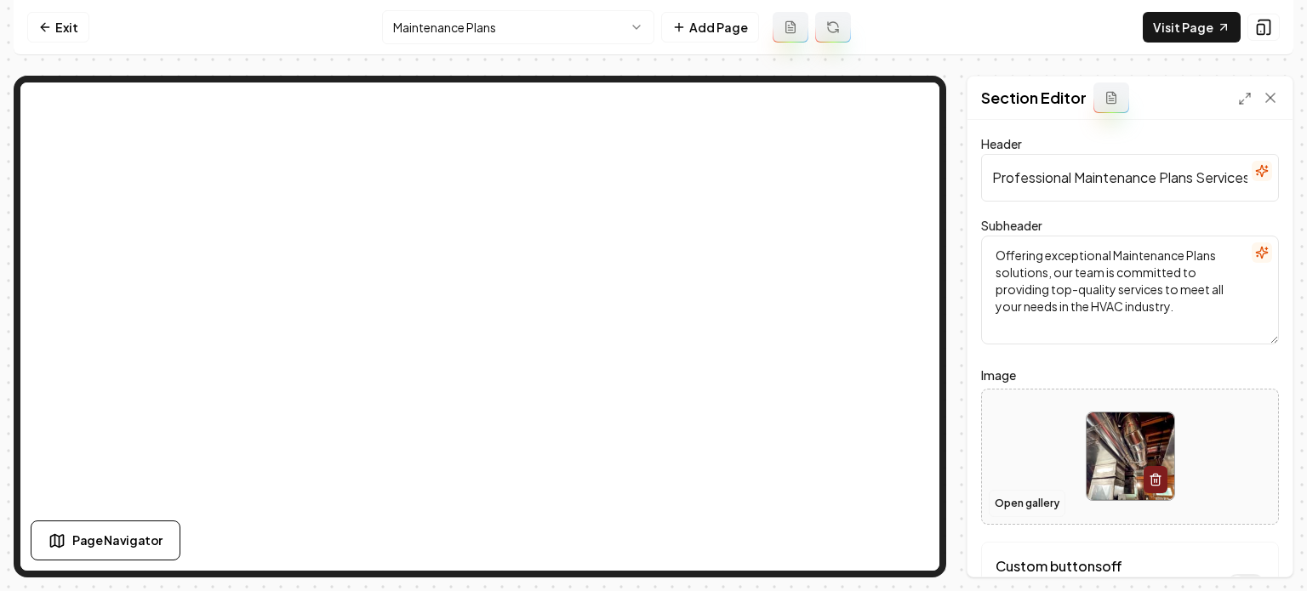
click at [1008, 502] on button "Open gallery" at bounding box center [1027, 503] width 77 height 27
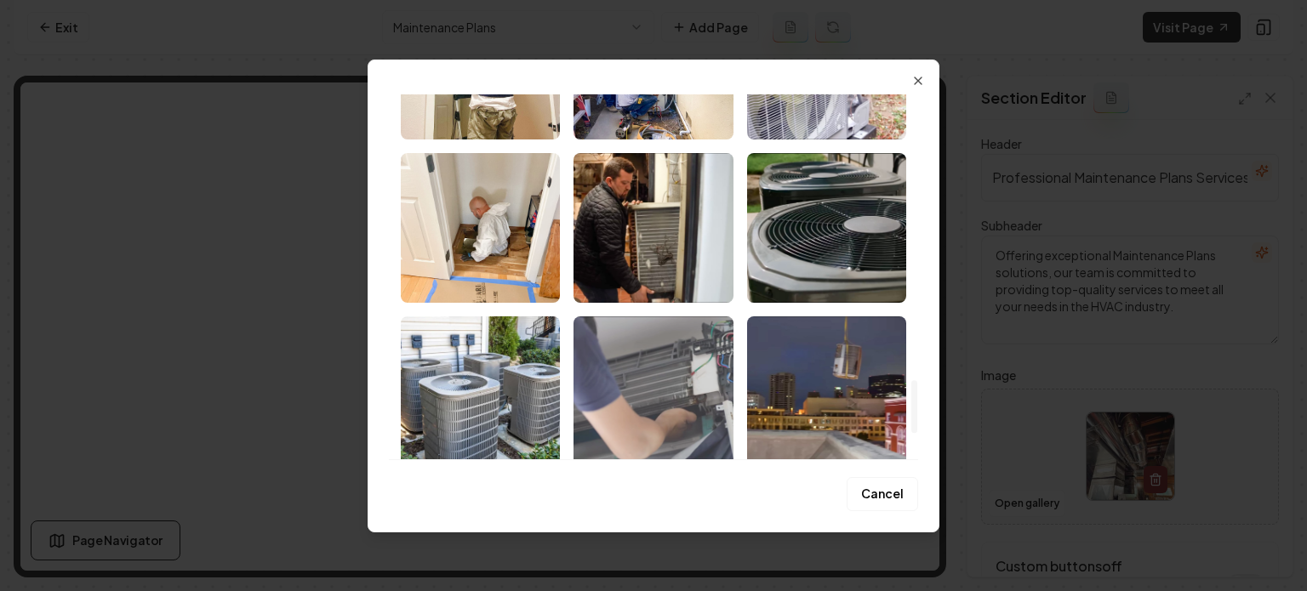
scroll to position [1957, 0]
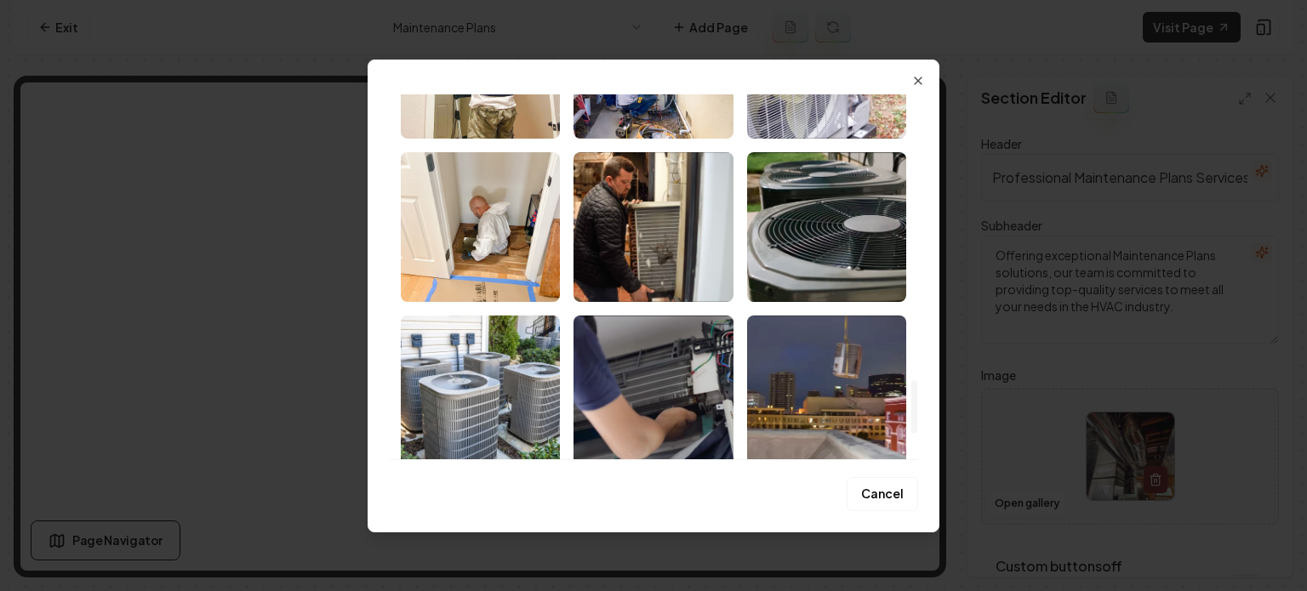
click at [534, 384] on img "Select image image_68b6ff5a5c7cd75eb88213b4.jpeg" at bounding box center [480, 391] width 159 height 150
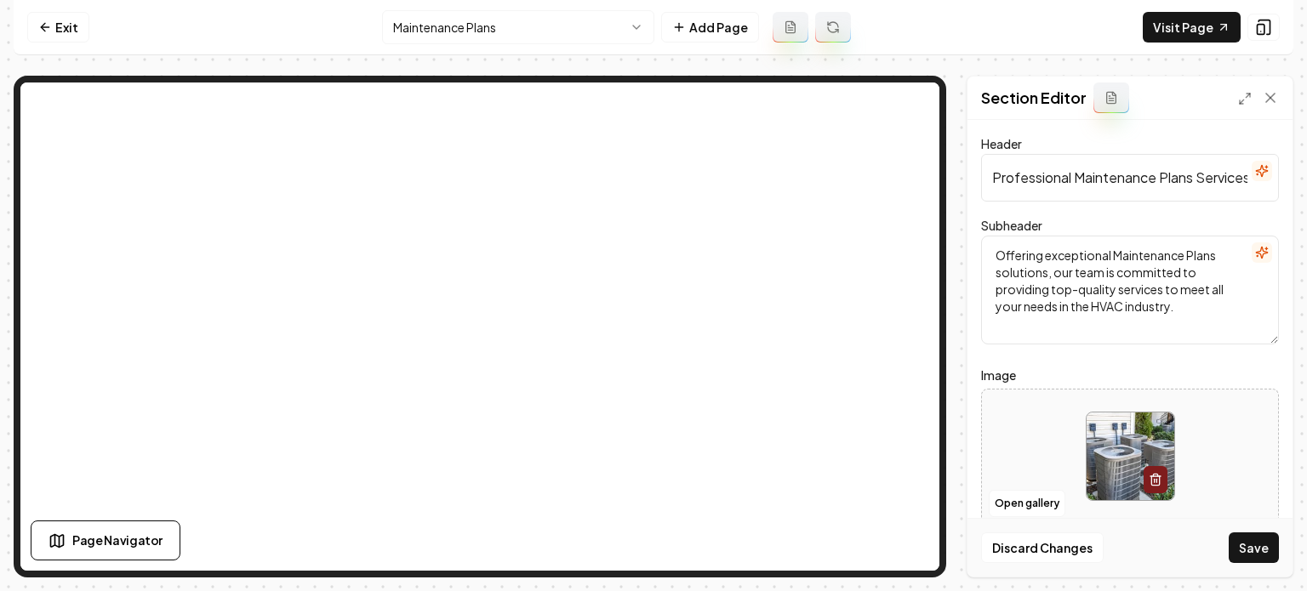
click at [1255, 540] on button "Save" at bounding box center [1254, 548] width 50 height 31
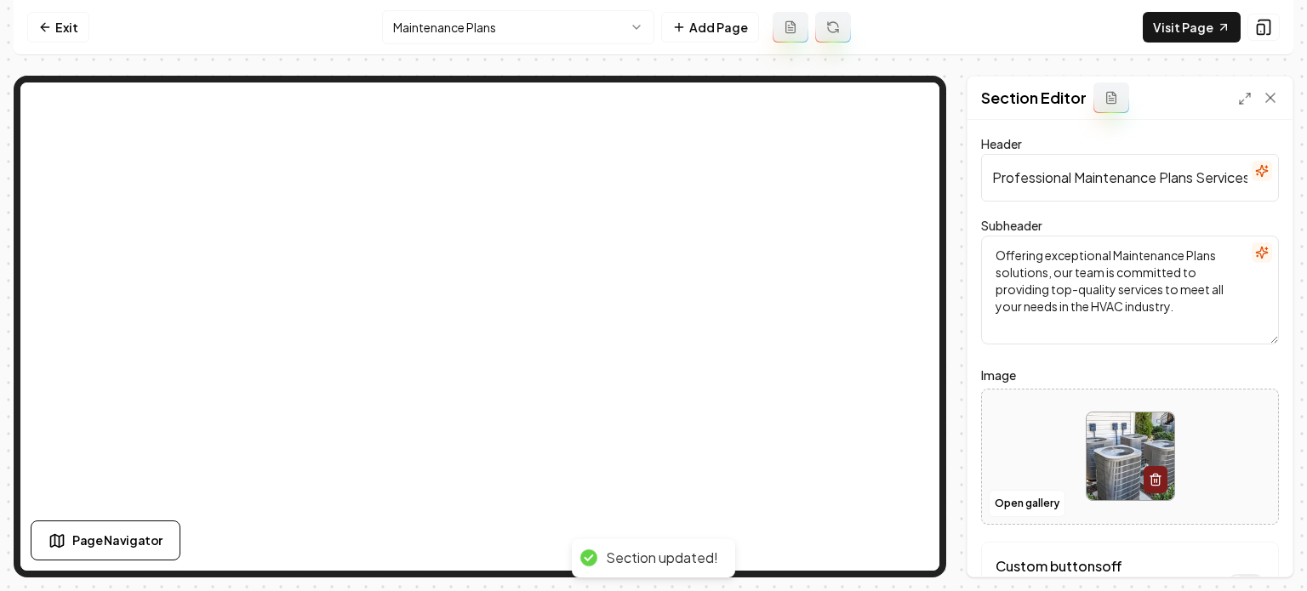
click at [512, 23] on html "Computer Required This feature is only available on a computer. Please switch t…" at bounding box center [653, 295] width 1307 height 591
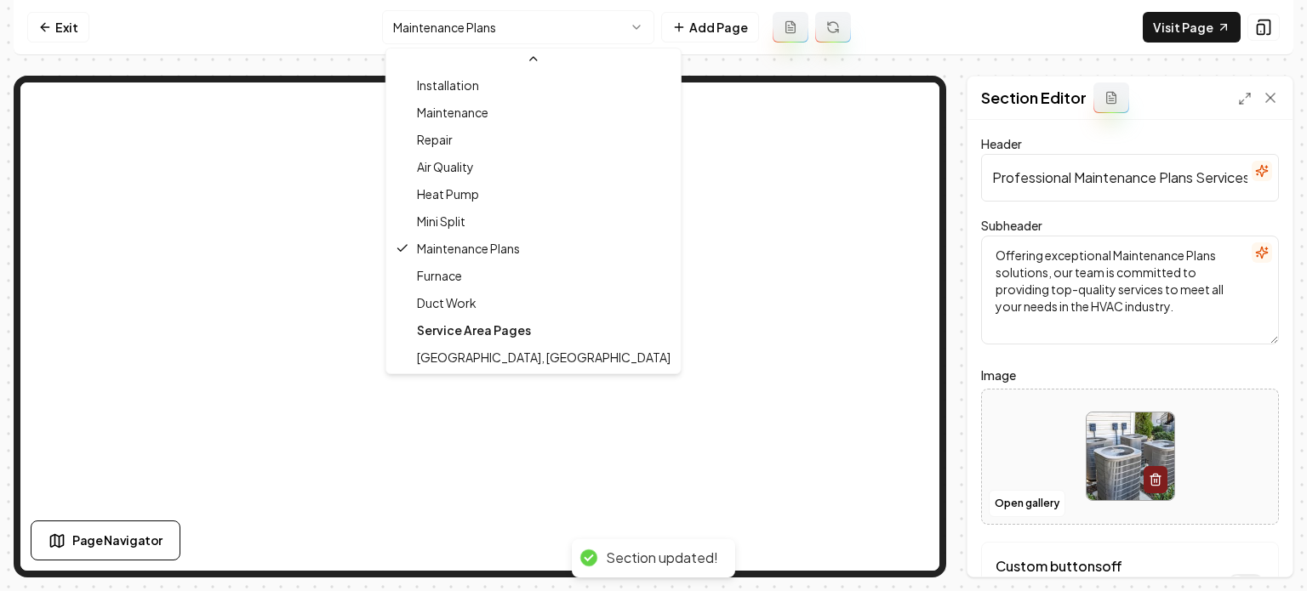
scroll to position [164, 0]
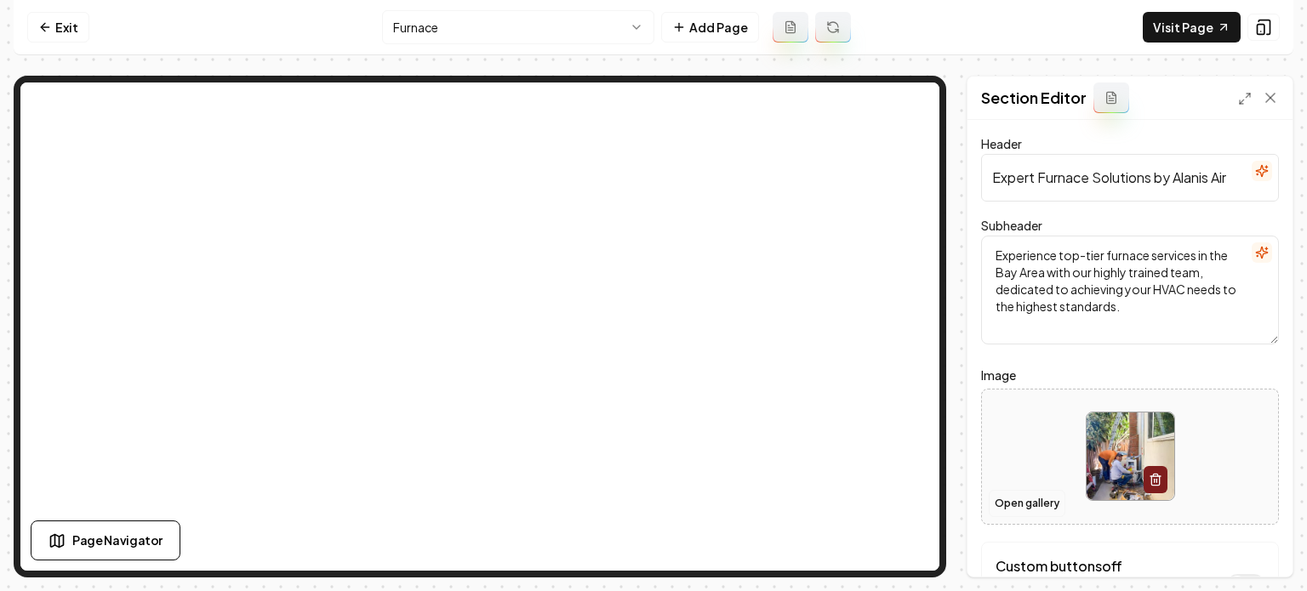
click at [1023, 504] on button "Open gallery" at bounding box center [1027, 503] width 77 height 27
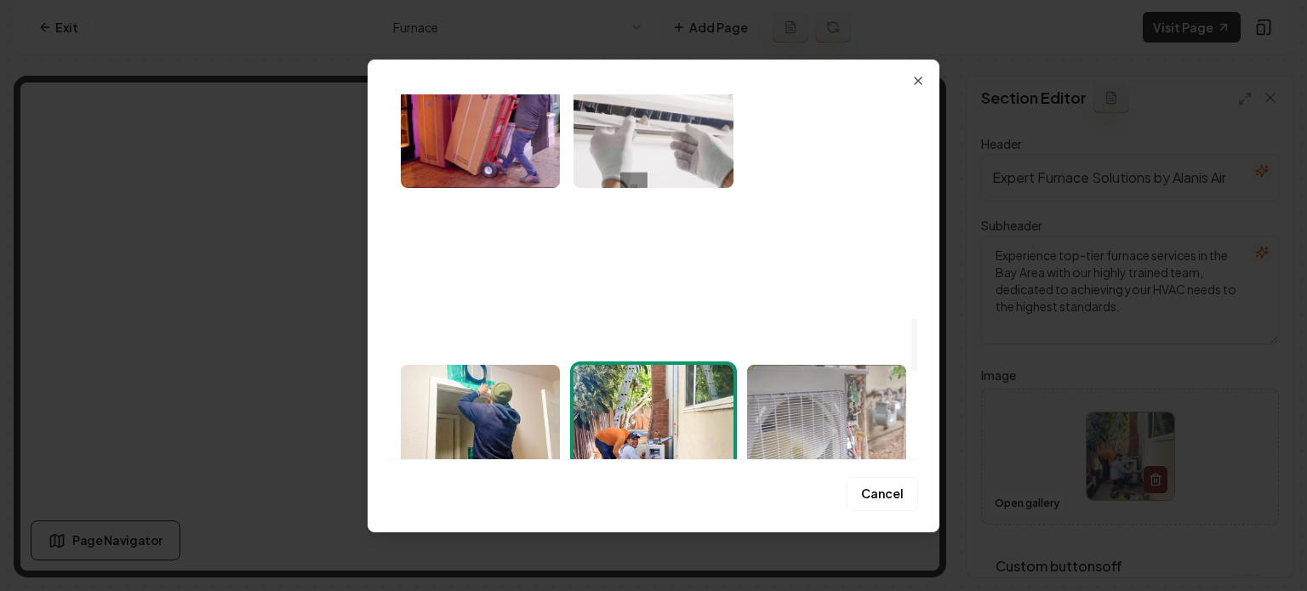
scroll to position [1702, 0]
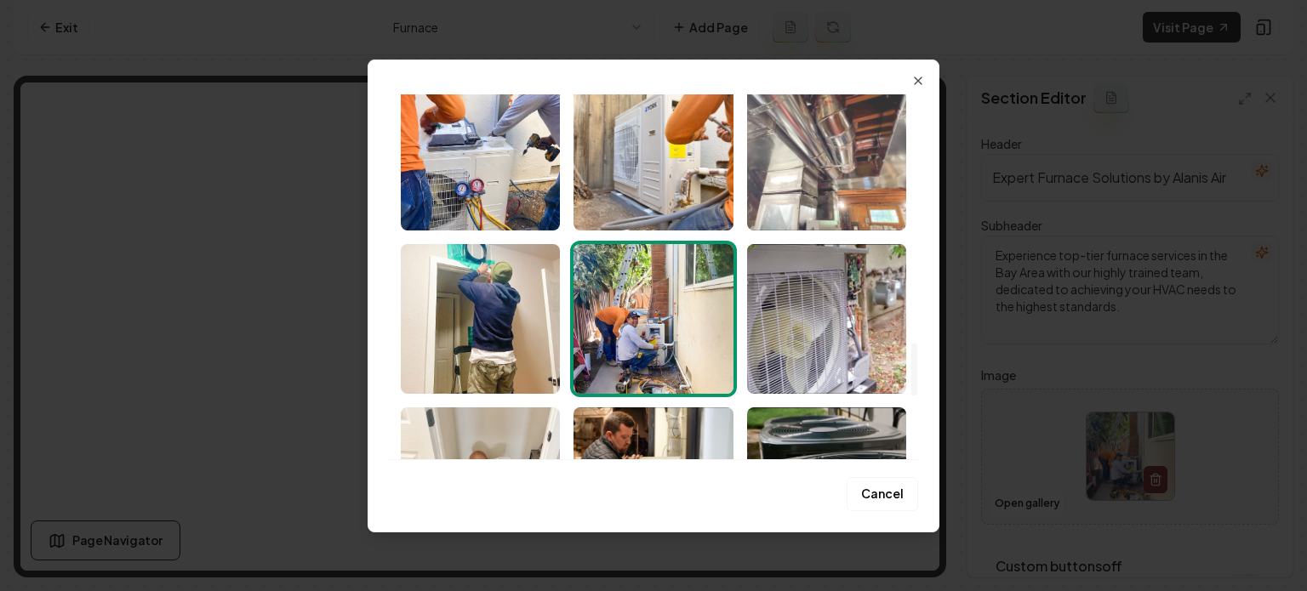
click at [795, 191] on img "Select image image_68b6ff5b5c7cd75eb88215fe.jpeg" at bounding box center [826, 156] width 159 height 150
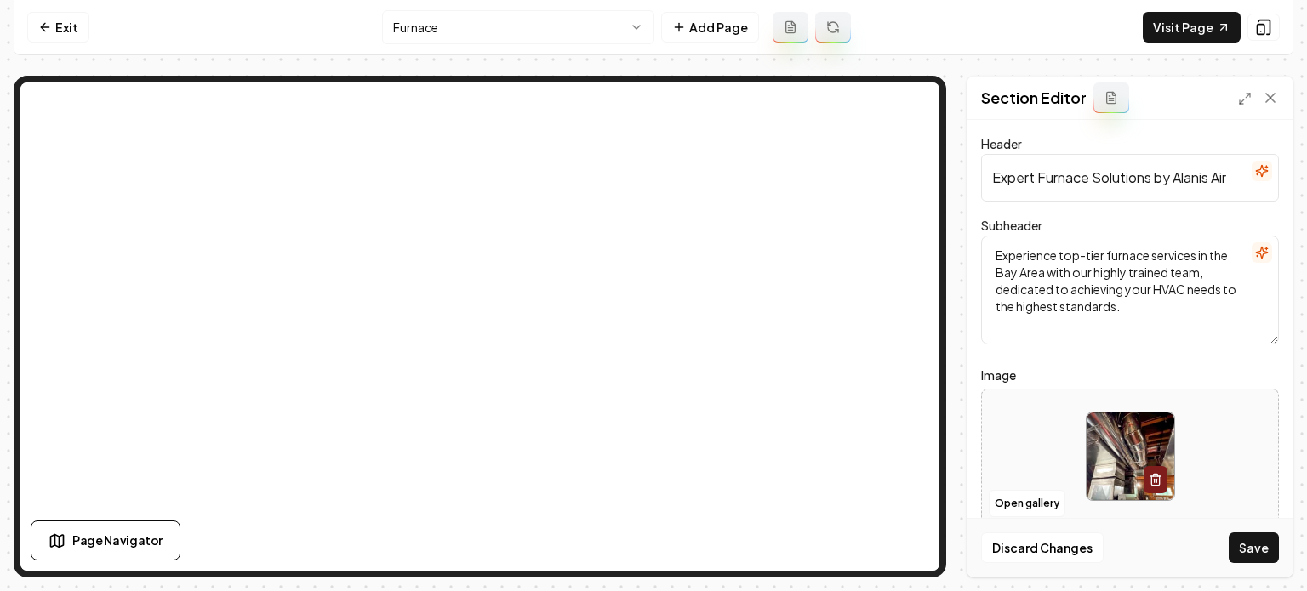
click at [1252, 539] on button "Save" at bounding box center [1254, 548] width 50 height 31
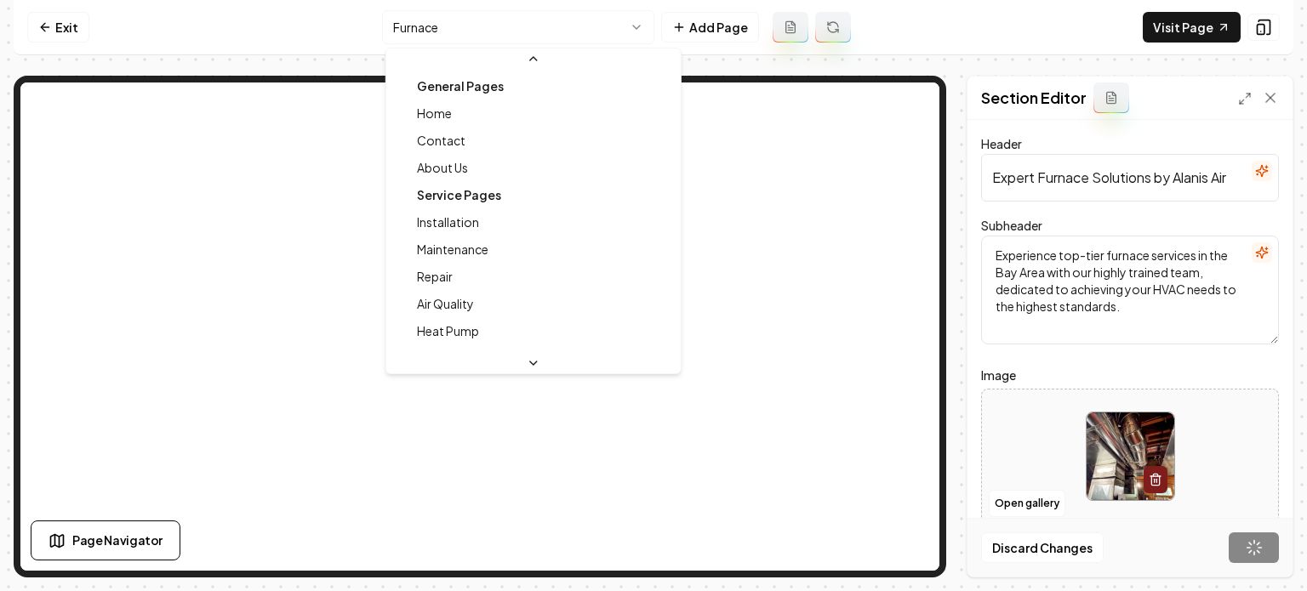
click at [581, 37] on html "Computer Required This feature is only available on a computer. Please switch t…" at bounding box center [653, 295] width 1307 height 591
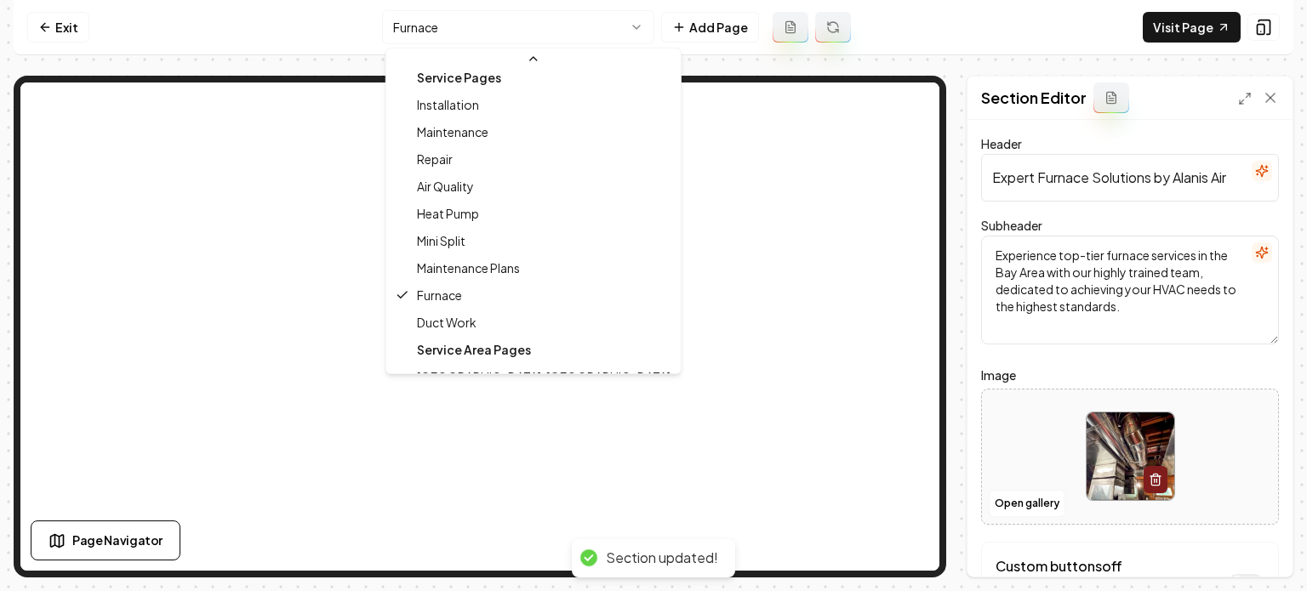
scroll to position [164, 0]
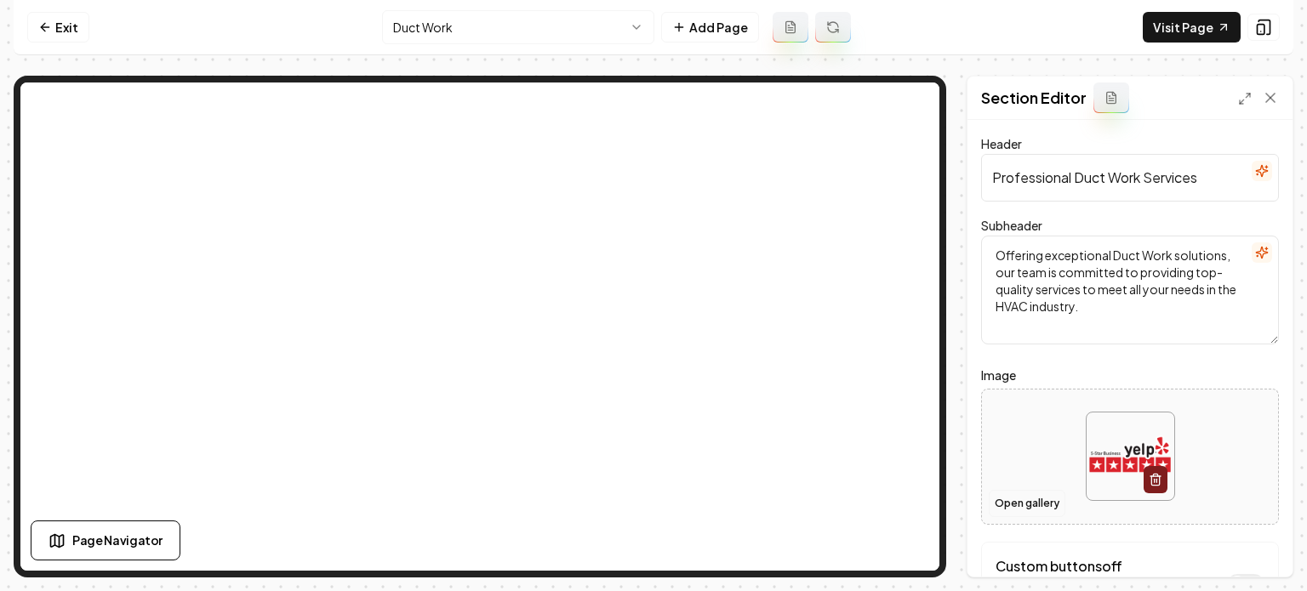
click at [1011, 499] on button "Open gallery" at bounding box center [1027, 503] width 77 height 27
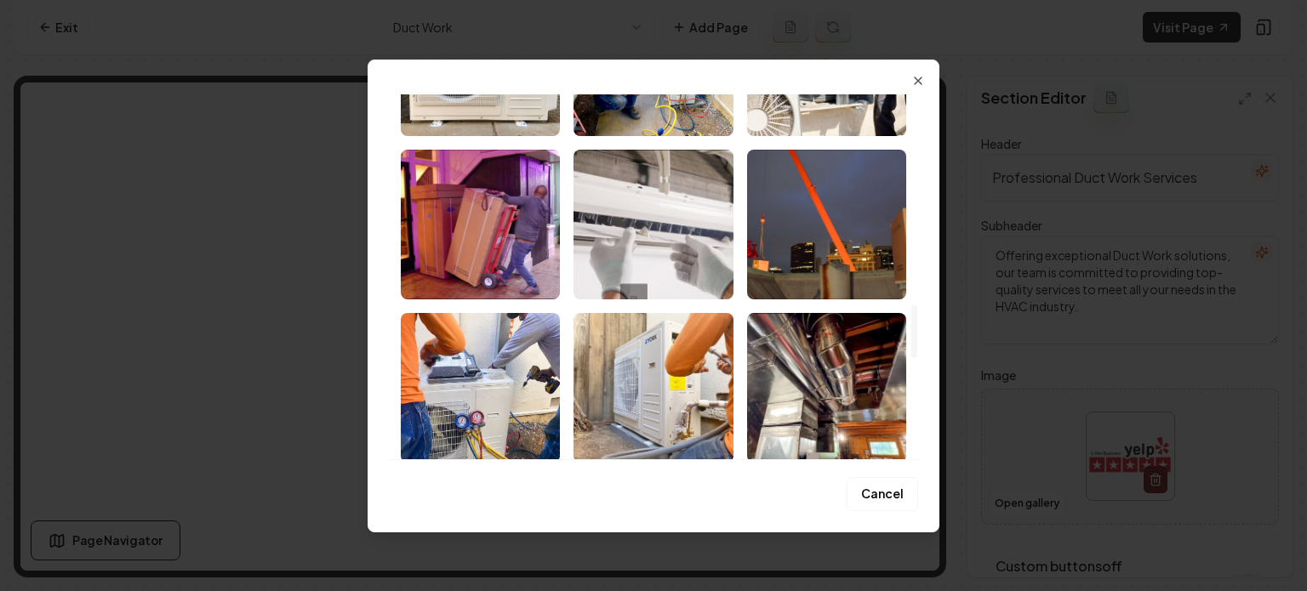
scroll to position [1536, 0]
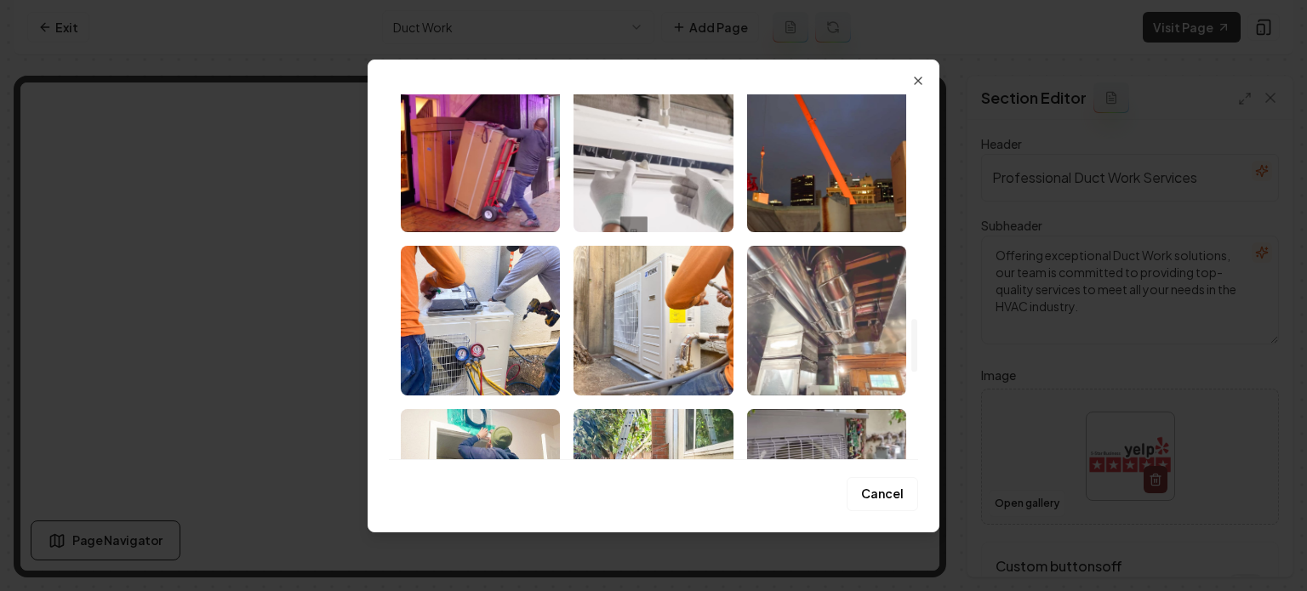
click at [772, 331] on img "Select image image_68b6ff5b5c7cd75eb88215fe.jpeg" at bounding box center [826, 321] width 159 height 150
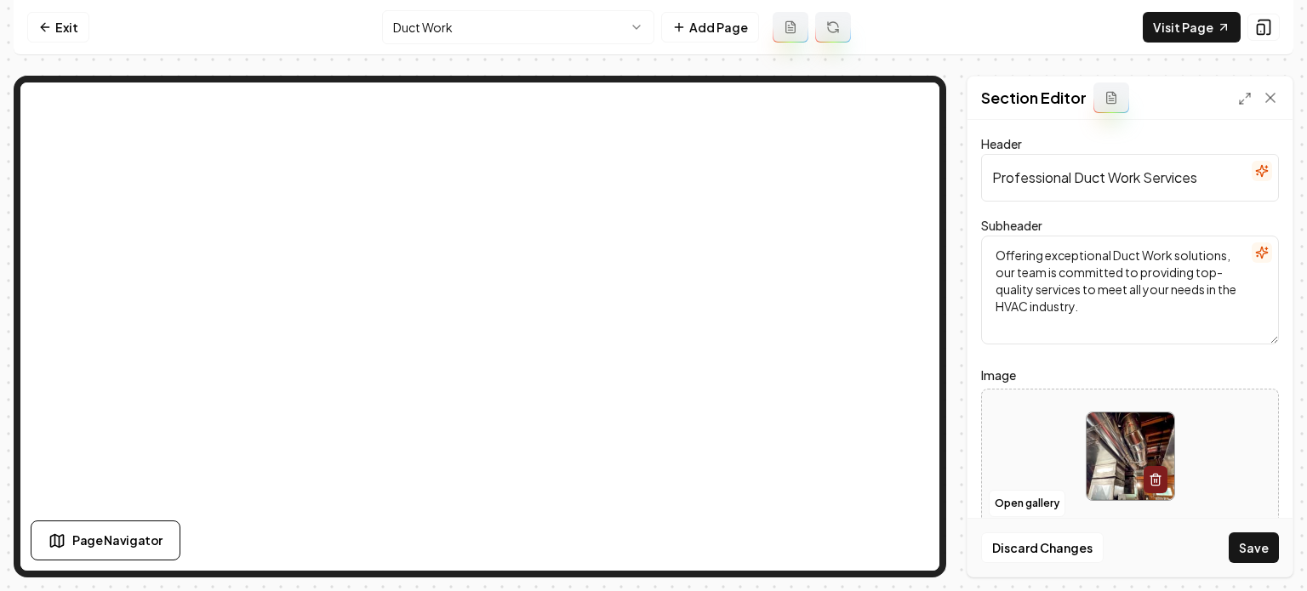
click at [1238, 531] on div "Discard Changes Save" at bounding box center [1129, 547] width 325 height 59
click at [1243, 541] on button "Save" at bounding box center [1254, 548] width 50 height 31
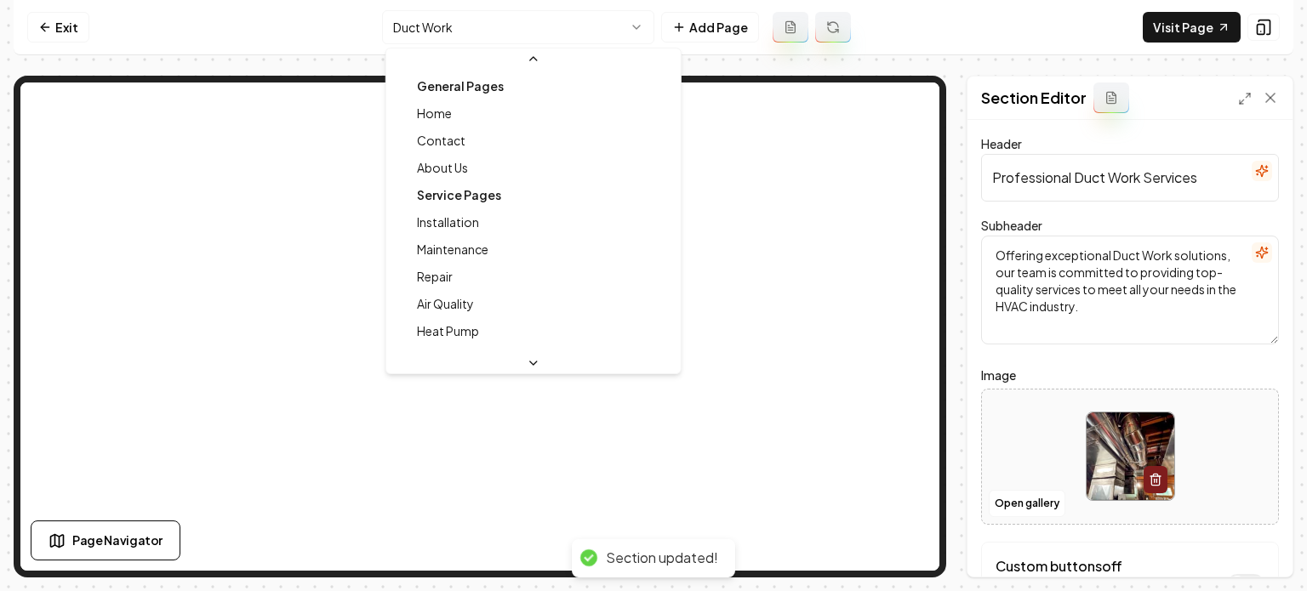
click at [562, 26] on html "Computer Required This feature is only available on a computer. Please switch t…" at bounding box center [653, 295] width 1307 height 591
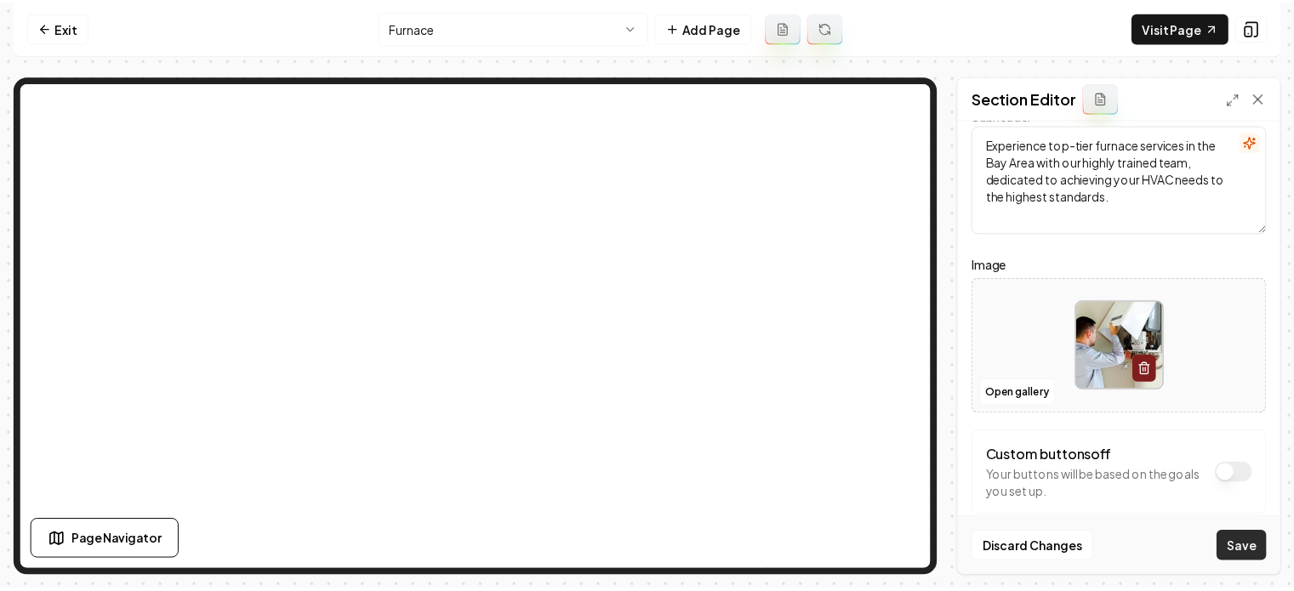
scroll to position [137, 0]
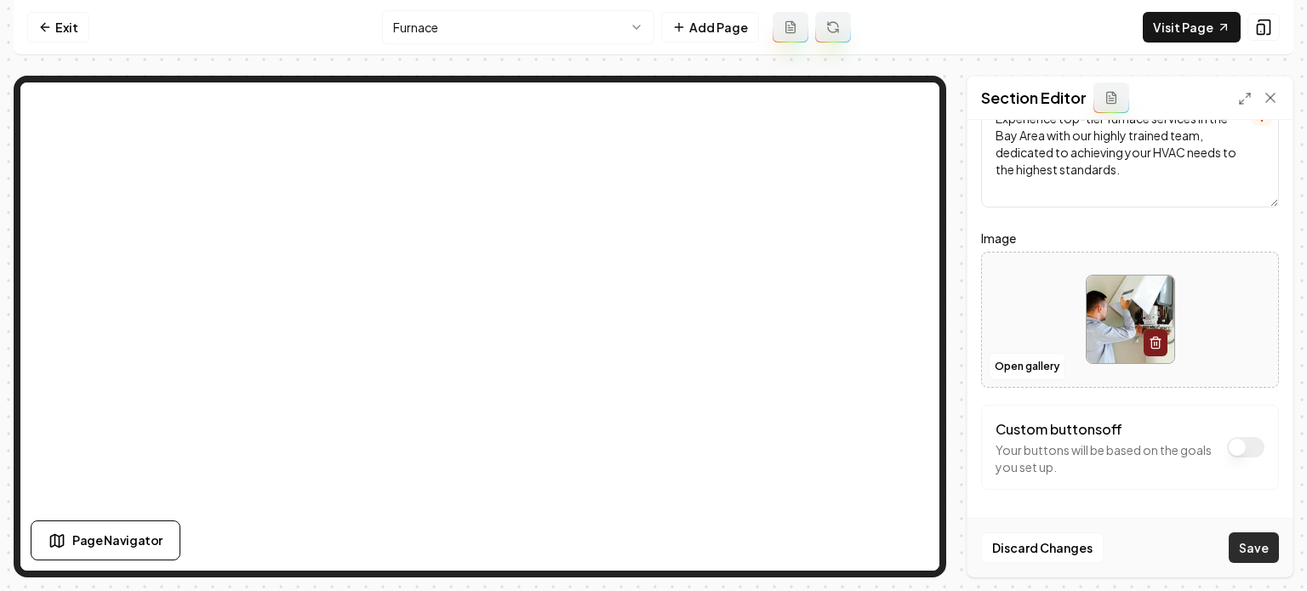
click at [1256, 540] on button "Save" at bounding box center [1254, 548] width 50 height 31
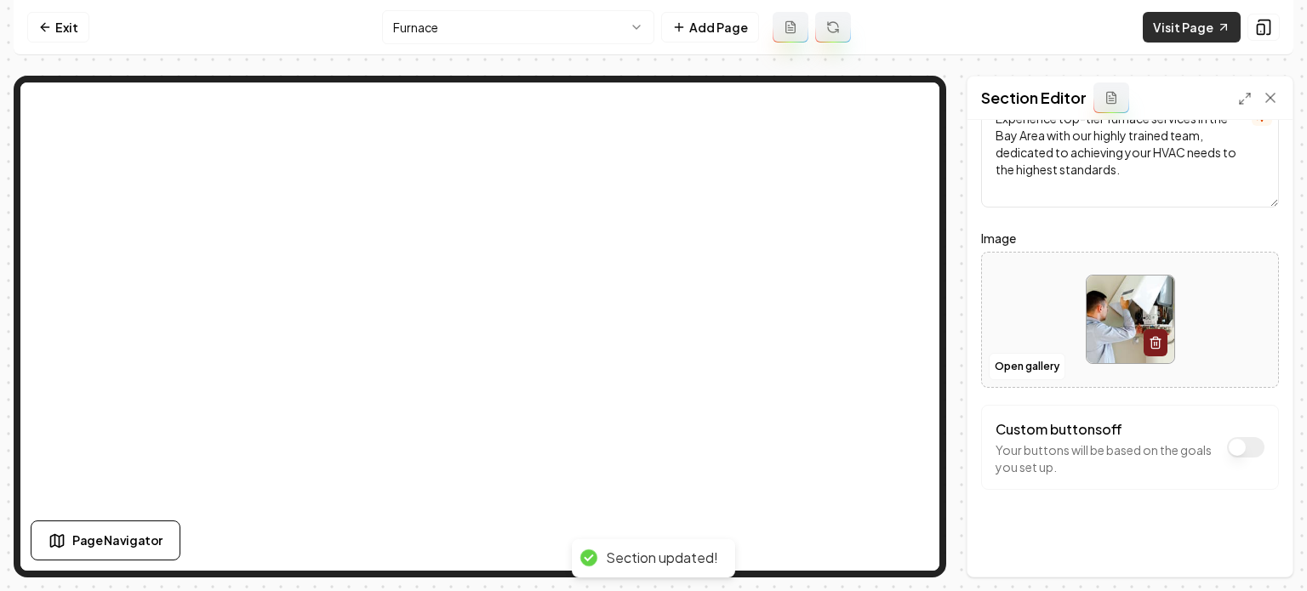
click at [1205, 26] on link "Visit Page" at bounding box center [1192, 27] width 98 height 31
click at [65, 40] on link "Exit" at bounding box center [58, 27] width 62 height 31
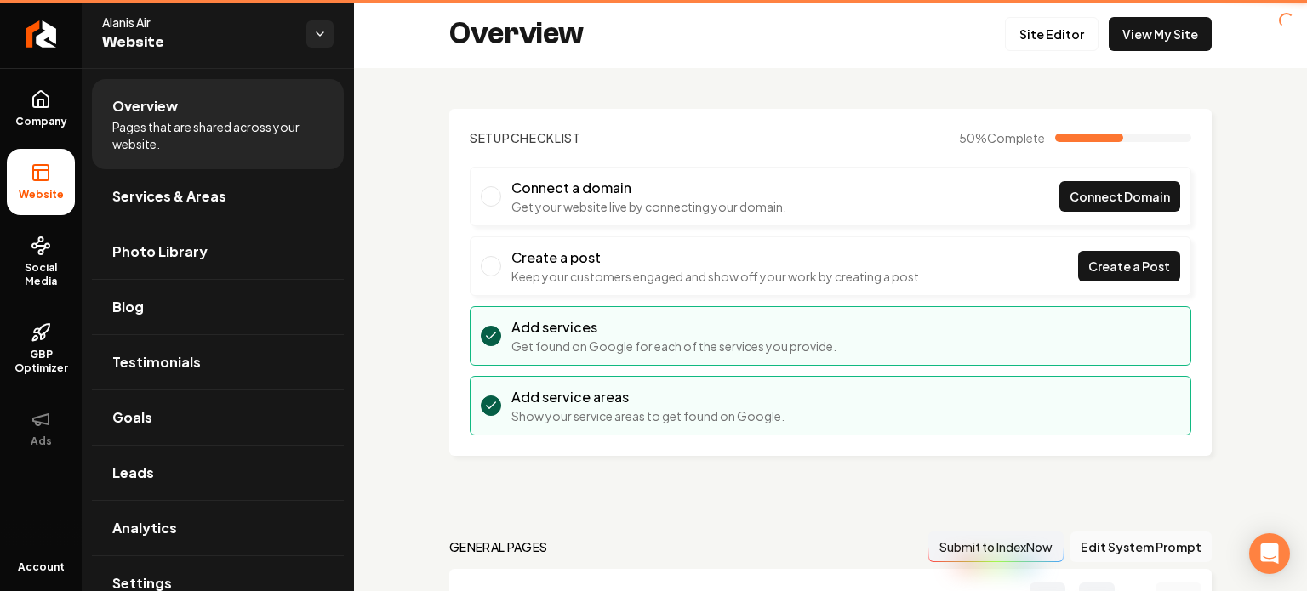
click at [65, 28] on link "Return to dashboard" at bounding box center [41, 34] width 82 height 68
